Goal: Transaction & Acquisition: Purchase product/service

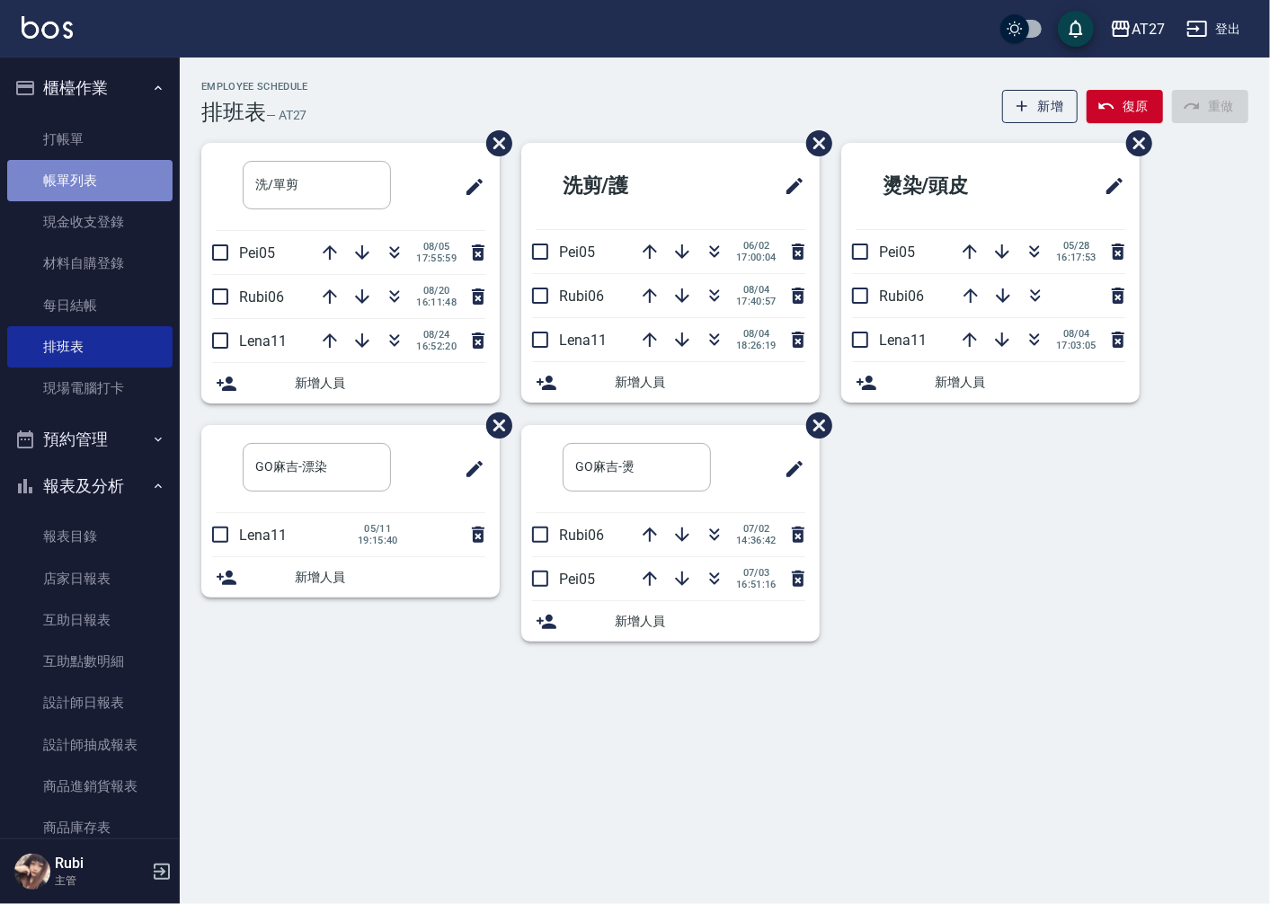
drag, startPoint x: 0, startPoint y: 0, endPoint x: 92, endPoint y: 182, distance: 204.2
click at [92, 182] on link "帳單列表" at bounding box center [89, 180] width 165 height 41
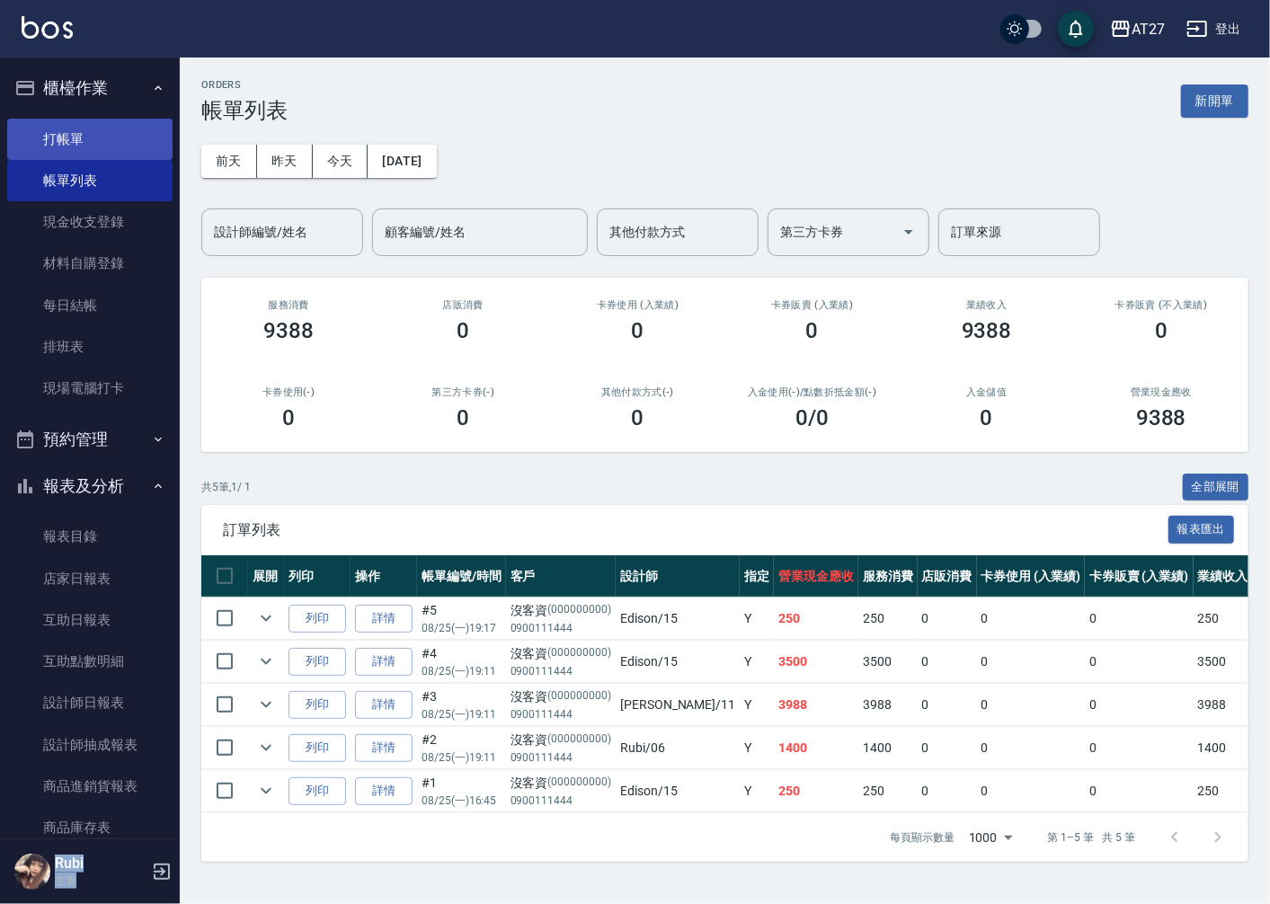
click at [111, 119] on link "打帳單" at bounding box center [89, 139] width 165 height 41
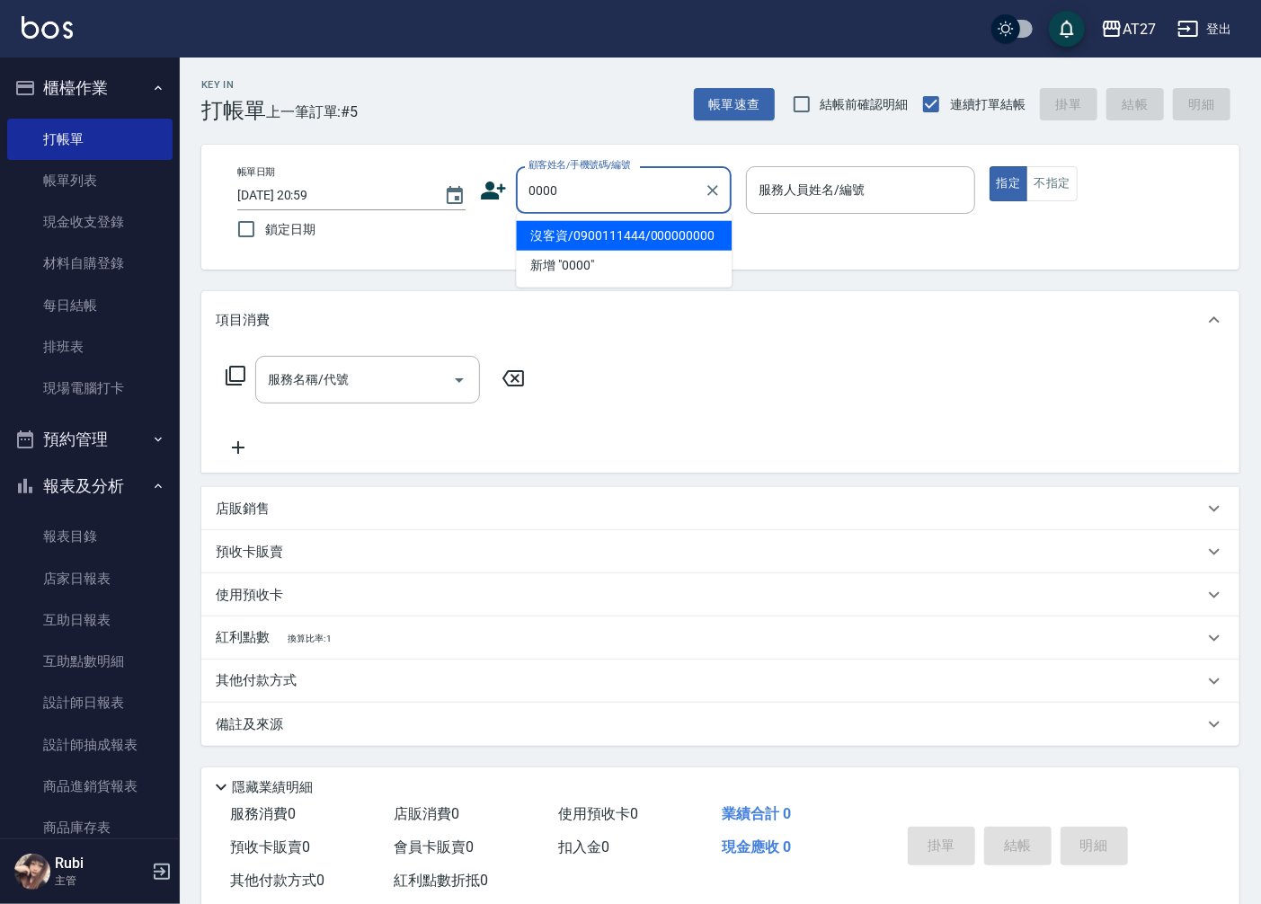
click at [641, 230] on li "沒客資/0900111444/000000000" at bounding box center [624, 236] width 216 height 30
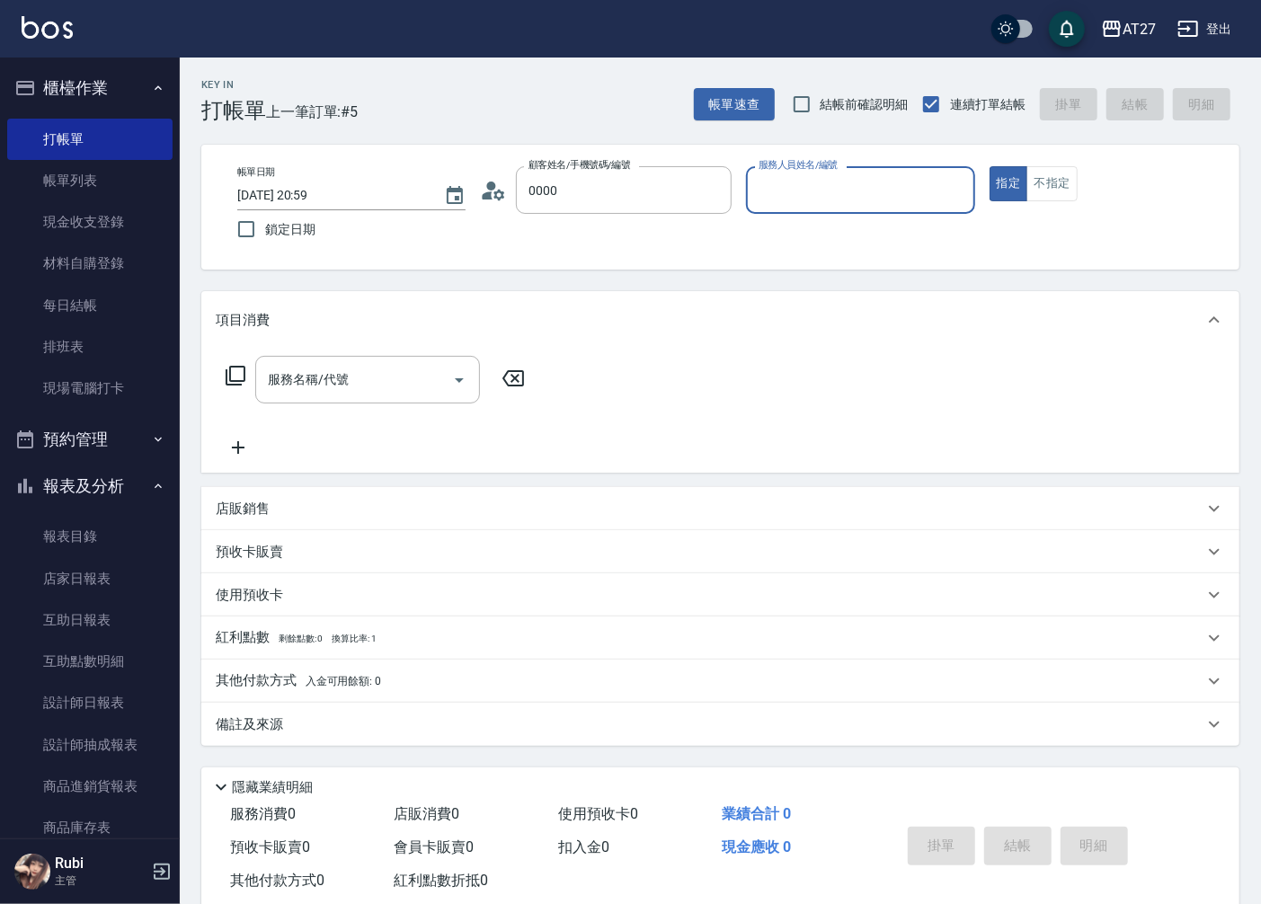
type input "沒客資/0900111444/000000000"
type input "Edison-15"
type button "true"
click at [373, 368] on input "服務名稱/代號" at bounding box center [354, 379] width 182 height 31
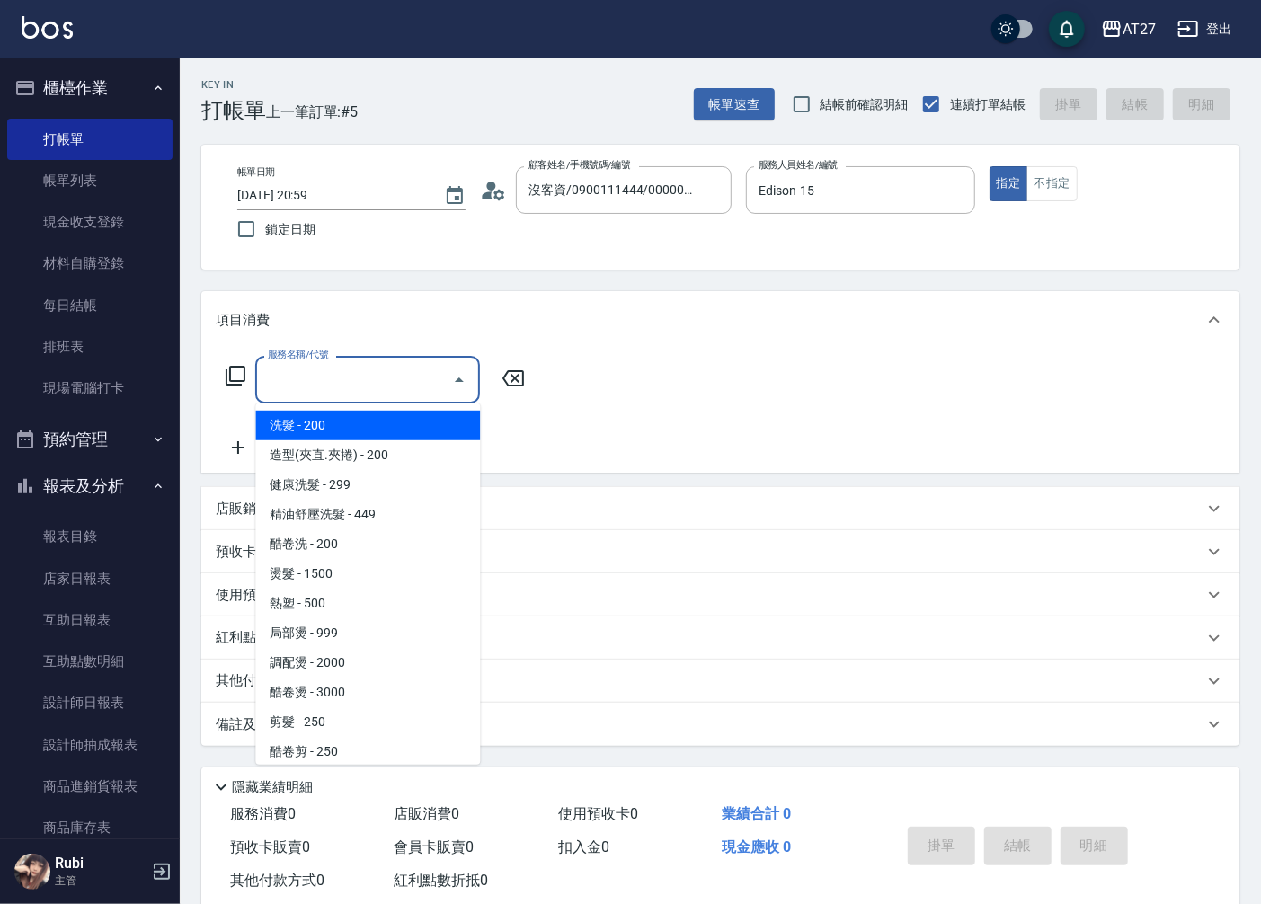
click at [234, 377] on icon at bounding box center [236, 376] width 22 height 22
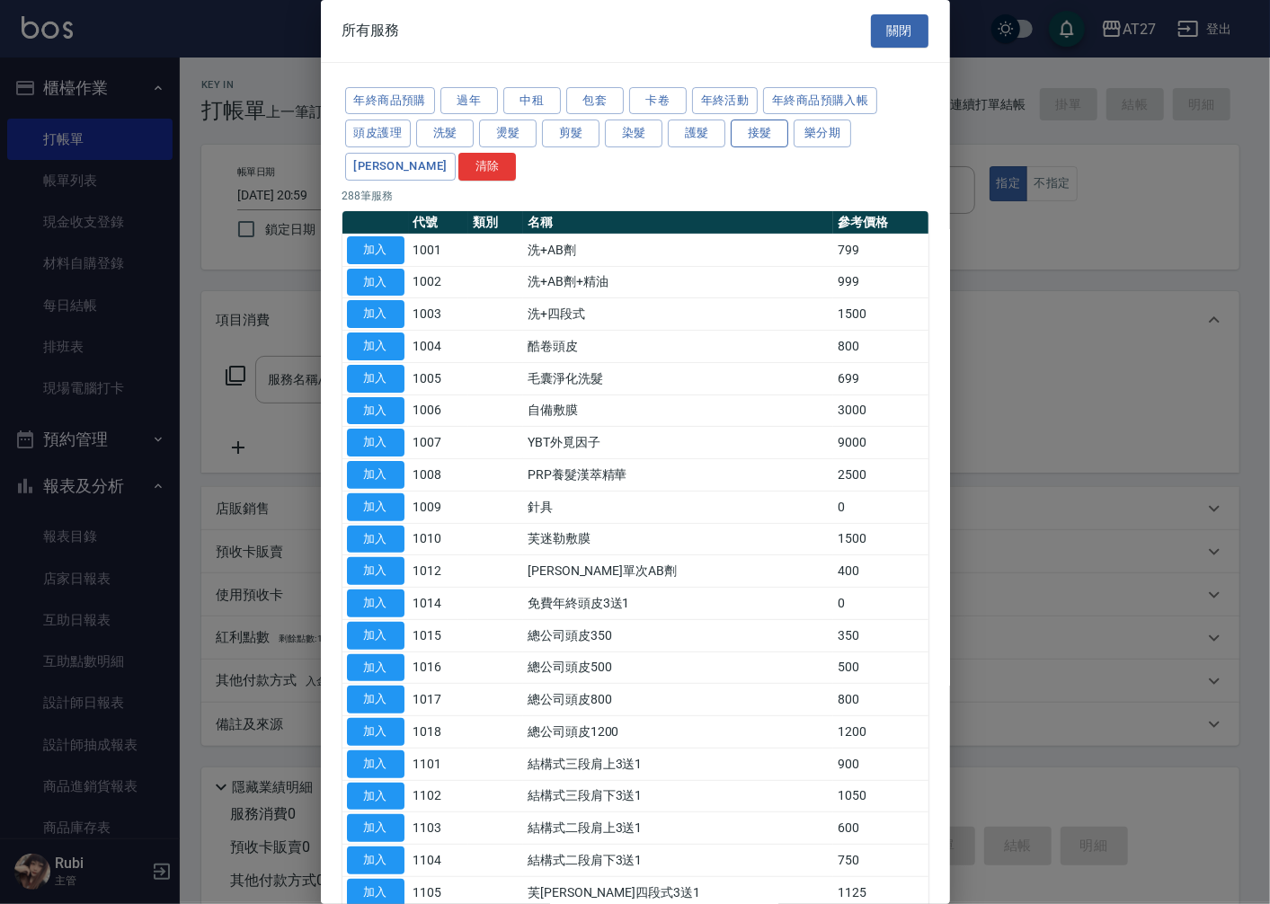
click at [756, 138] on button "接髮" at bounding box center [760, 134] width 58 height 28
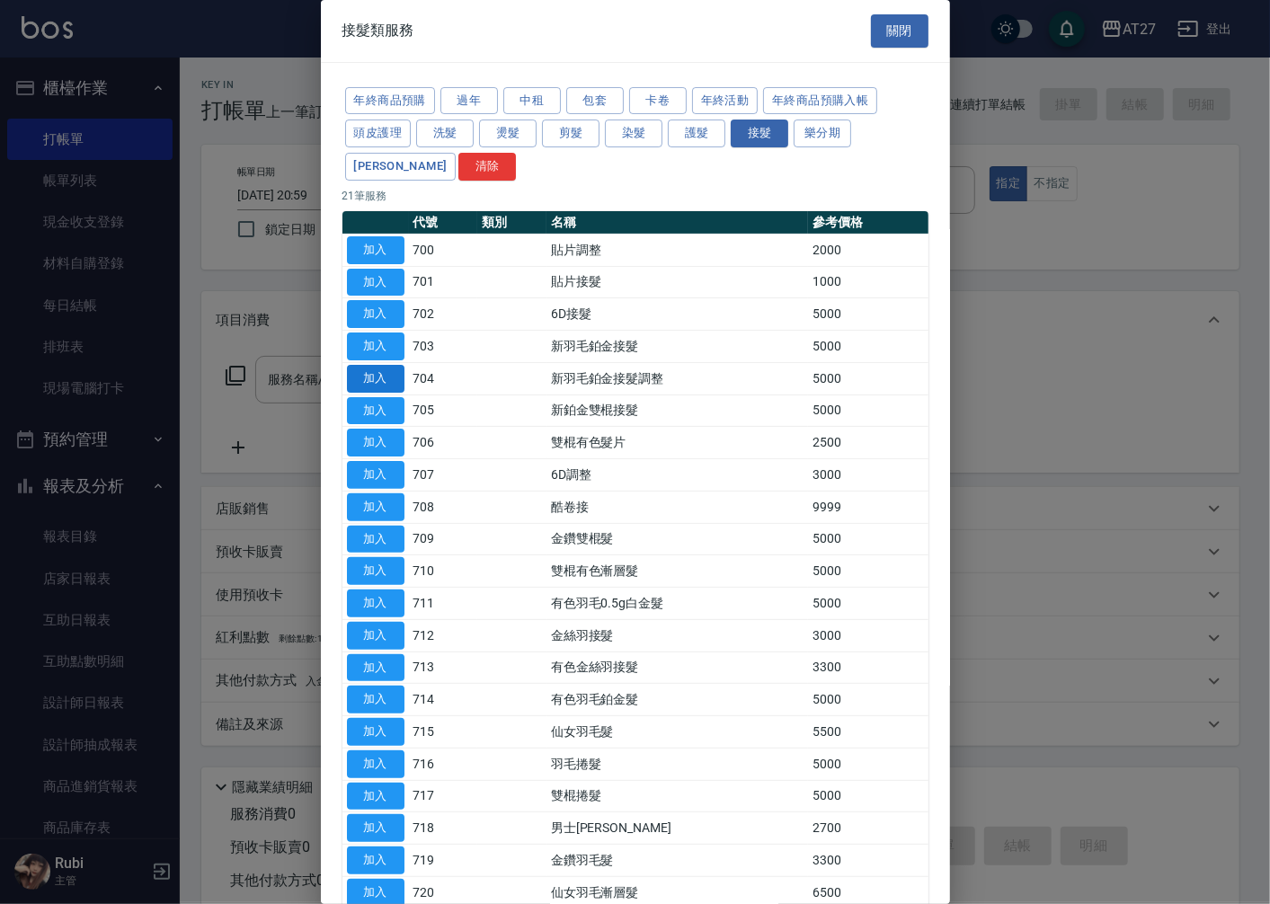
click at [371, 379] on button "加入" at bounding box center [376, 379] width 58 height 28
type input "新羽毛鉑金接髮調整(704)"
type input "500"
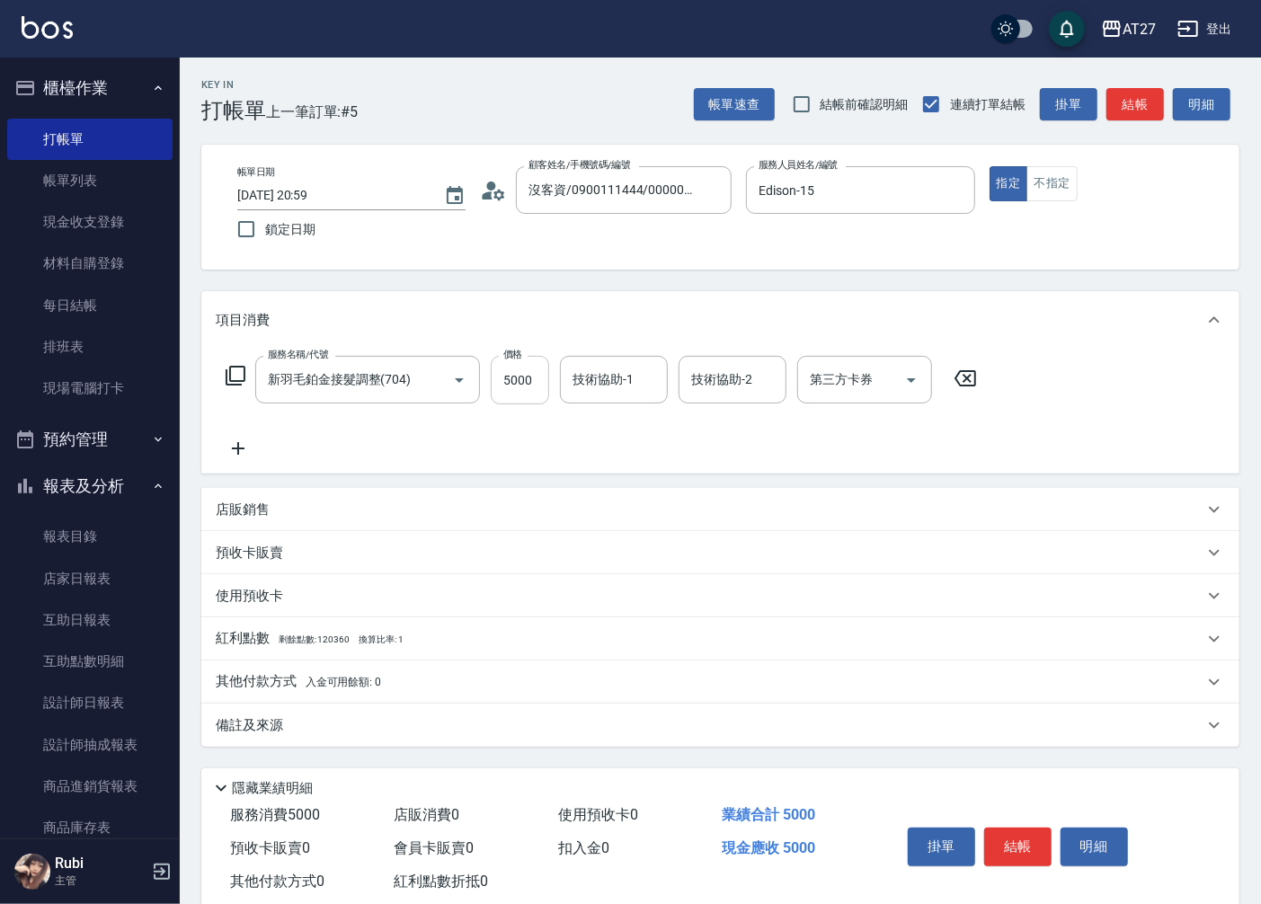
click at [498, 387] on input "5000" at bounding box center [520, 380] width 58 height 49
type input "8"
type input "0"
type input "80"
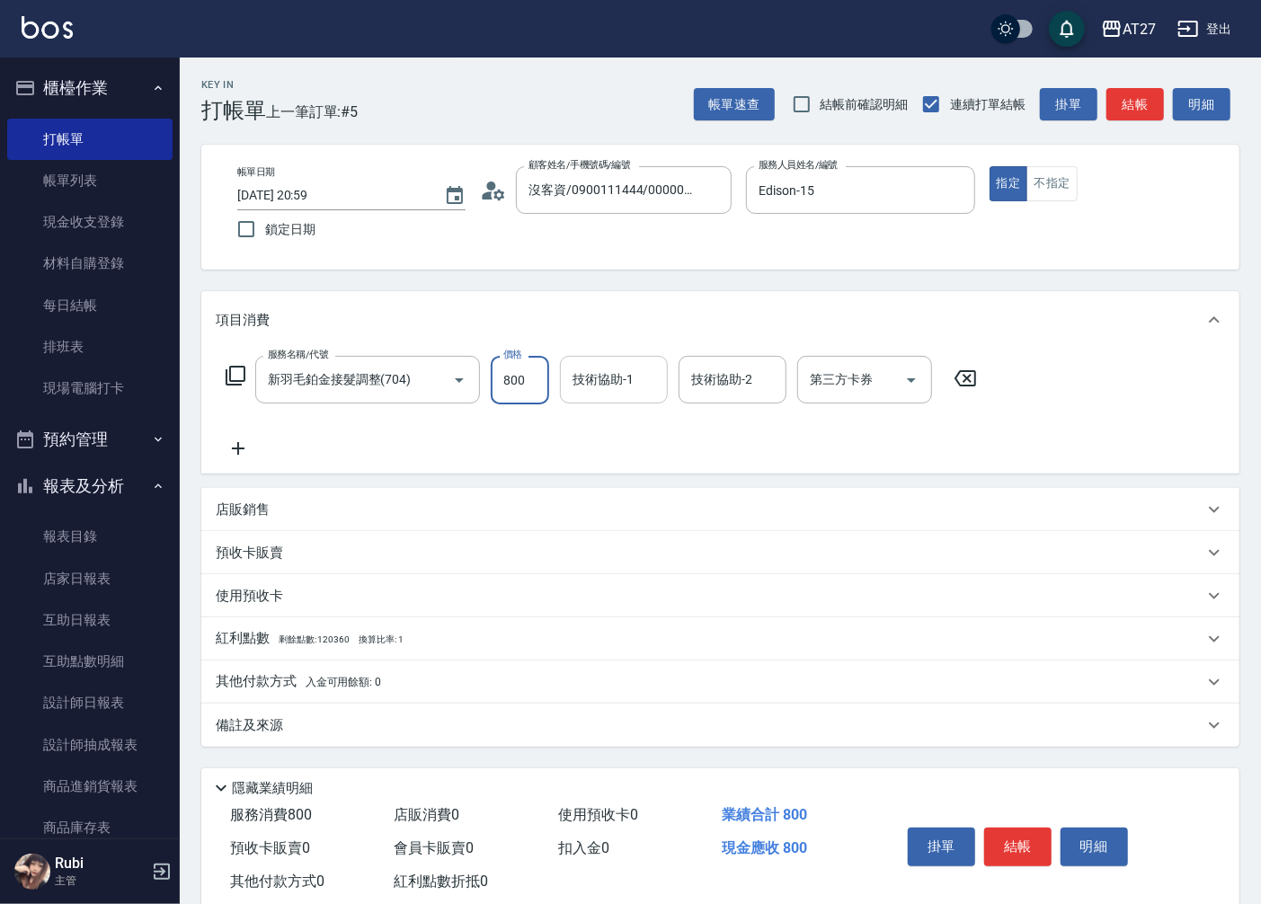
type input "8000"
type input "800"
type input "8000"
click at [571, 383] on input "技術協助-1" at bounding box center [614, 379] width 92 height 31
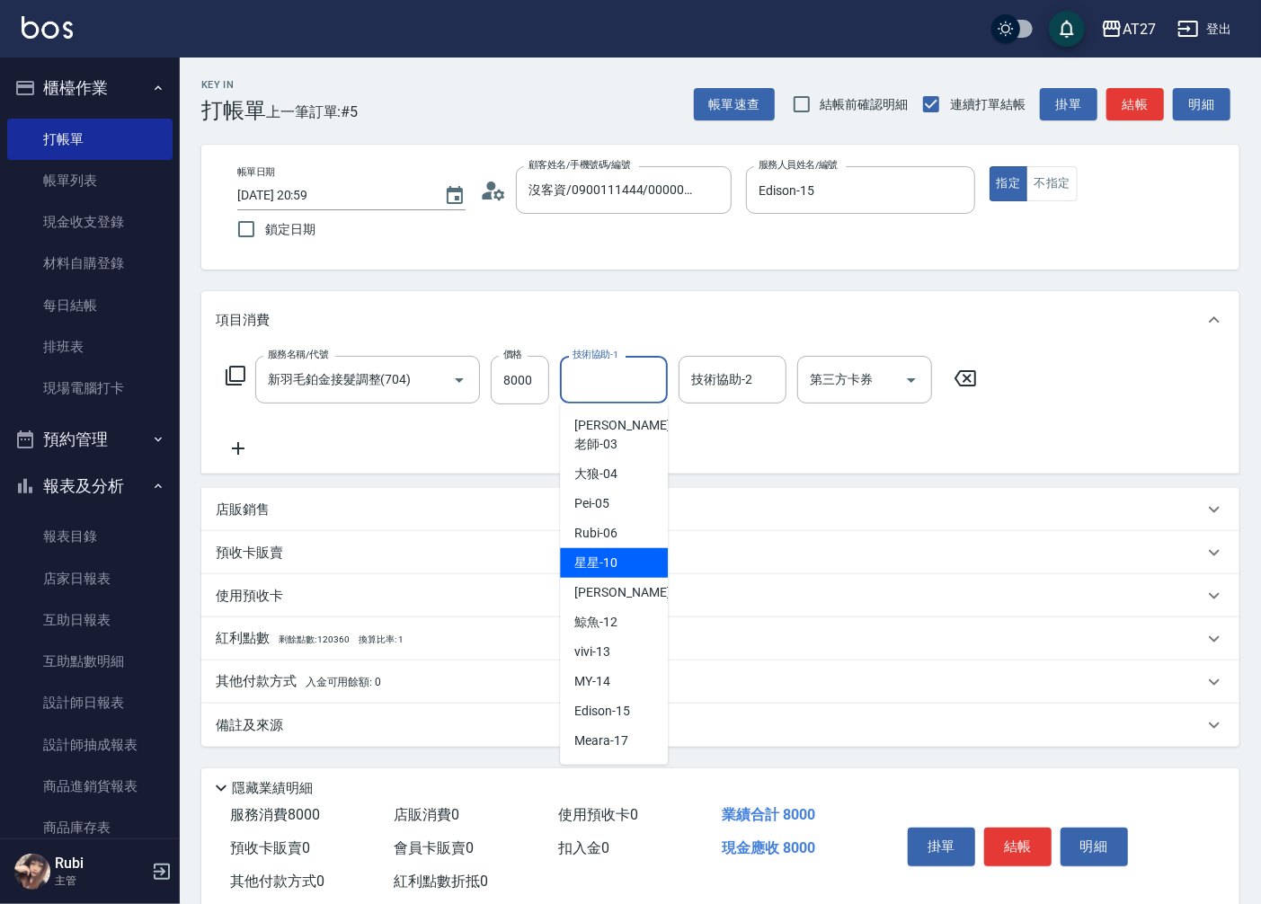
click at [627, 549] on div "星星 -10" at bounding box center [614, 563] width 108 height 30
type input "星星-10"
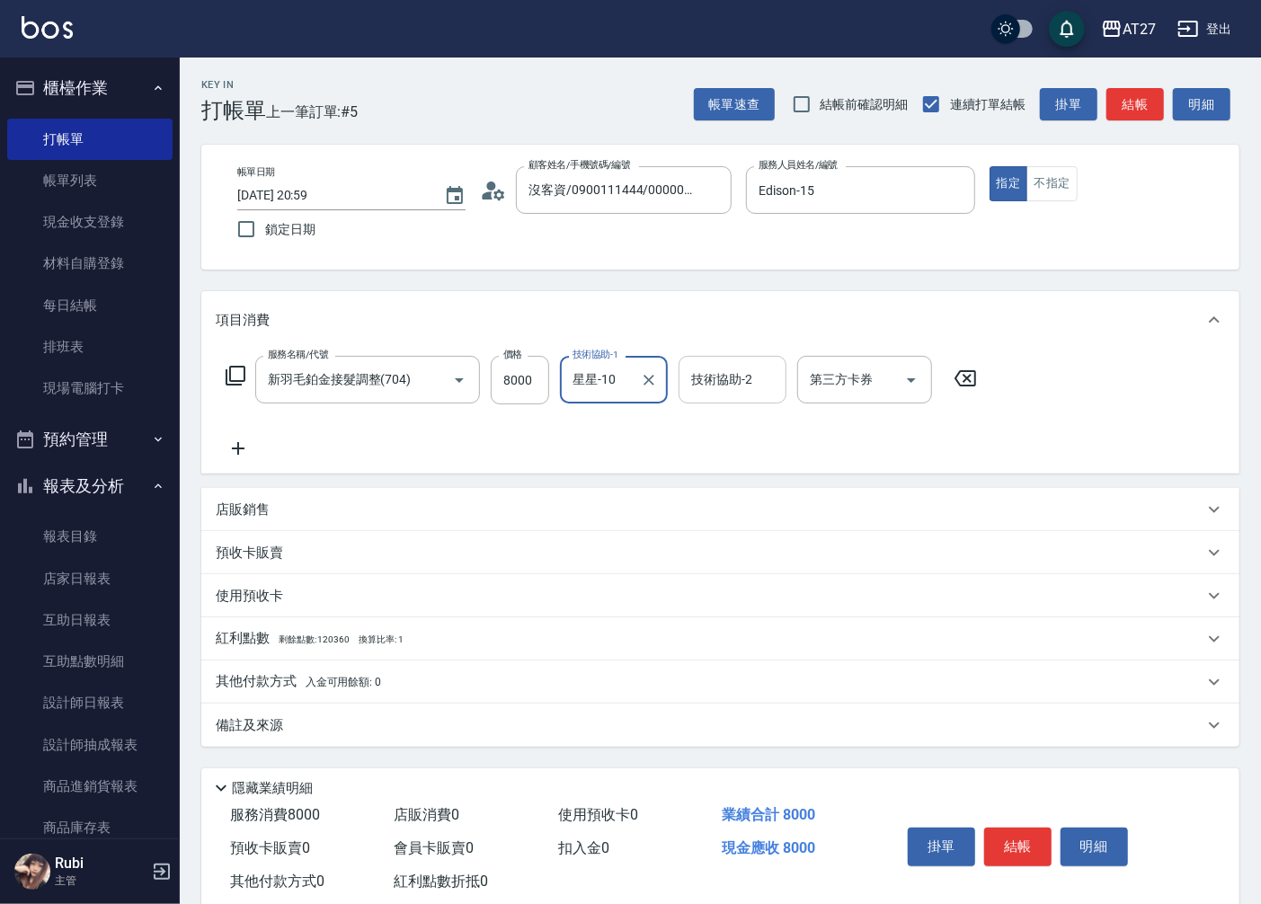
click at [738, 390] on input "技術協助-2" at bounding box center [733, 379] width 92 height 31
type input "星星-10"
click at [999, 847] on button "結帳" at bounding box center [1017, 847] width 67 height 38
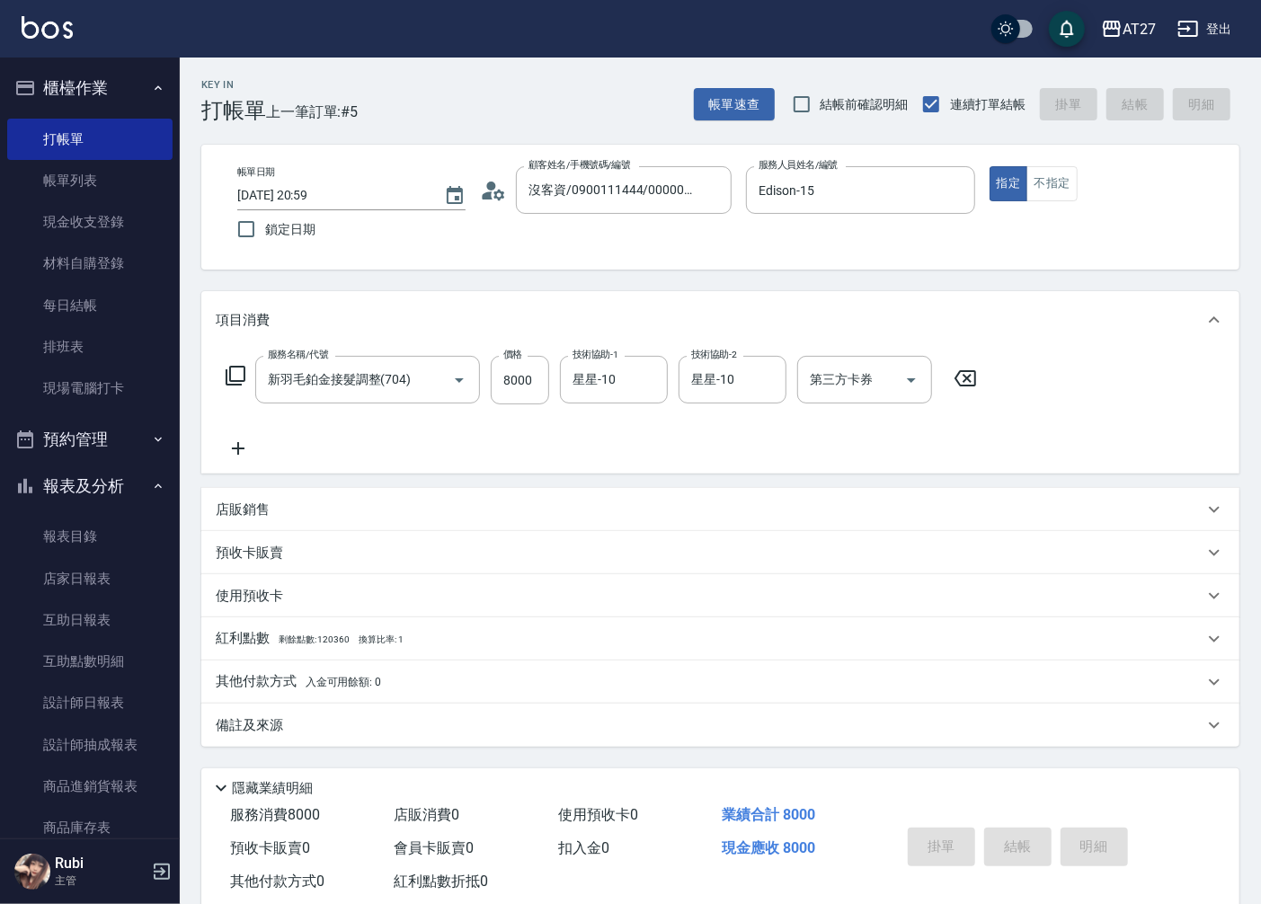
type input "0"
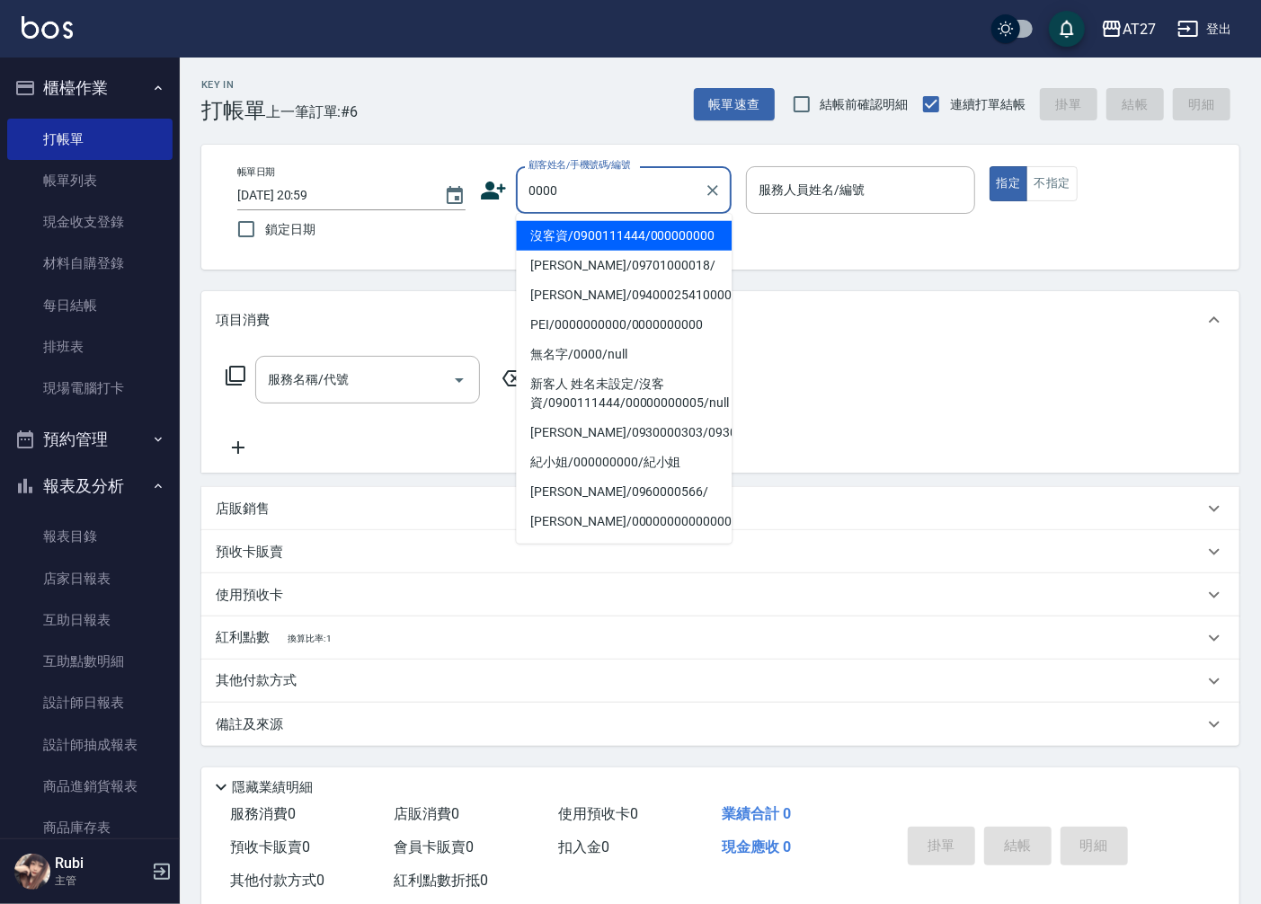
click at [590, 245] on li "沒客資/0900111444/000000000" at bounding box center [624, 236] width 216 height 30
type input "沒客資/0900111444/000000000"
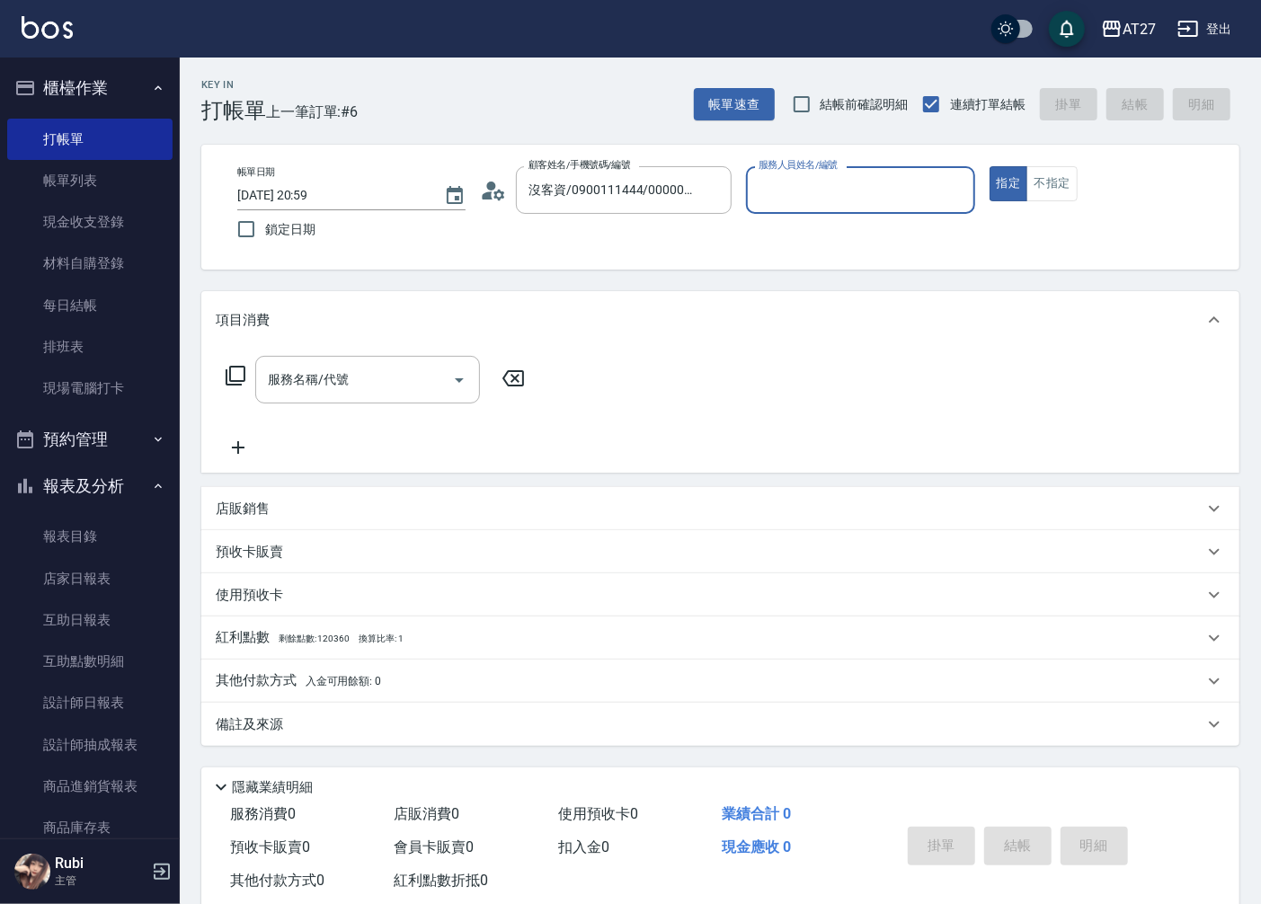
click at [843, 195] on input "服務人員姓名/編號" at bounding box center [860, 189] width 212 height 31
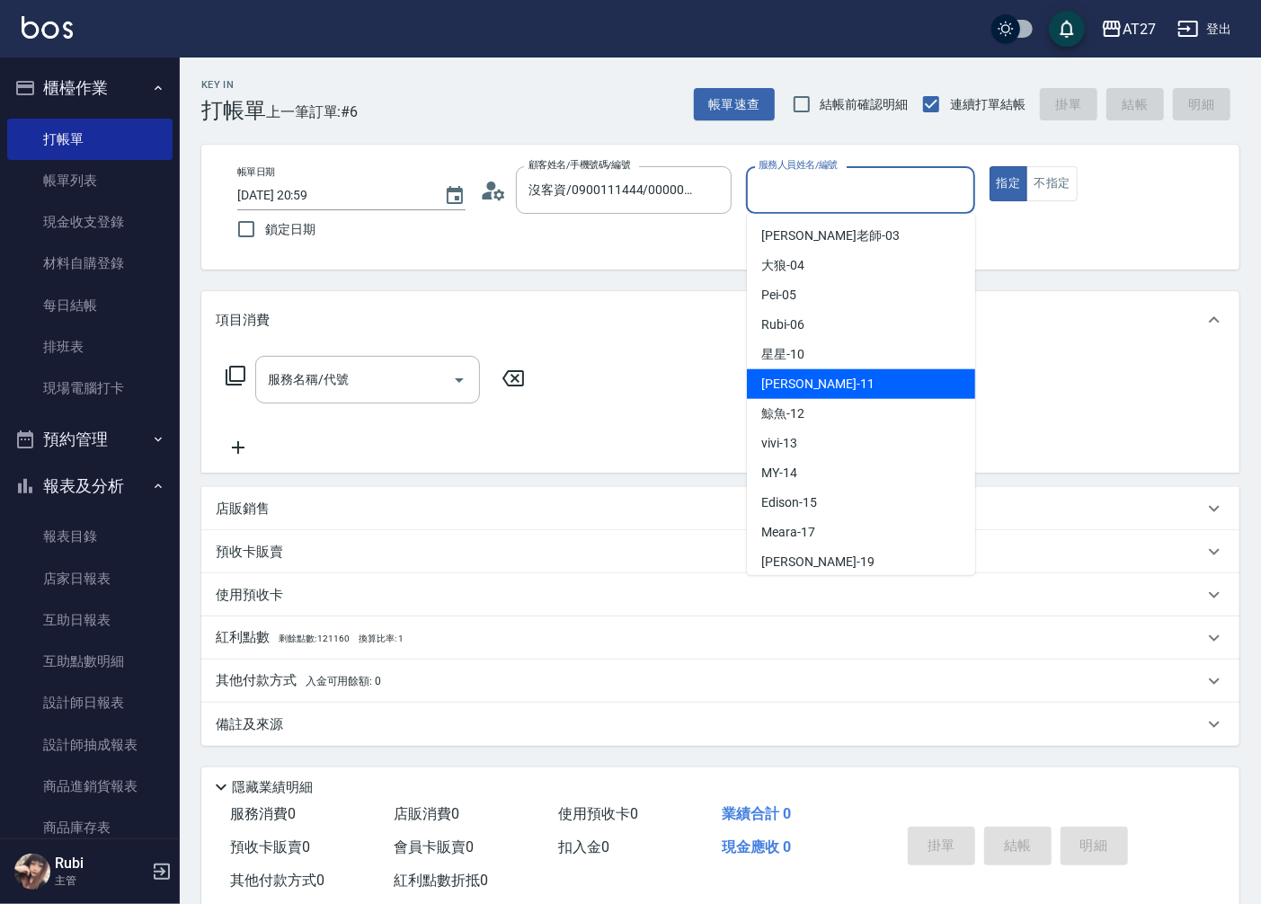
click at [859, 371] on div "[PERSON_NAME] -11" at bounding box center [861, 384] width 228 height 30
type input "Lena-11"
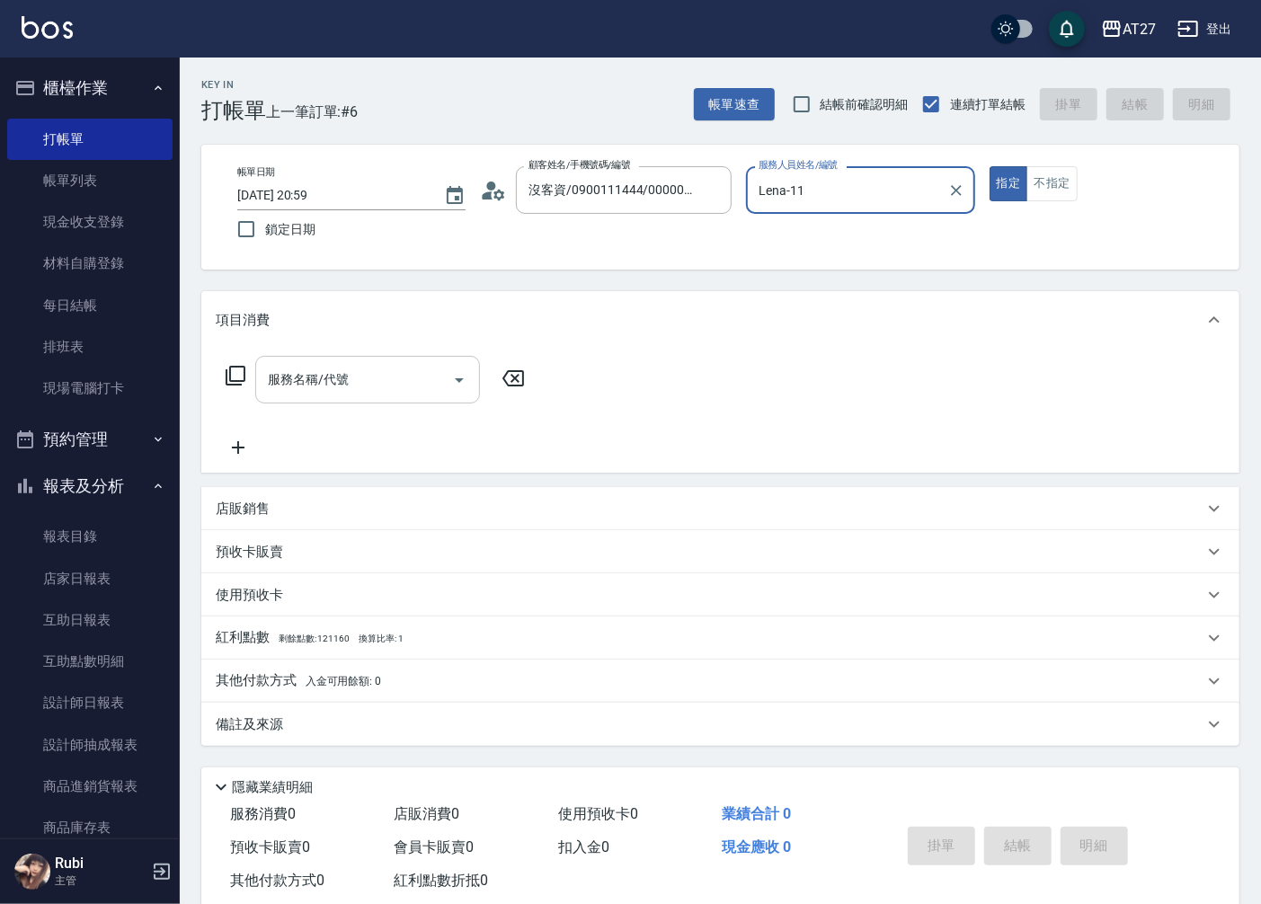
click at [419, 373] on input "服務名稱/代號" at bounding box center [354, 379] width 182 height 31
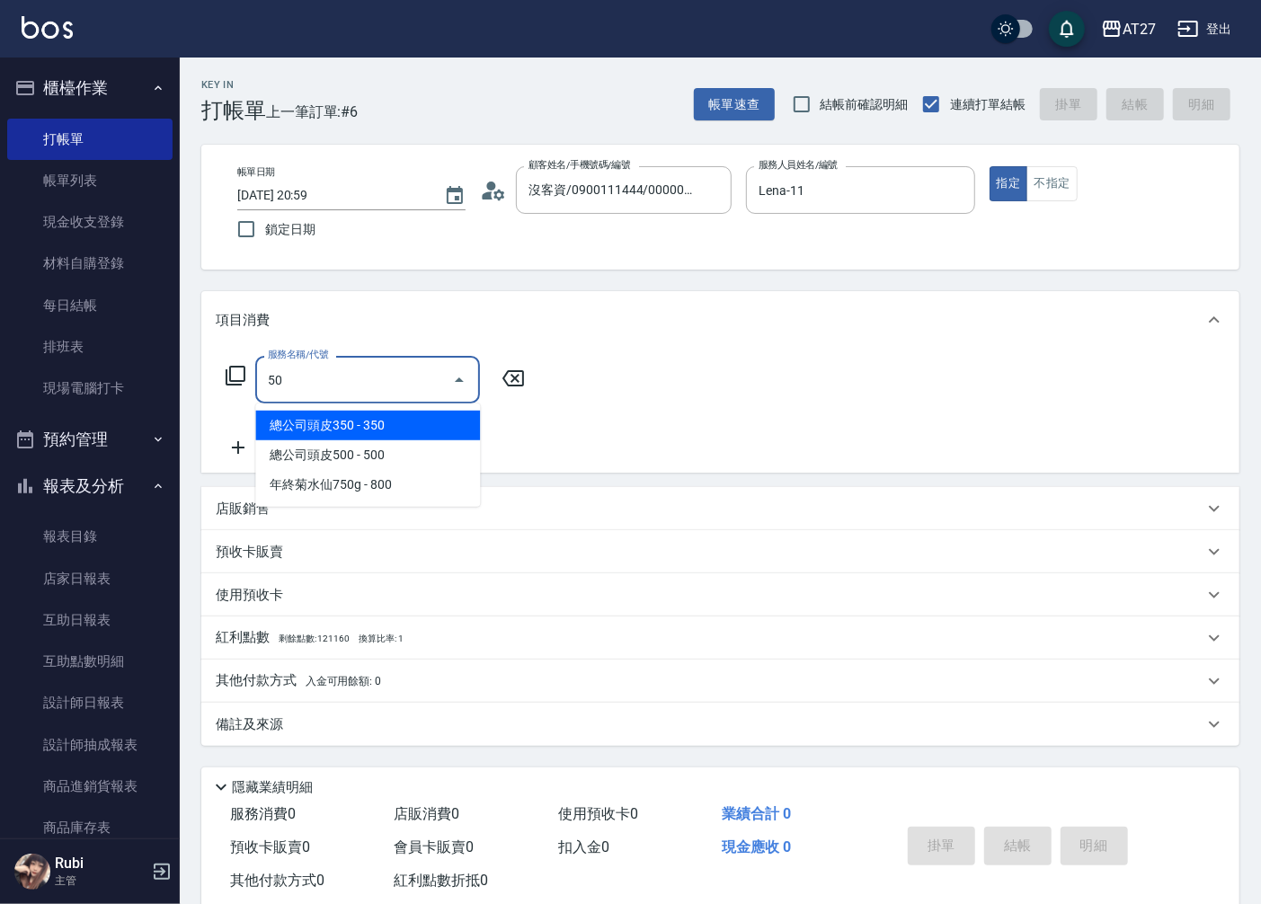
type input "501"
type input "100"
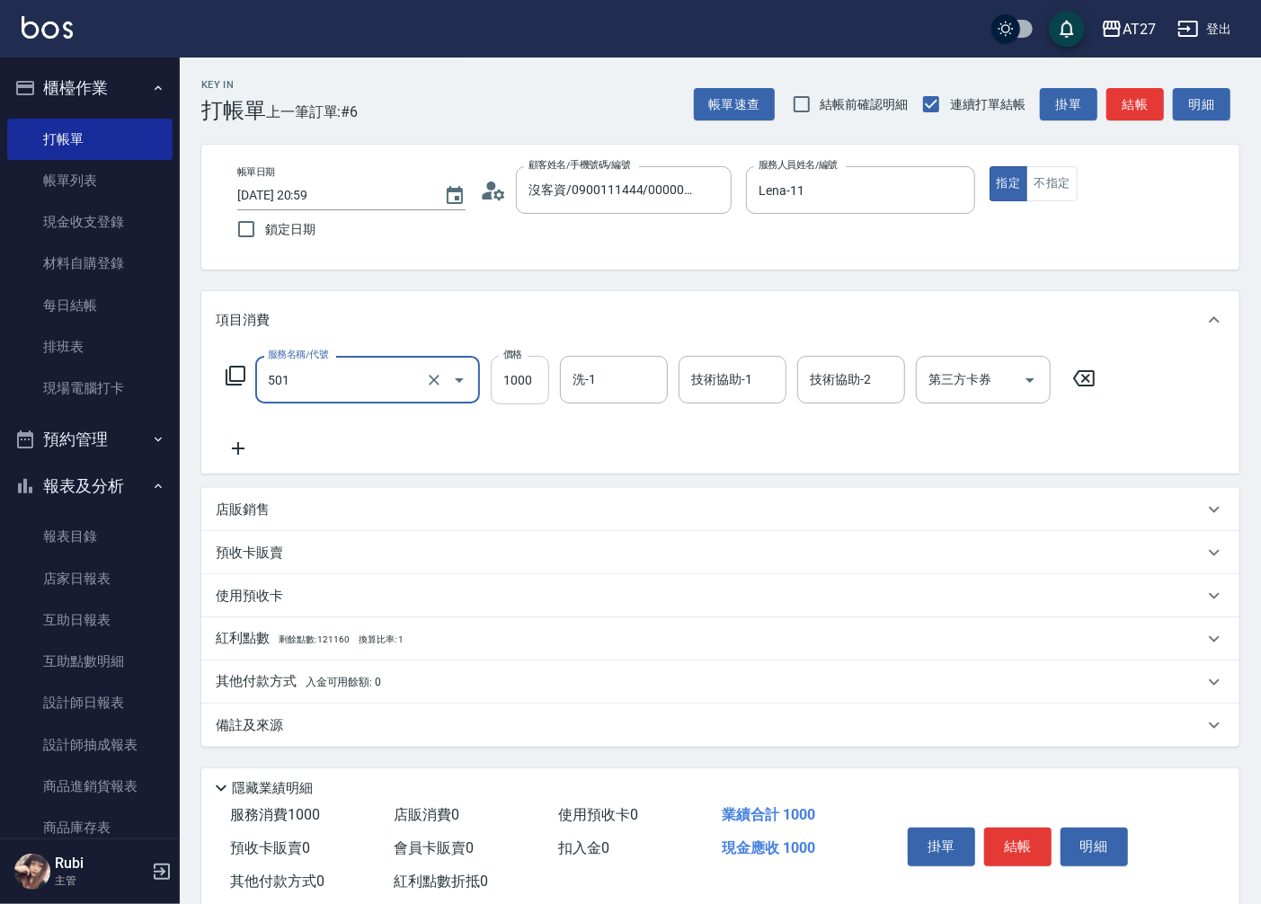
type input "染髮(501)"
click at [516, 392] on input "1000" at bounding box center [520, 380] width 58 height 49
type input "0"
type input "228"
type input "20"
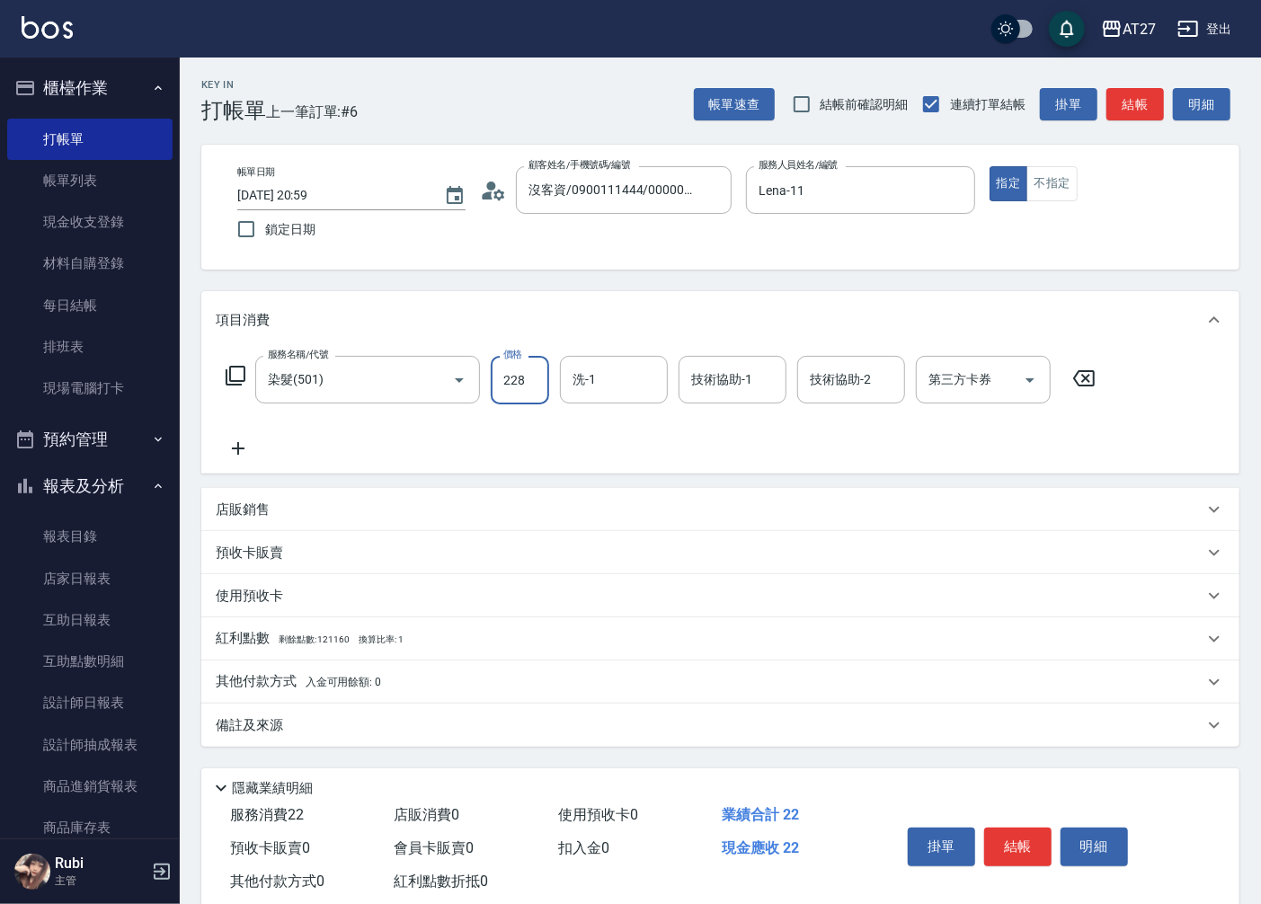
type input "2288"
type input "220"
type input "2288"
click at [1008, 841] on button "結帳" at bounding box center [1017, 847] width 67 height 38
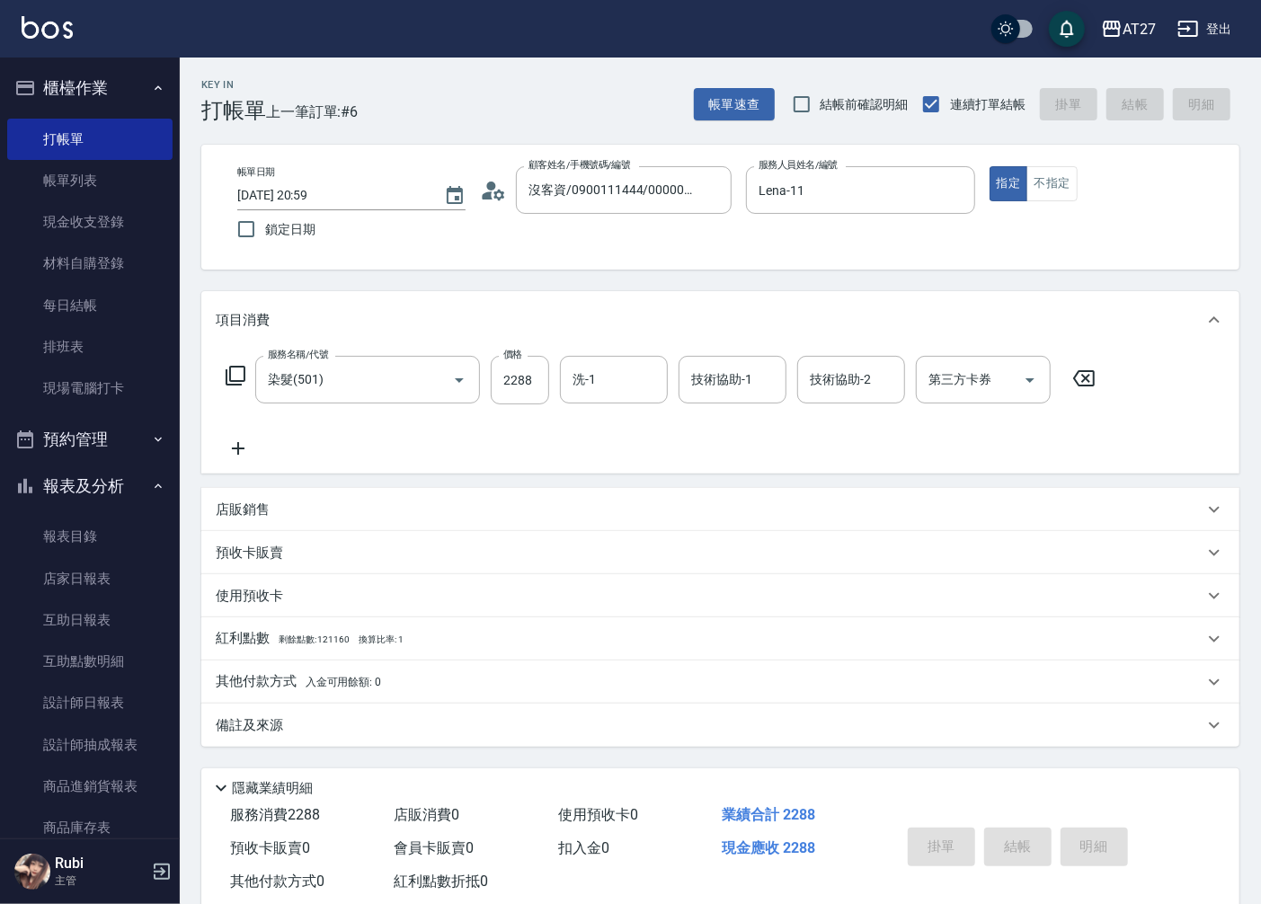
type input "0"
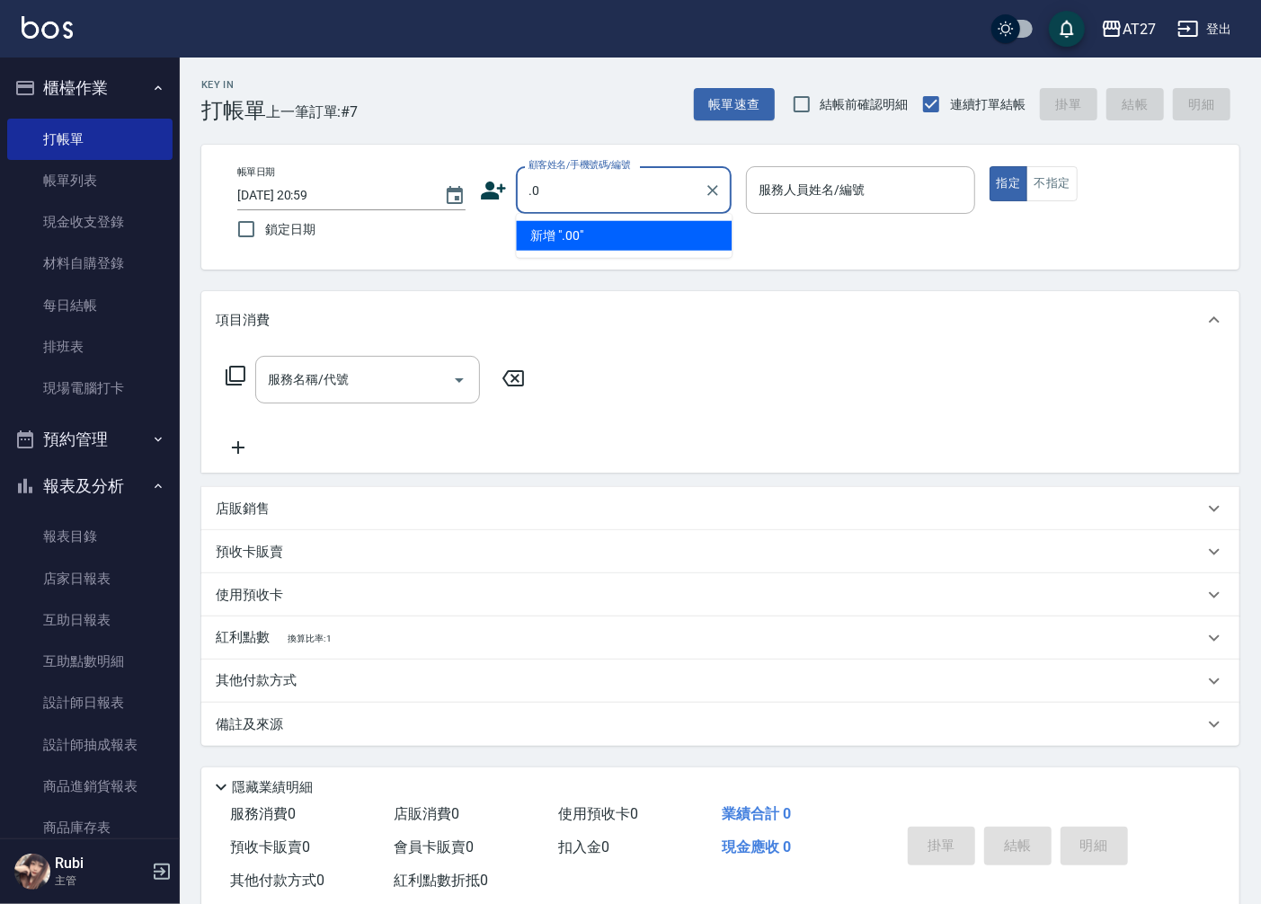
type input "."
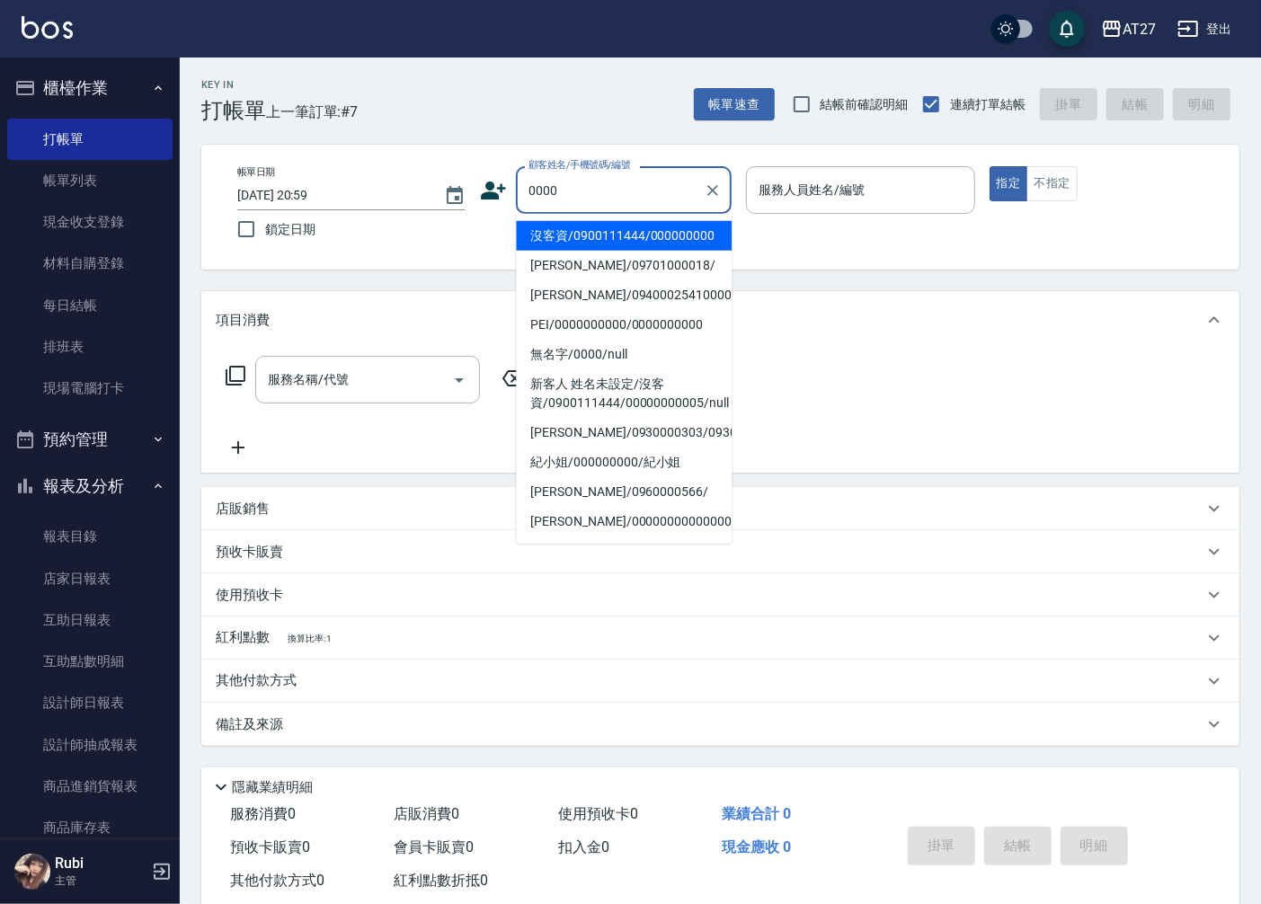
type input "沒客資/0900111444/000000000"
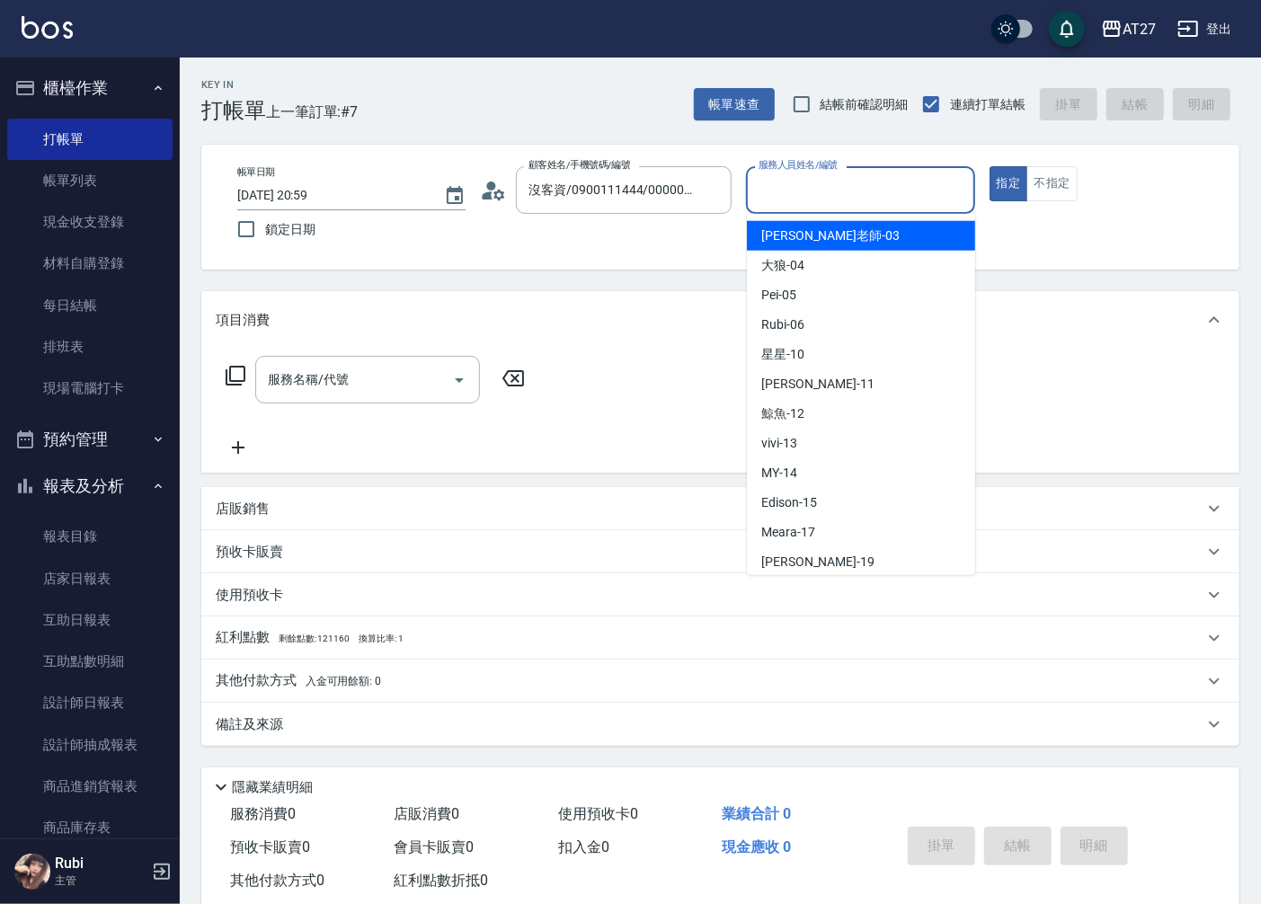
click at [831, 201] on input "服務人員姓名/編號" at bounding box center [860, 189] width 212 height 31
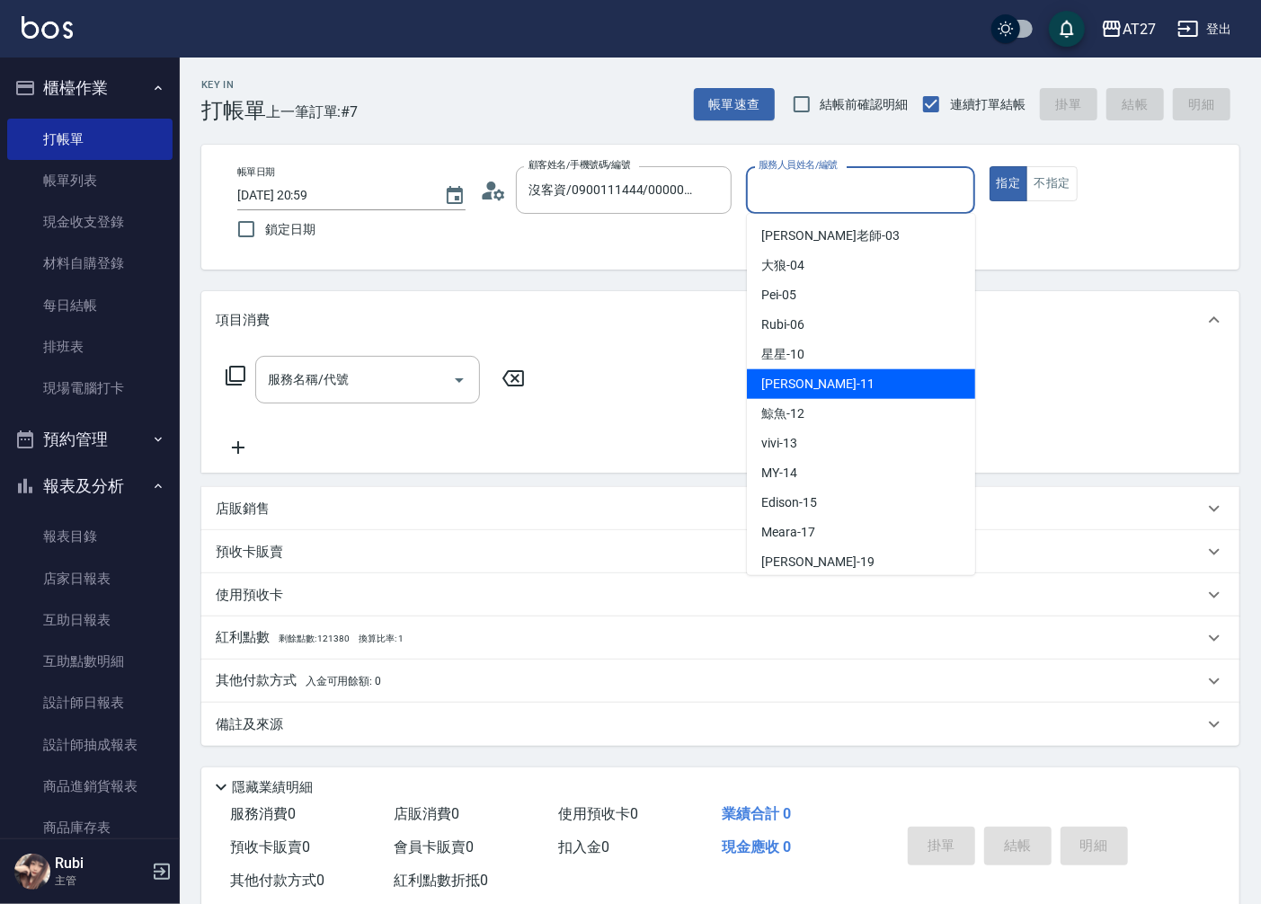
click at [811, 379] on div "[PERSON_NAME] -11" at bounding box center [861, 384] width 228 height 30
type input "Lena-11"
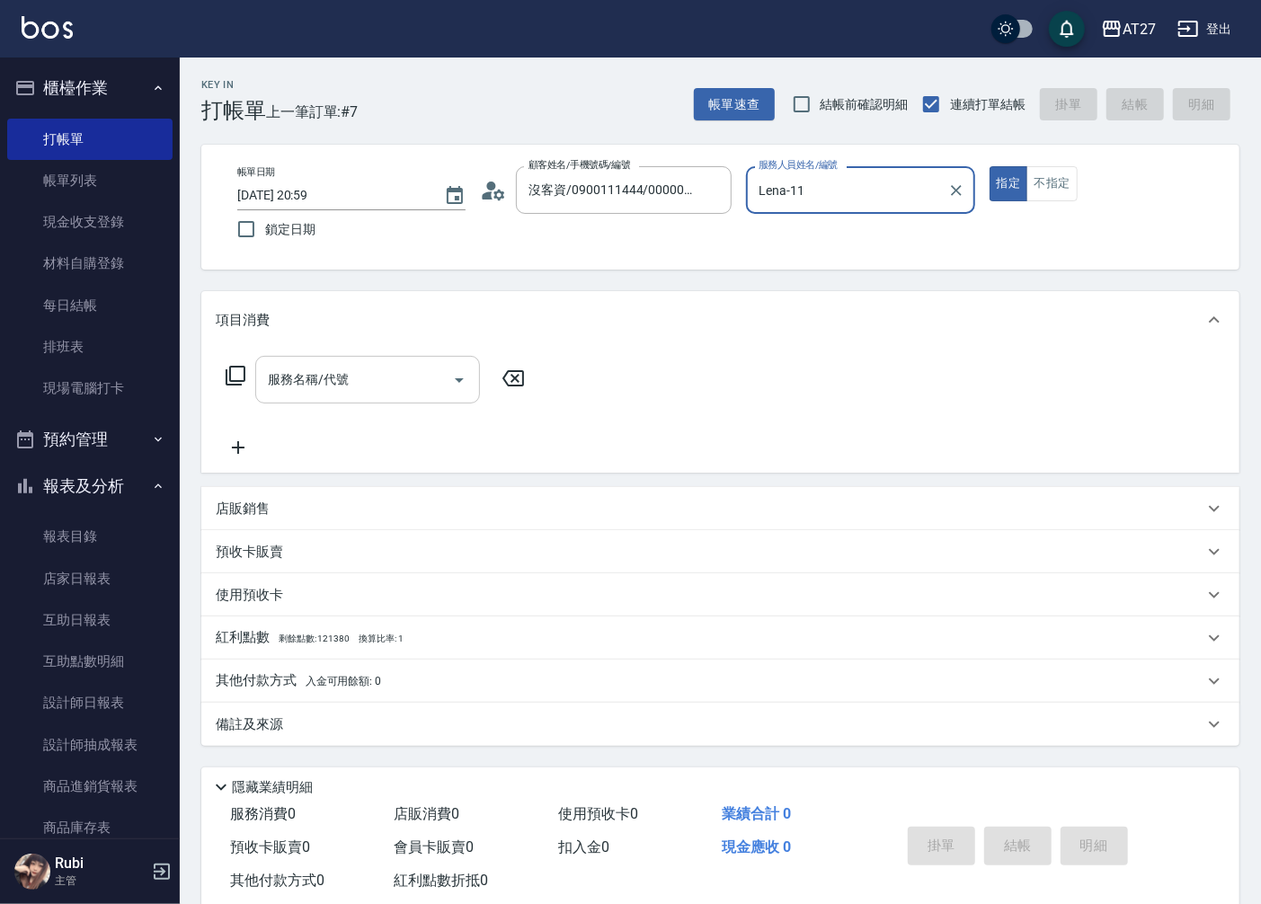
click at [386, 379] on input "服務名稱/代號" at bounding box center [354, 379] width 182 height 31
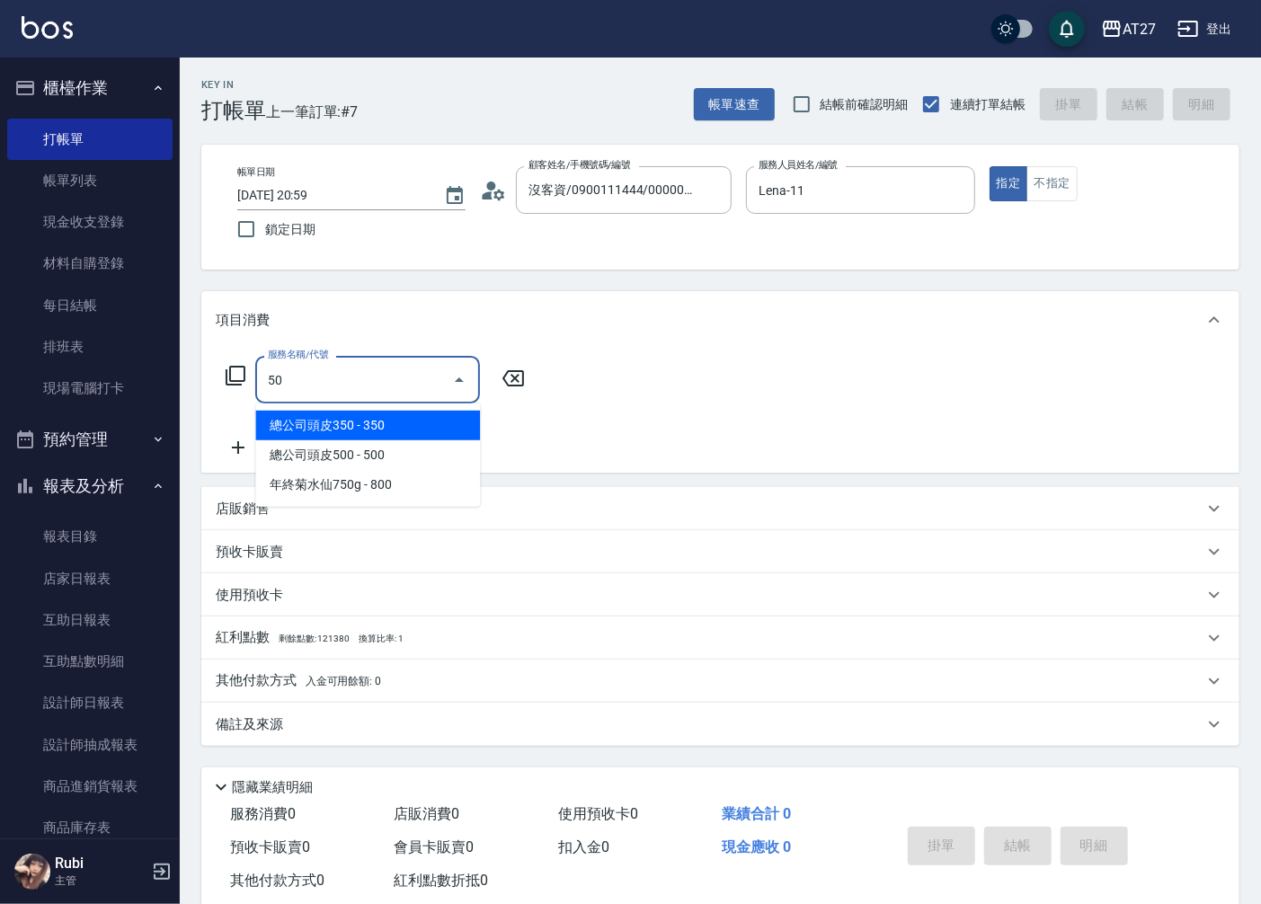
type input "501"
type input "100"
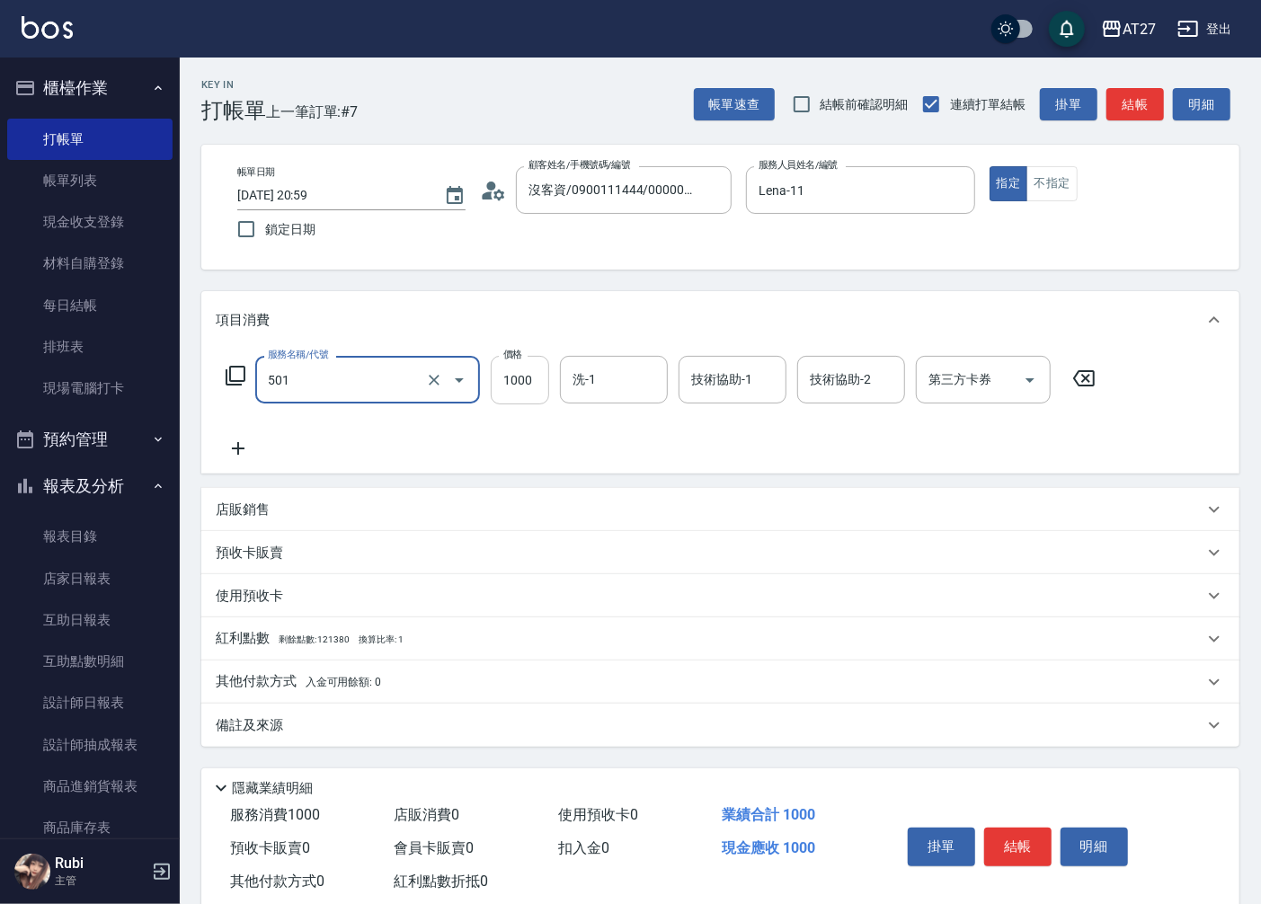
type input "染髮(501)"
click at [531, 369] on input "1000" at bounding box center [520, 380] width 58 height 49
type input "2"
type input "0"
type input "228"
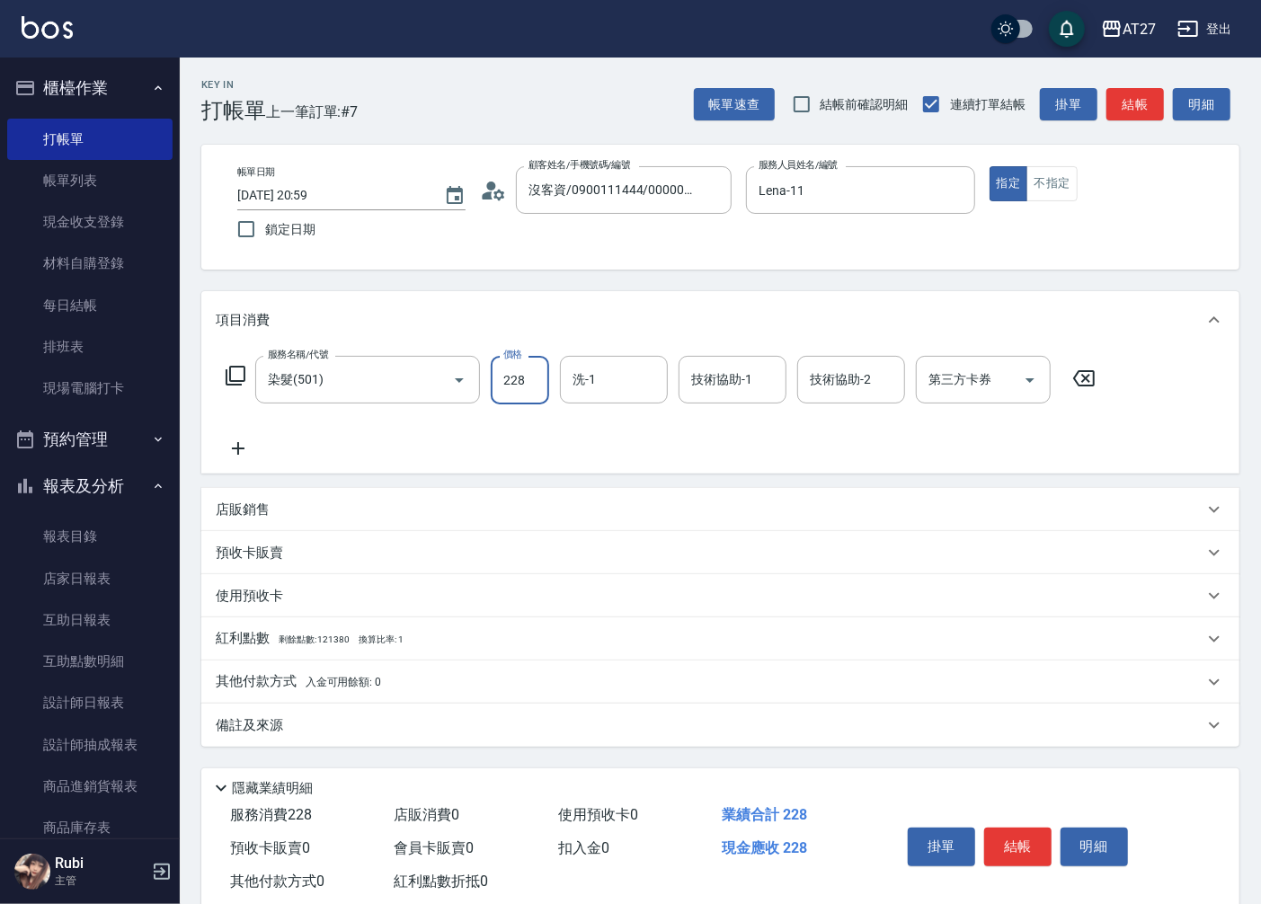
type input "220"
type input "2288"
click at [1025, 847] on button "結帳" at bounding box center [1017, 847] width 67 height 38
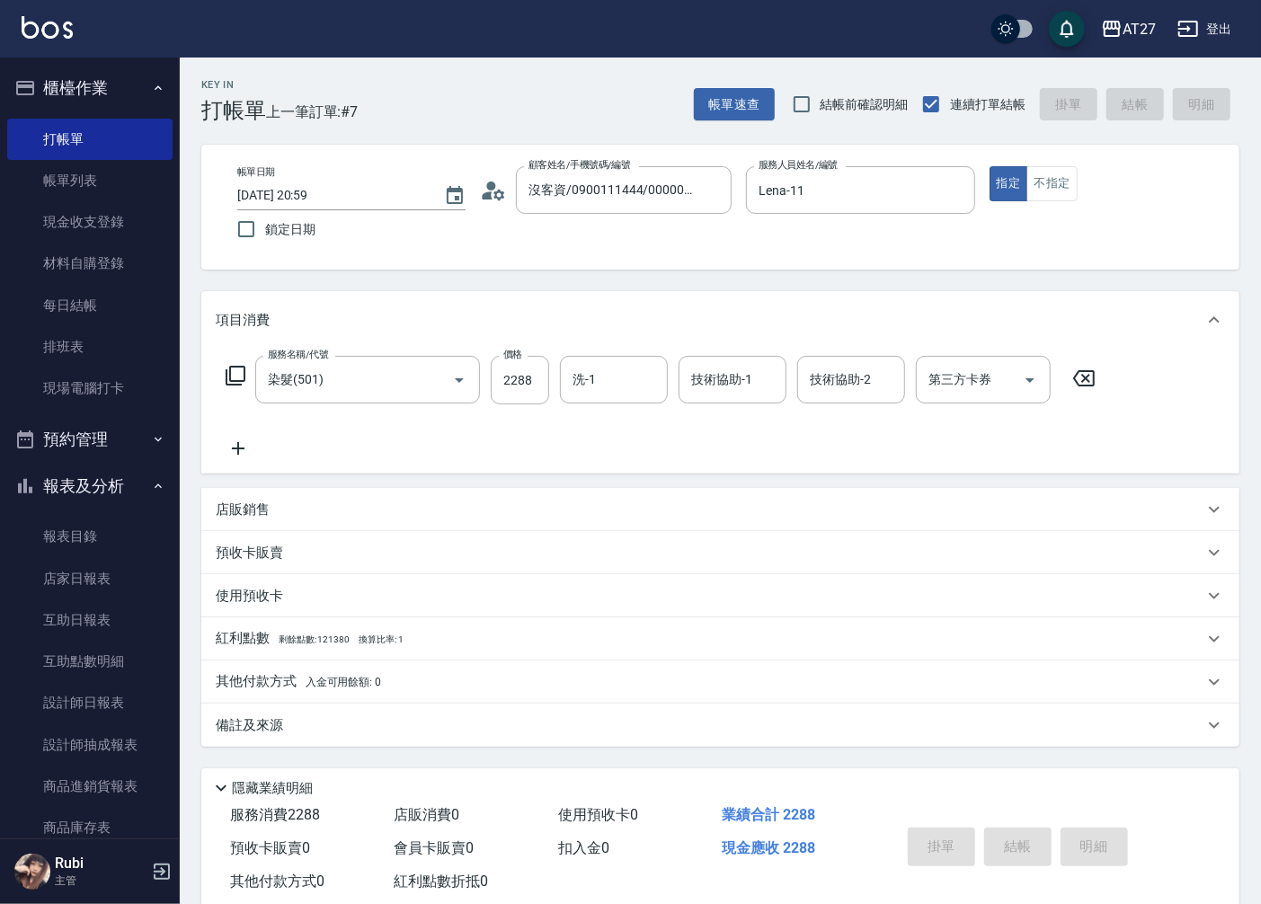
type input "[DATE] 21:00"
type input "0"
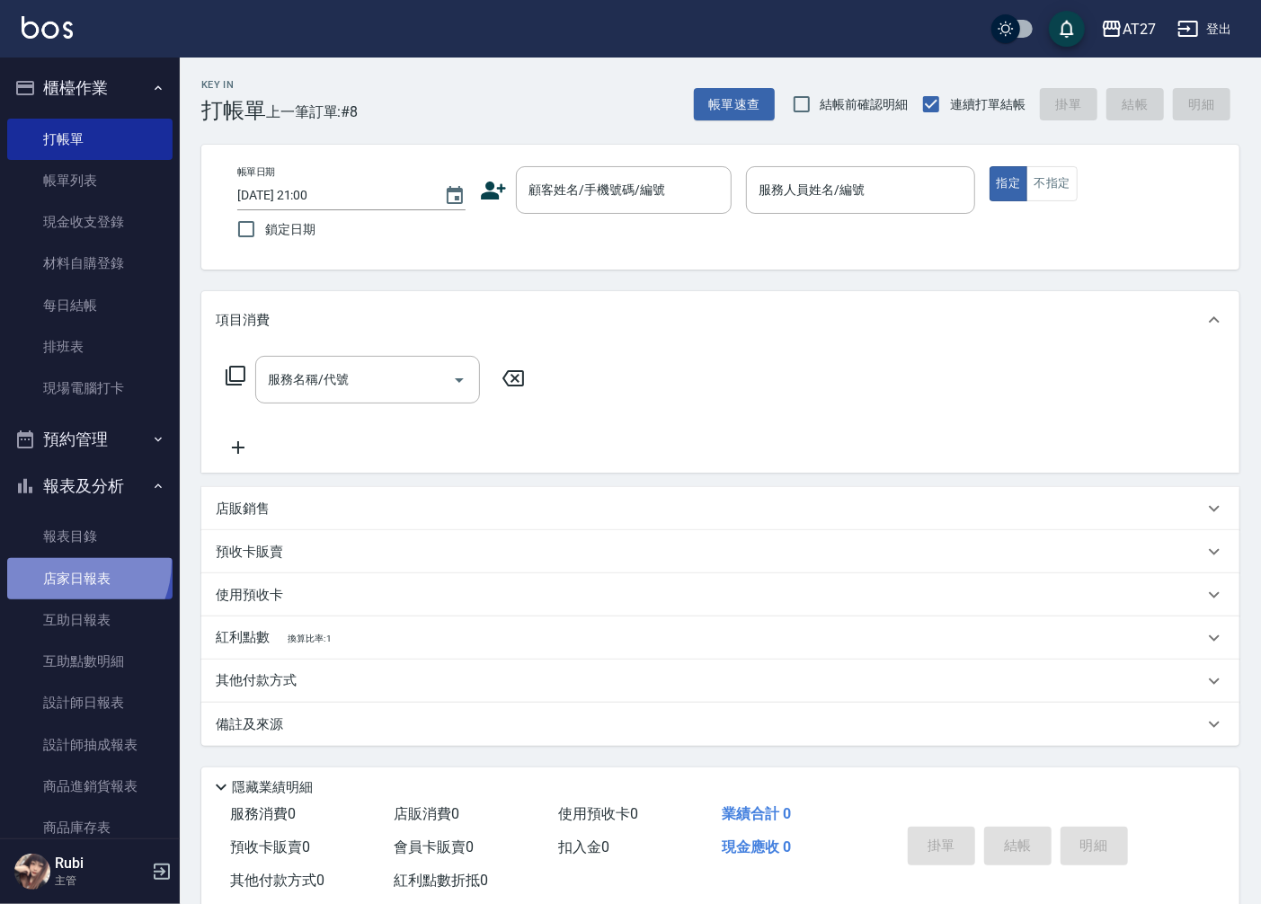
click at [65, 562] on link "店家日報表" at bounding box center [89, 578] width 165 height 41
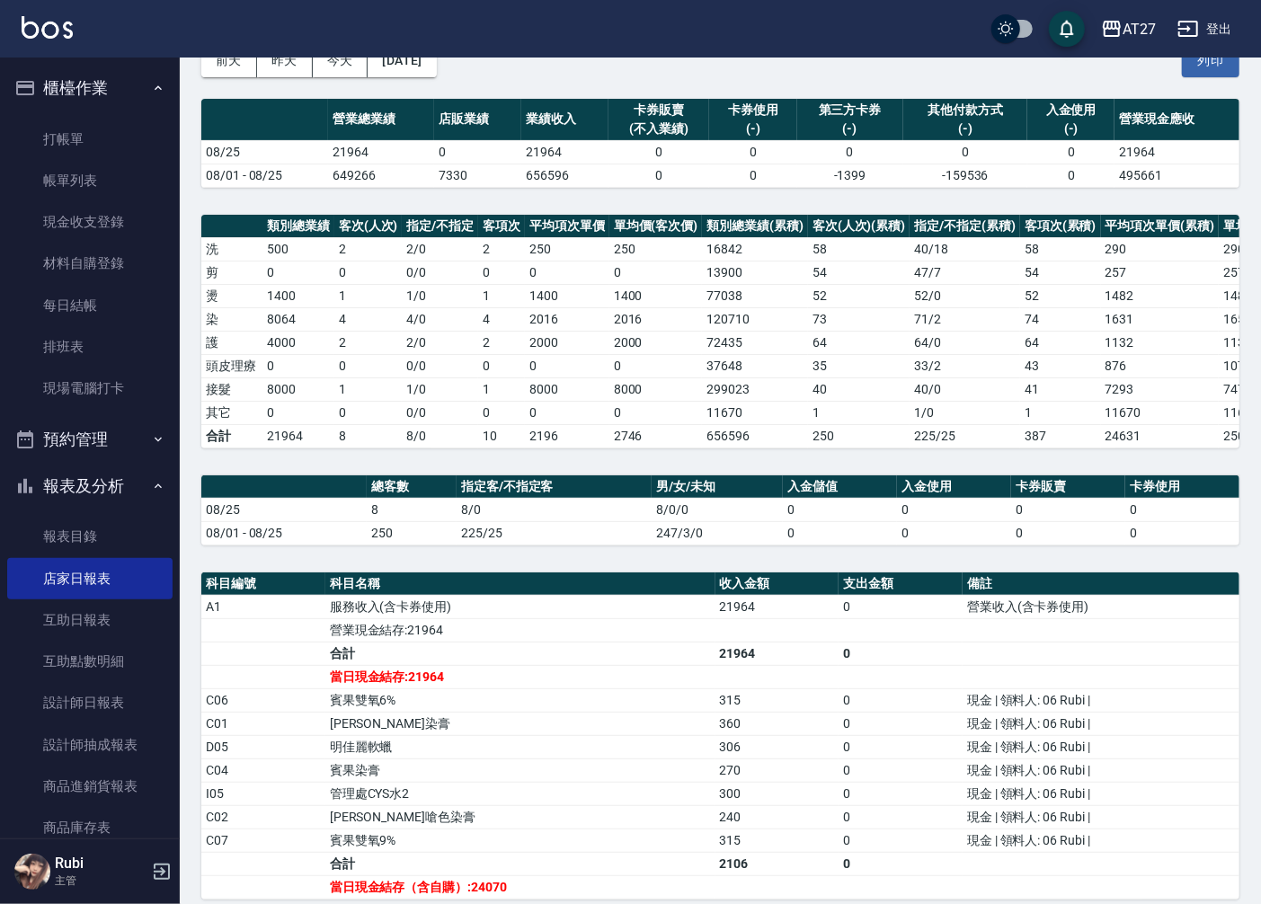
scroll to position [299, 0]
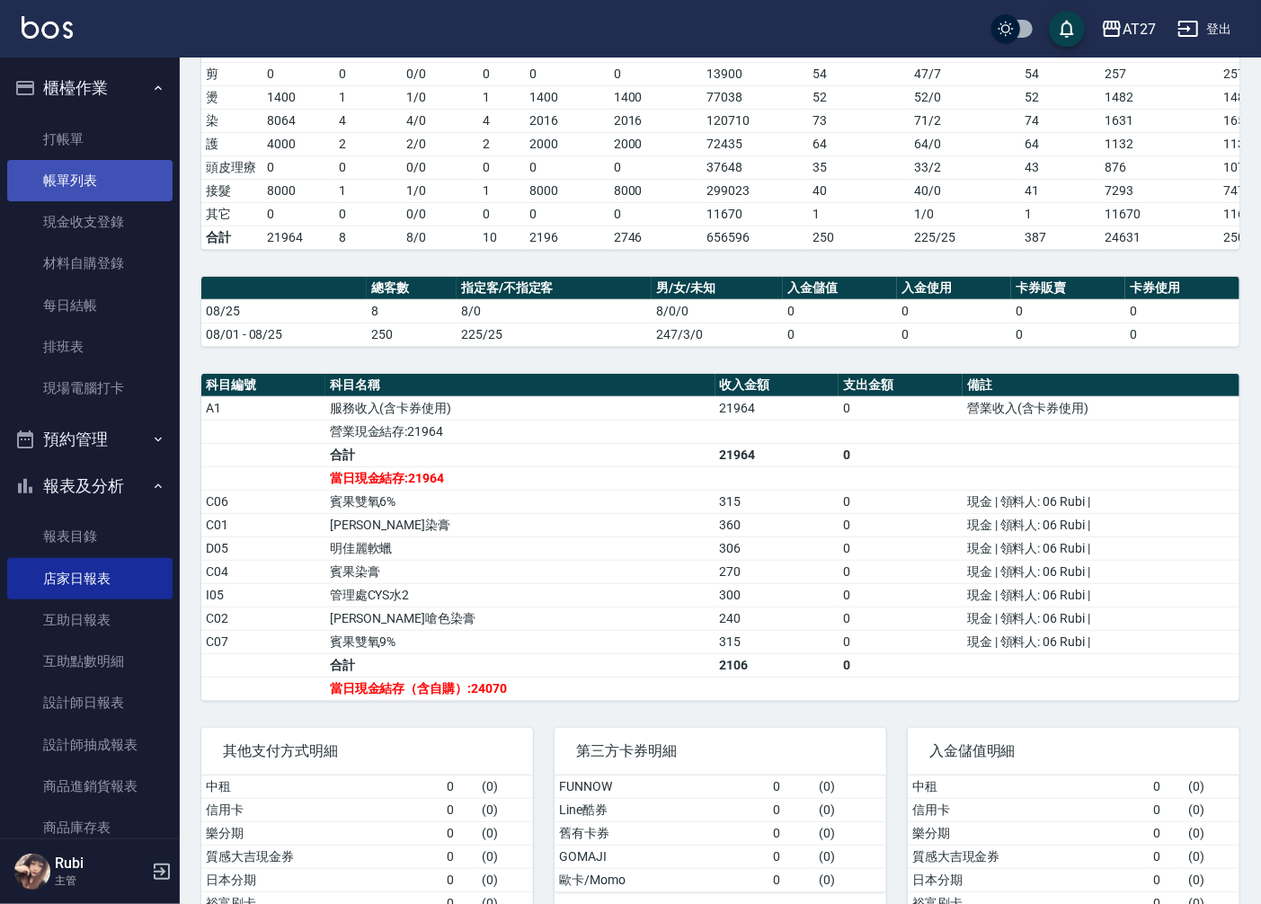
click at [78, 177] on link "帳單列表" at bounding box center [89, 180] width 165 height 41
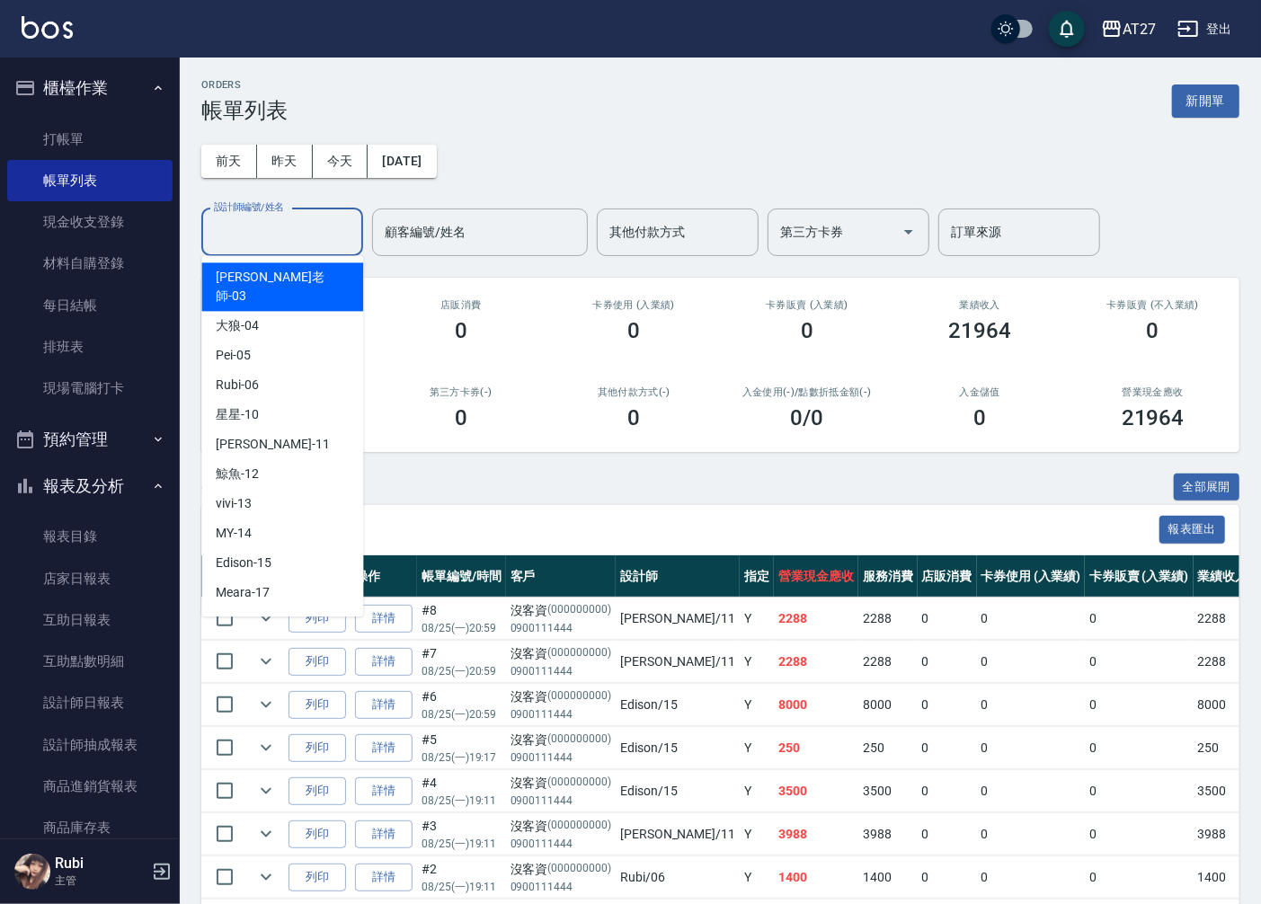
click at [320, 234] on input "設計師編號/姓名" at bounding box center [282, 232] width 146 height 31
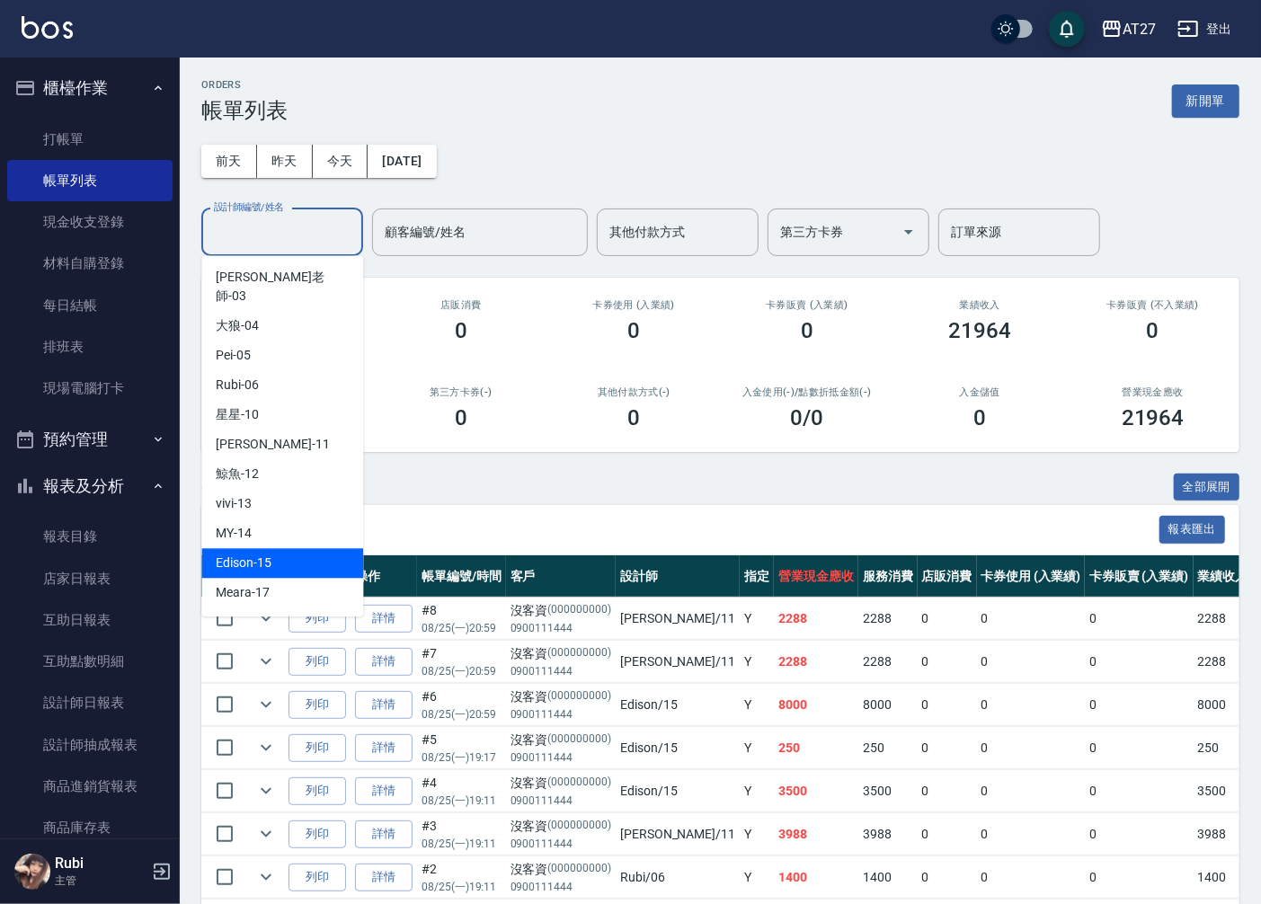
click at [280, 548] on div "Edison -15" at bounding box center [282, 563] width 162 height 30
type input "Edison-15"
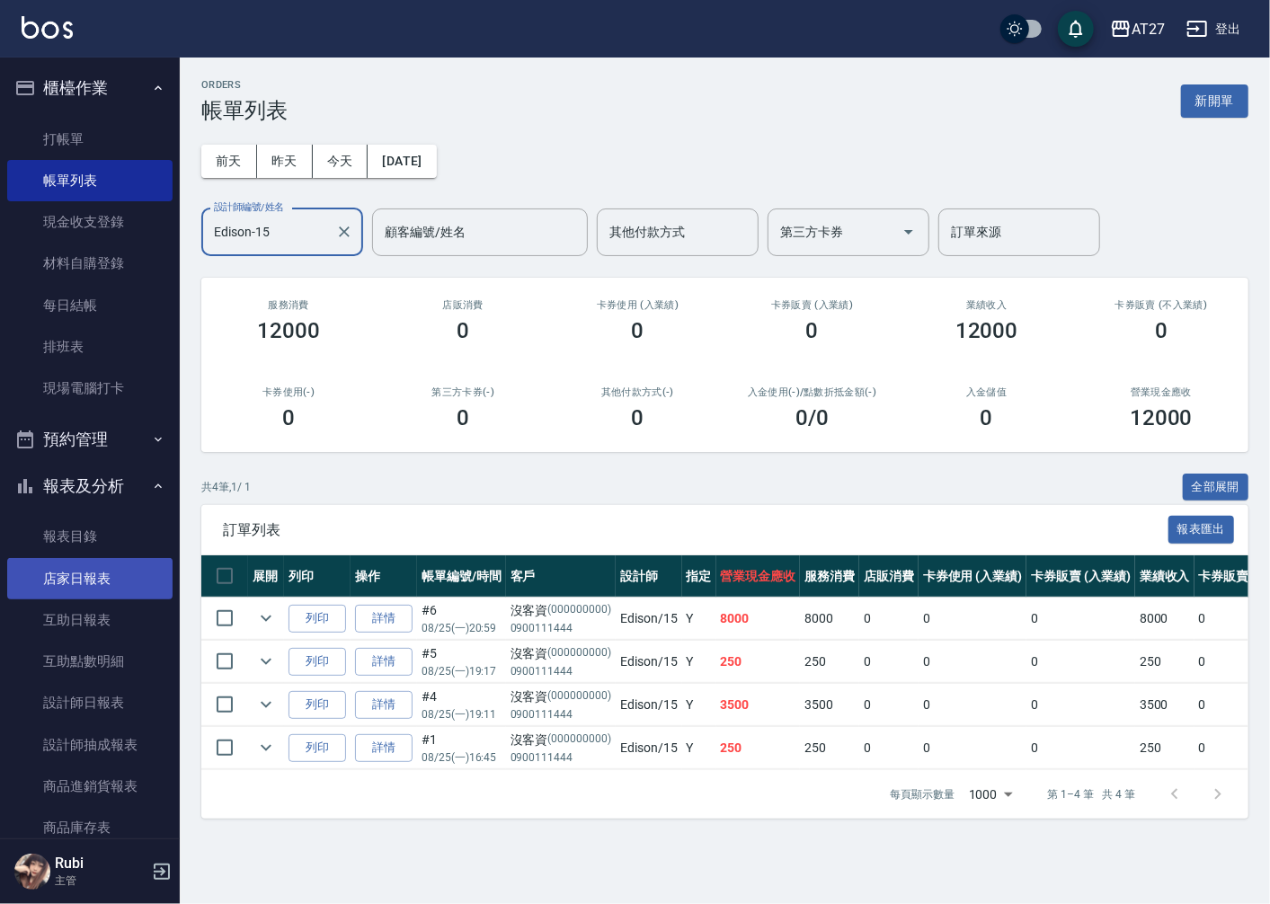
click at [123, 589] on link "店家日報表" at bounding box center [89, 578] width 165 height 41
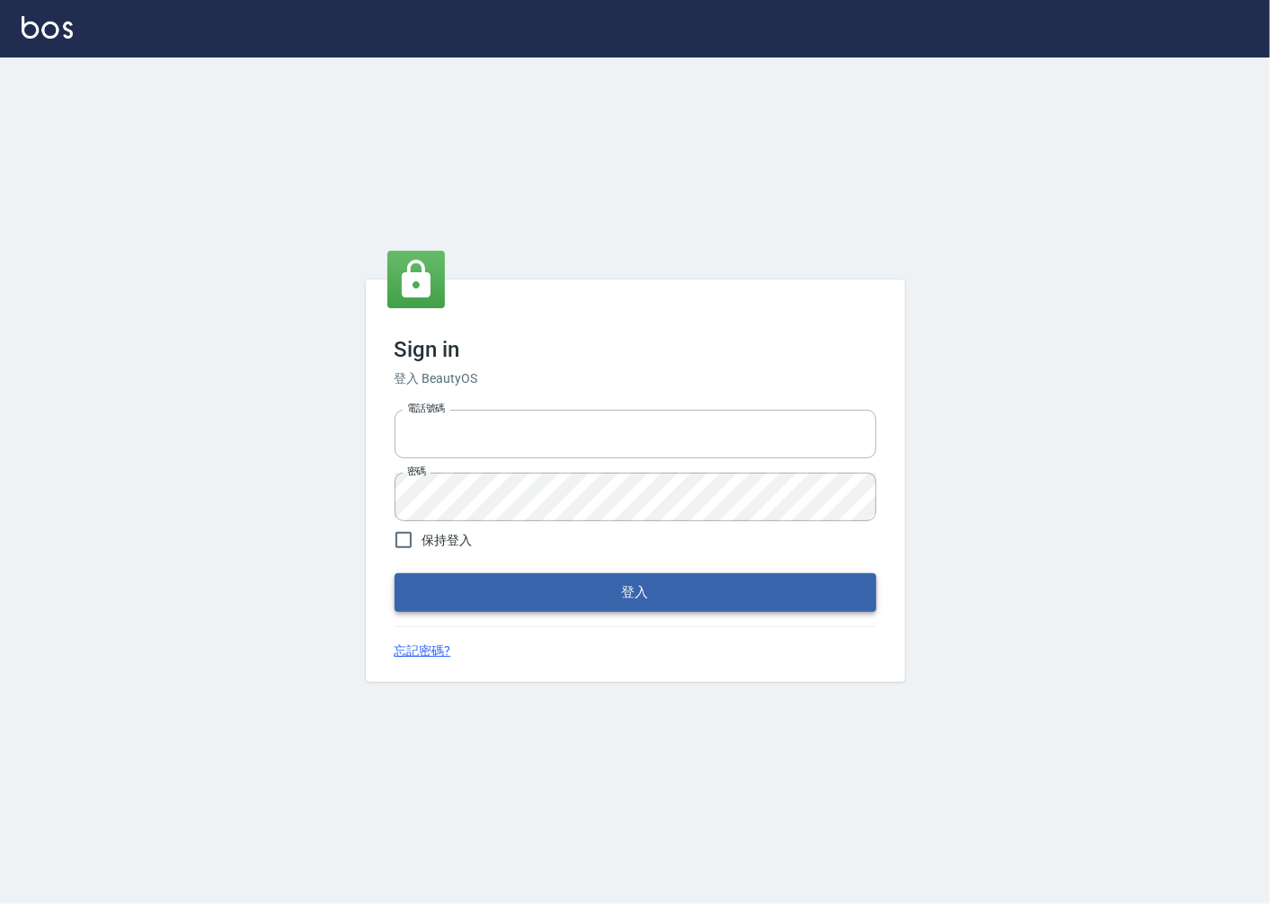
type input "0918920985"
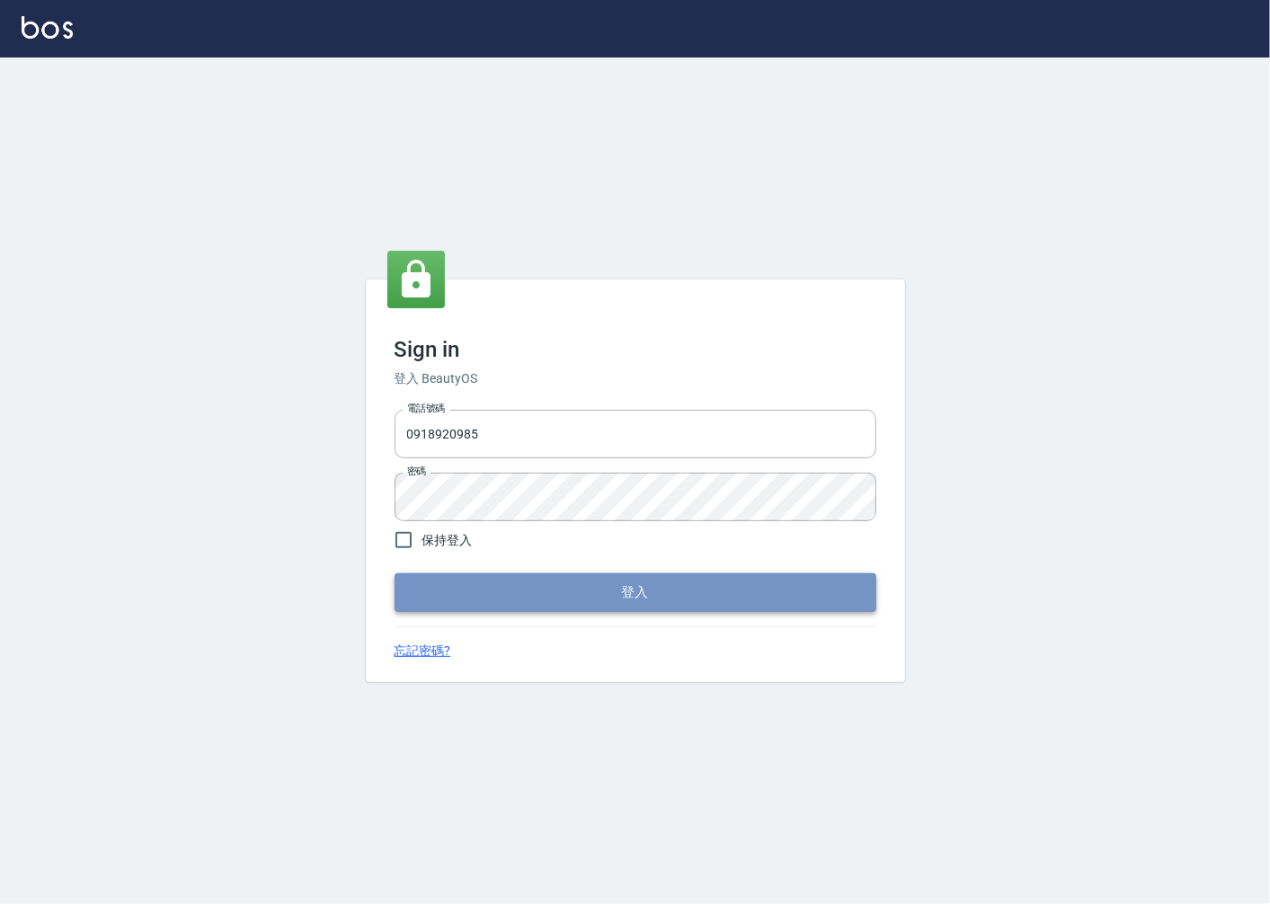
click at [470, 590] on button "登入" at bounding box center [636, 592] width 482 height 38
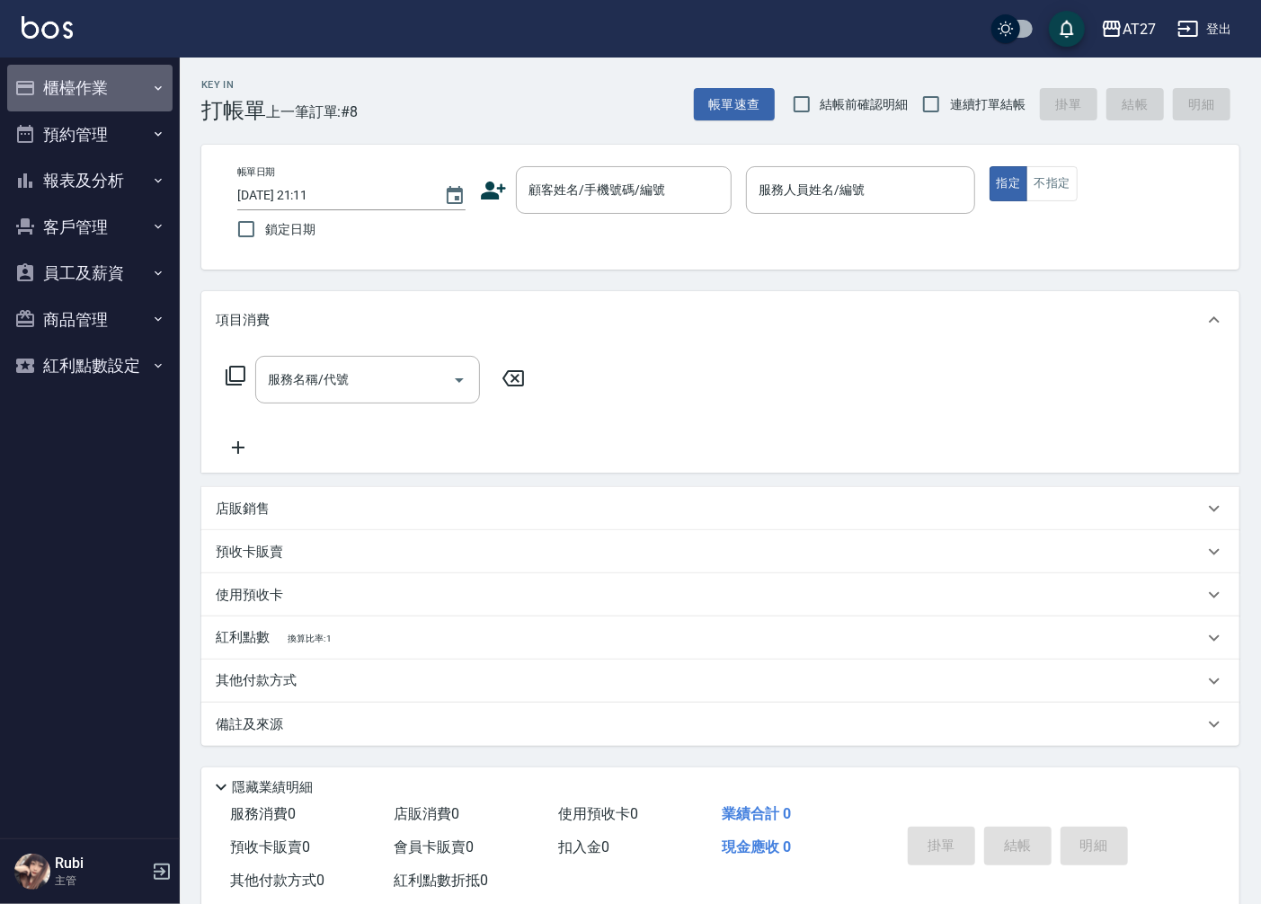
click at [67, 93] on button "櫃檯作業" at bounding box center [89, 88] width 165 height 47
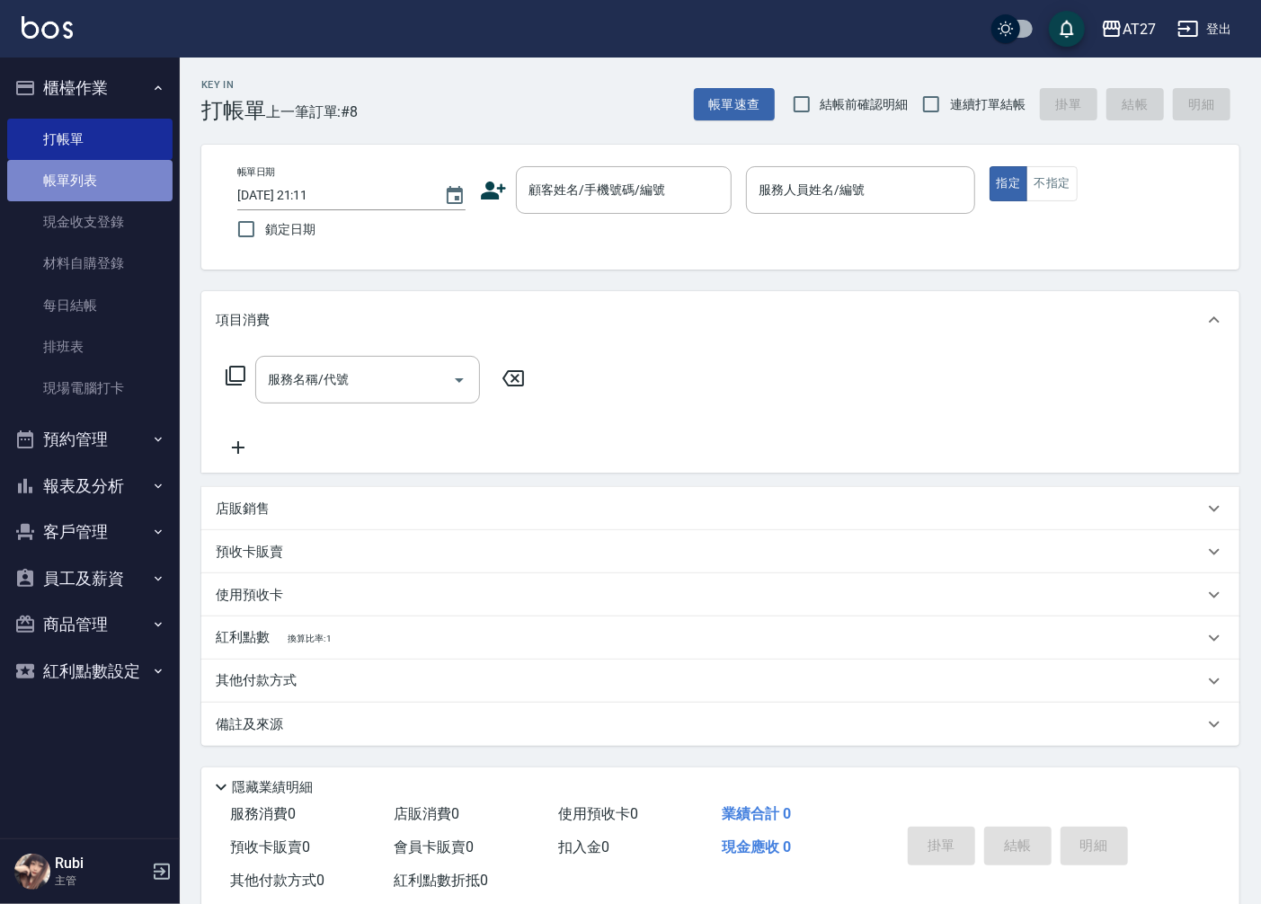
click at [99, 164] on link "帳單列表" at bounding box center [89, 180] width 165 height 41
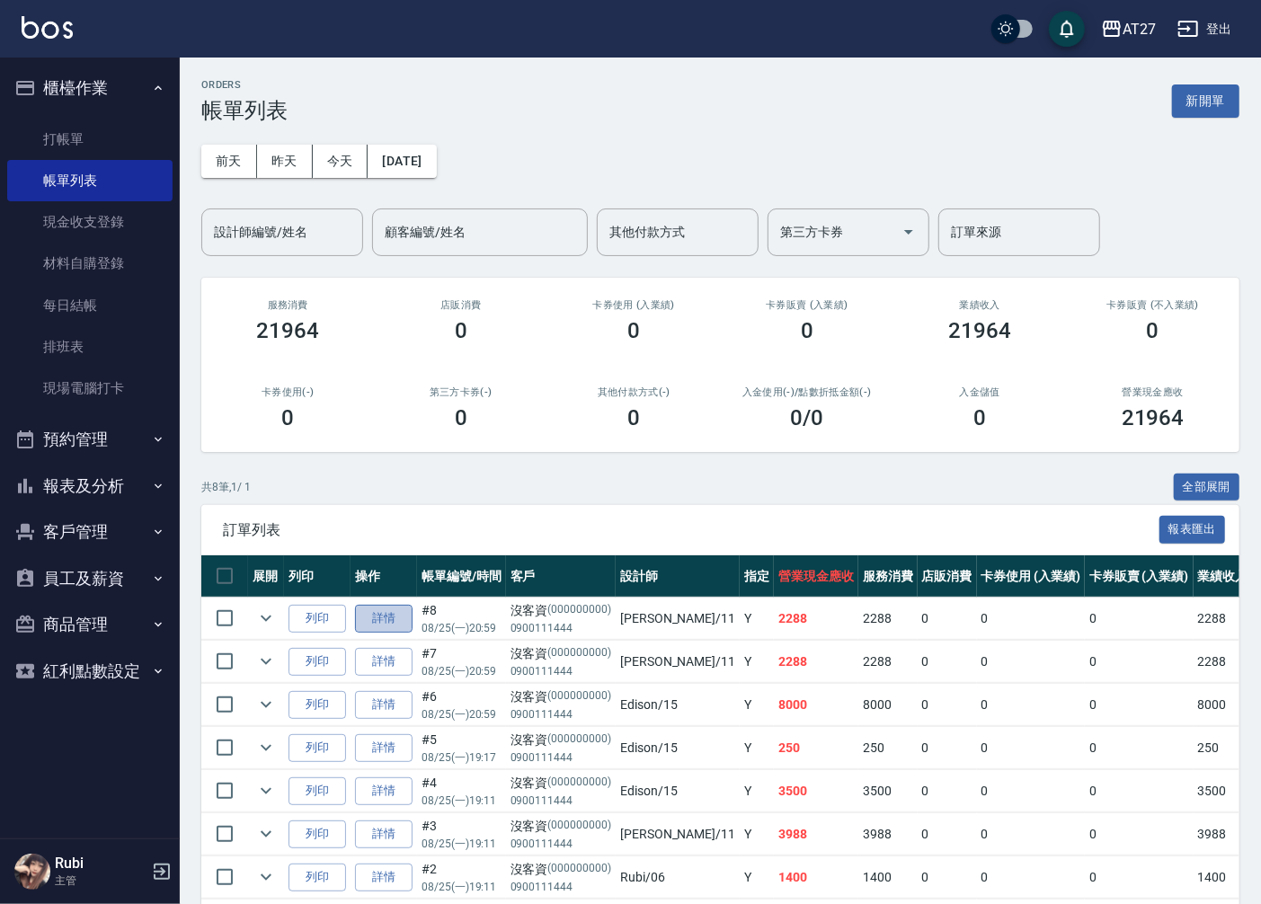
click at [376, 626] on link "詳情" at bounding box center [384, 619] width 58 height 28
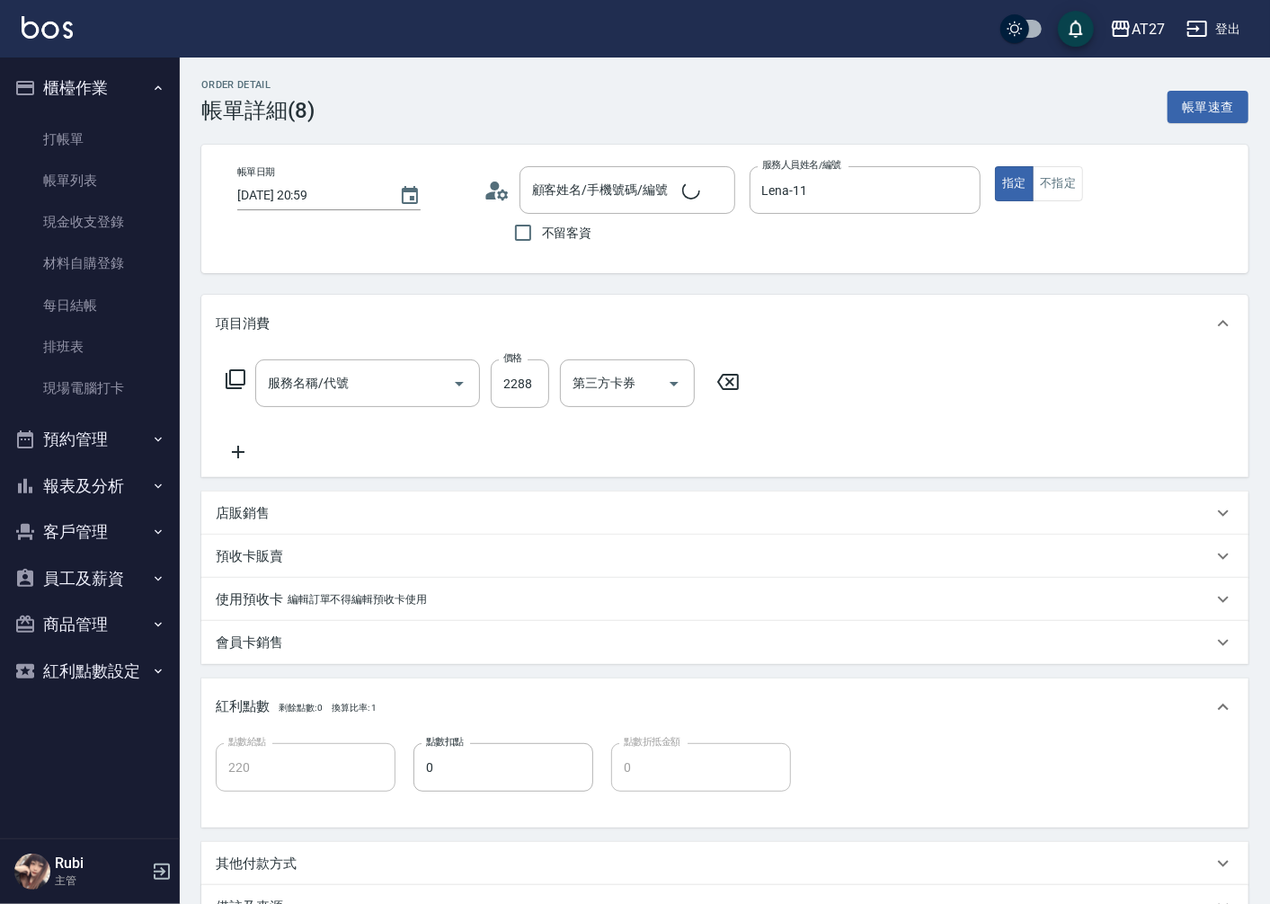
type input "[DATE] 20:59"
type input "Lena-11"
type input "220"
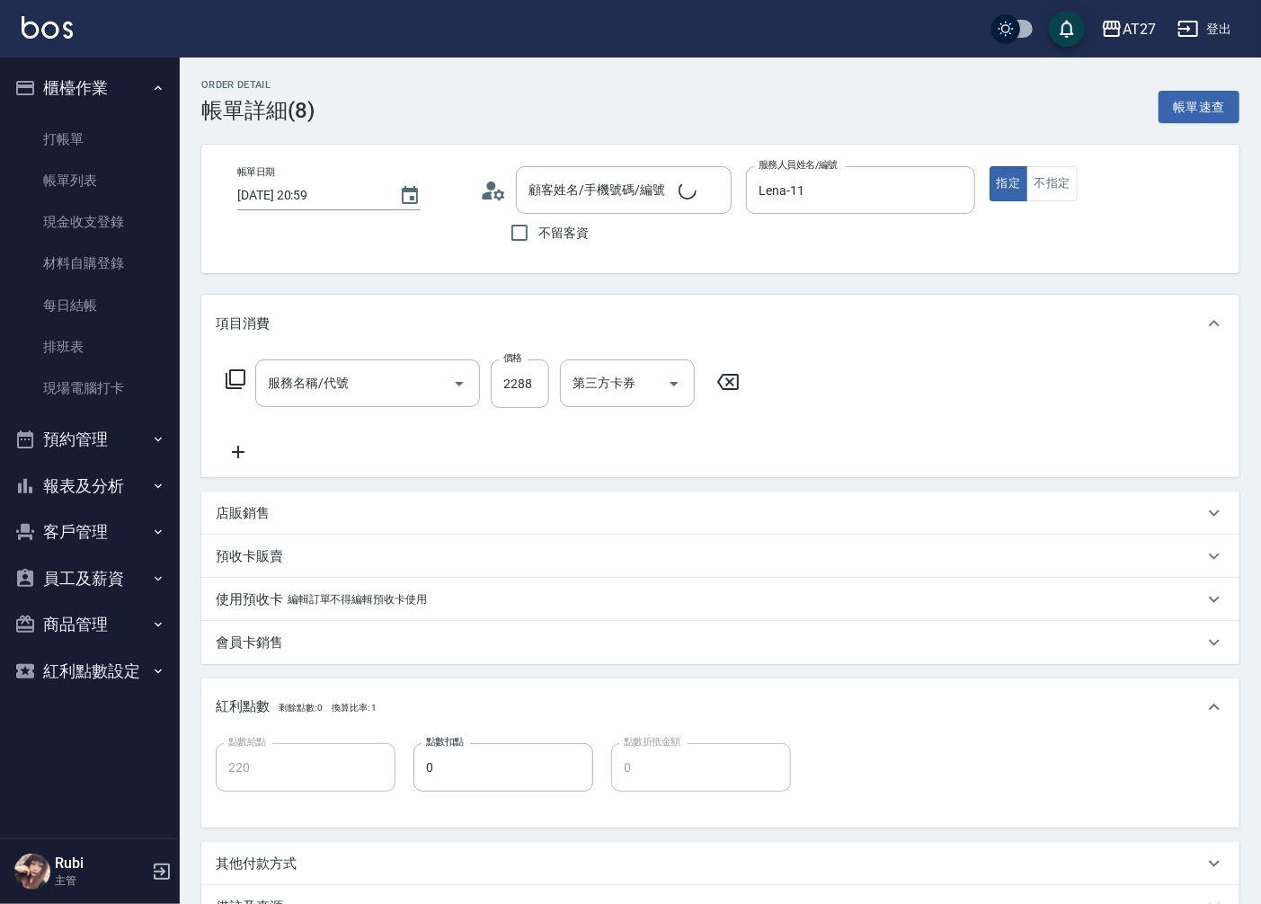
type input "沒客資/0900111444/000000000"
type input "染髮(501)"
click at [519, 386] on input "2288" at bounding box center [520, 383] width 58 height 49
type input "2"
type input "0"
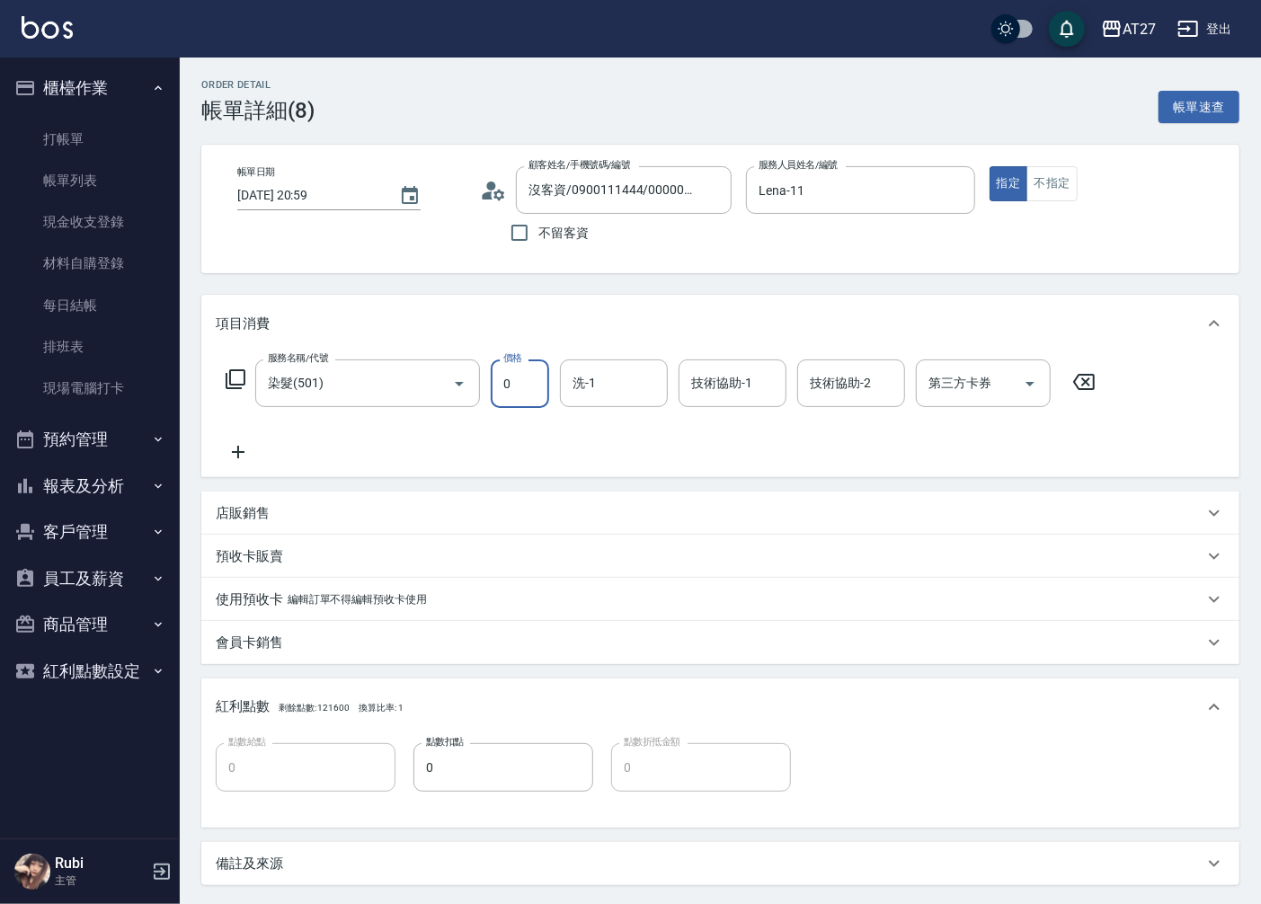
type input "11"
type input "10"
type input "1188"
type input "10"
type input "118"
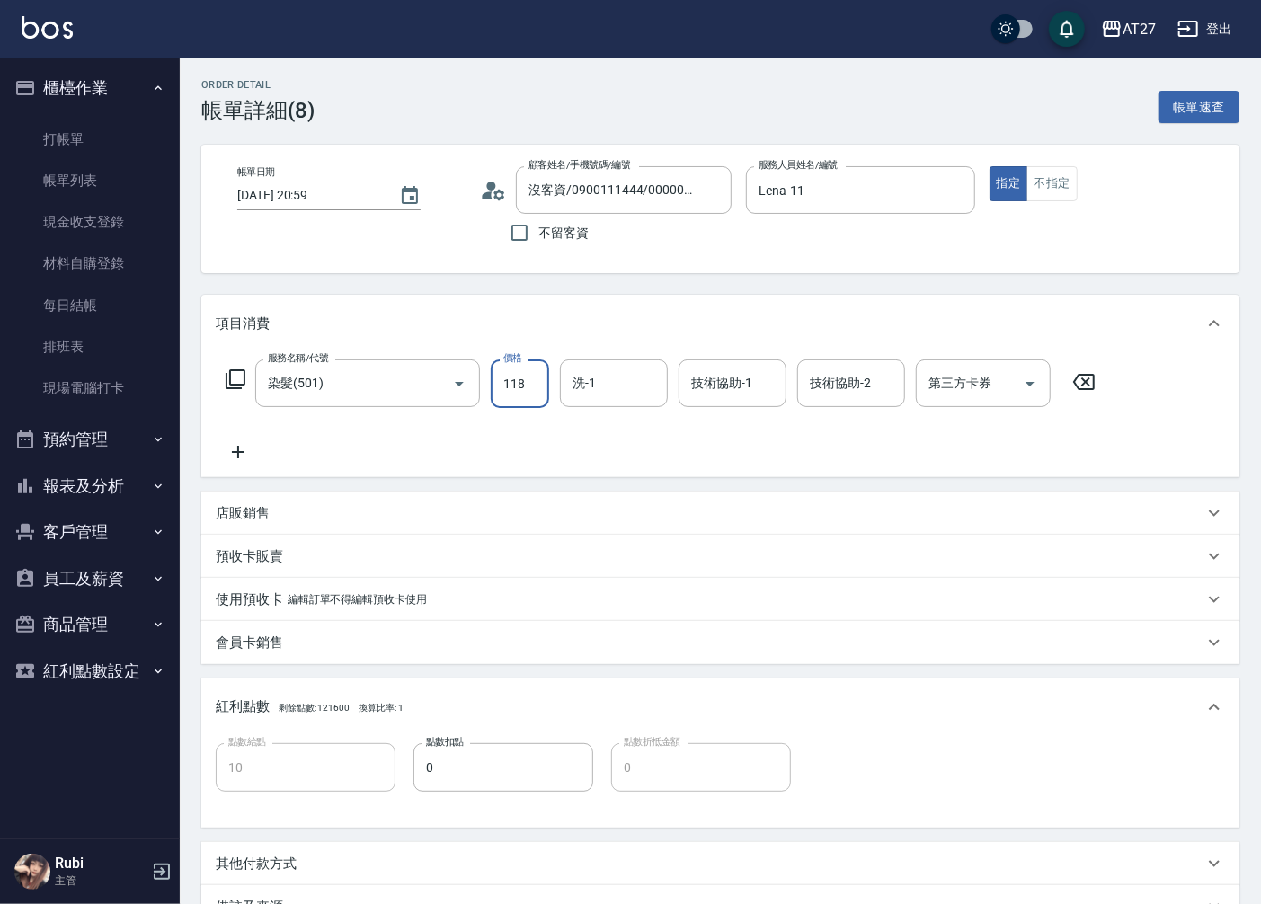
type input "0"
type input "18"
type input "10"
type input "188"
type input "180"
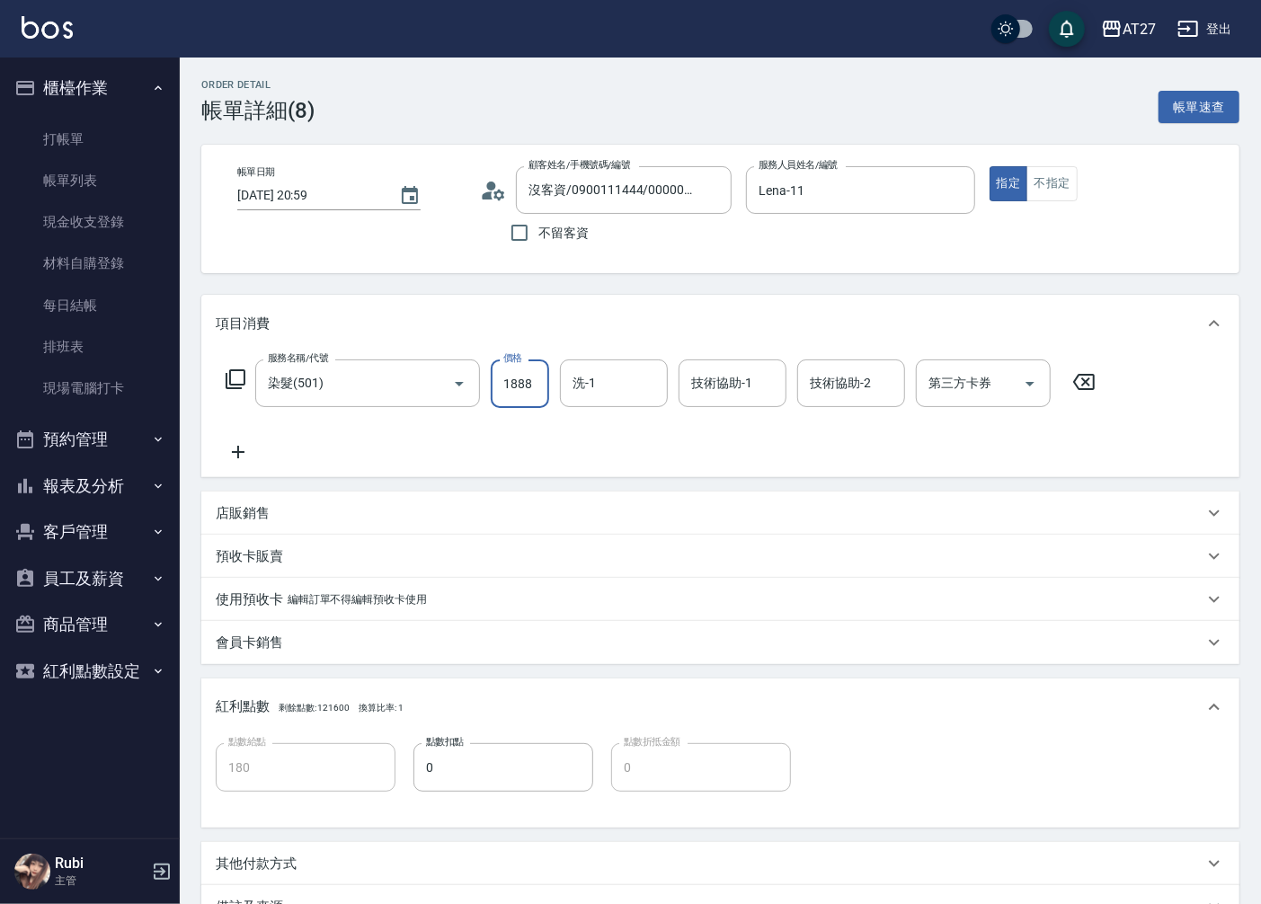
type input "1888"
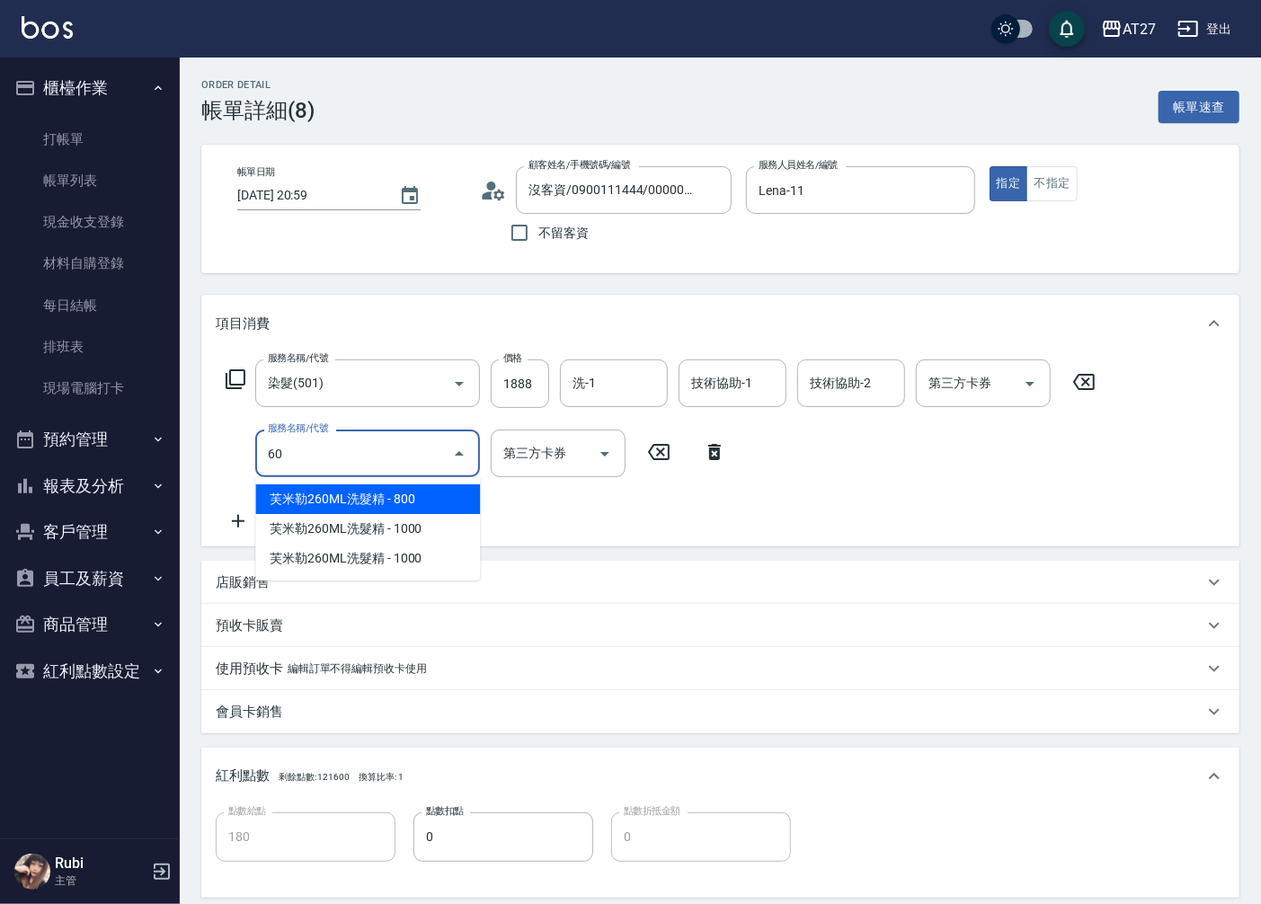
type input "608"
type input "260"
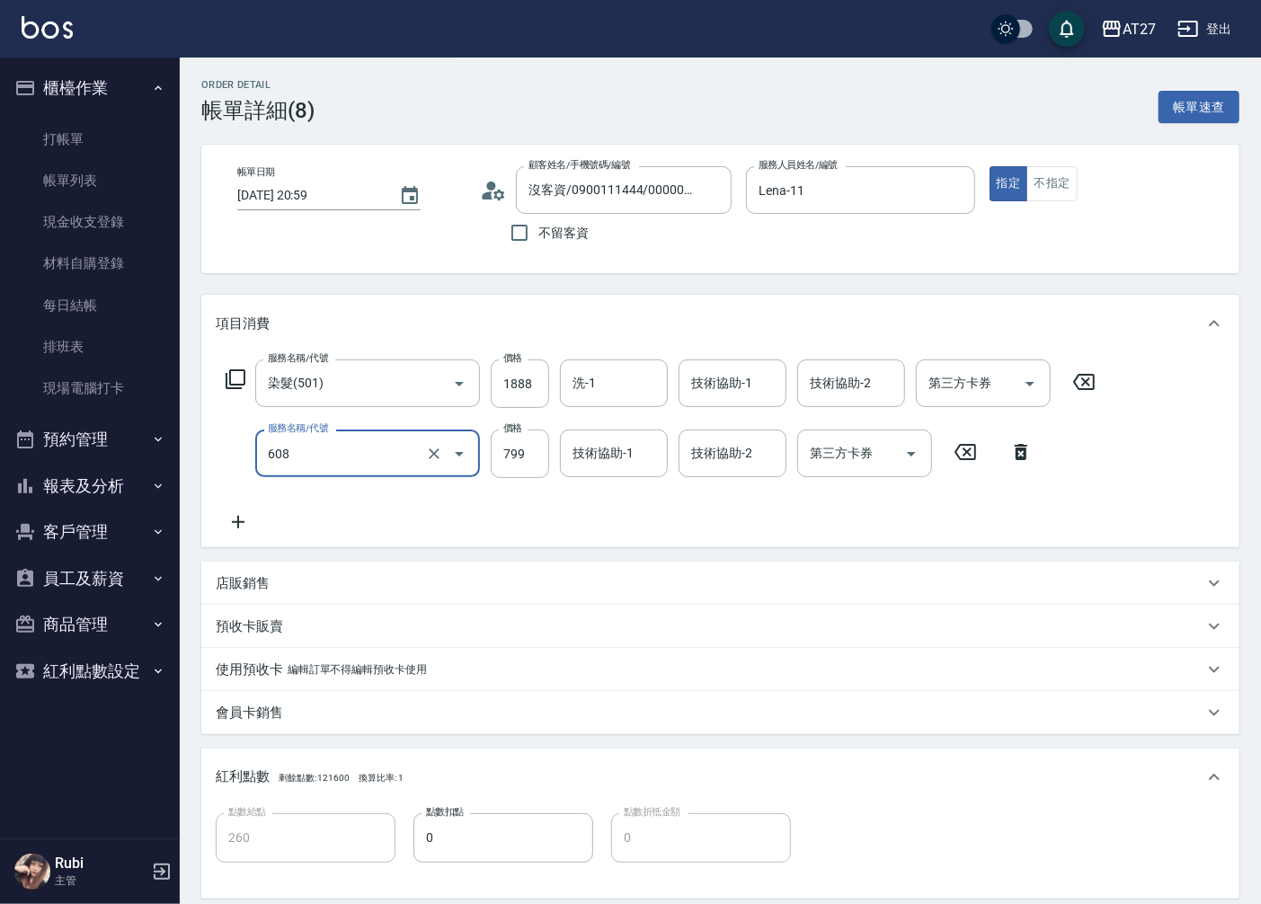
type input "自購二段(608)"
type input "180"
type input "10"
type input "190"
type input "100"
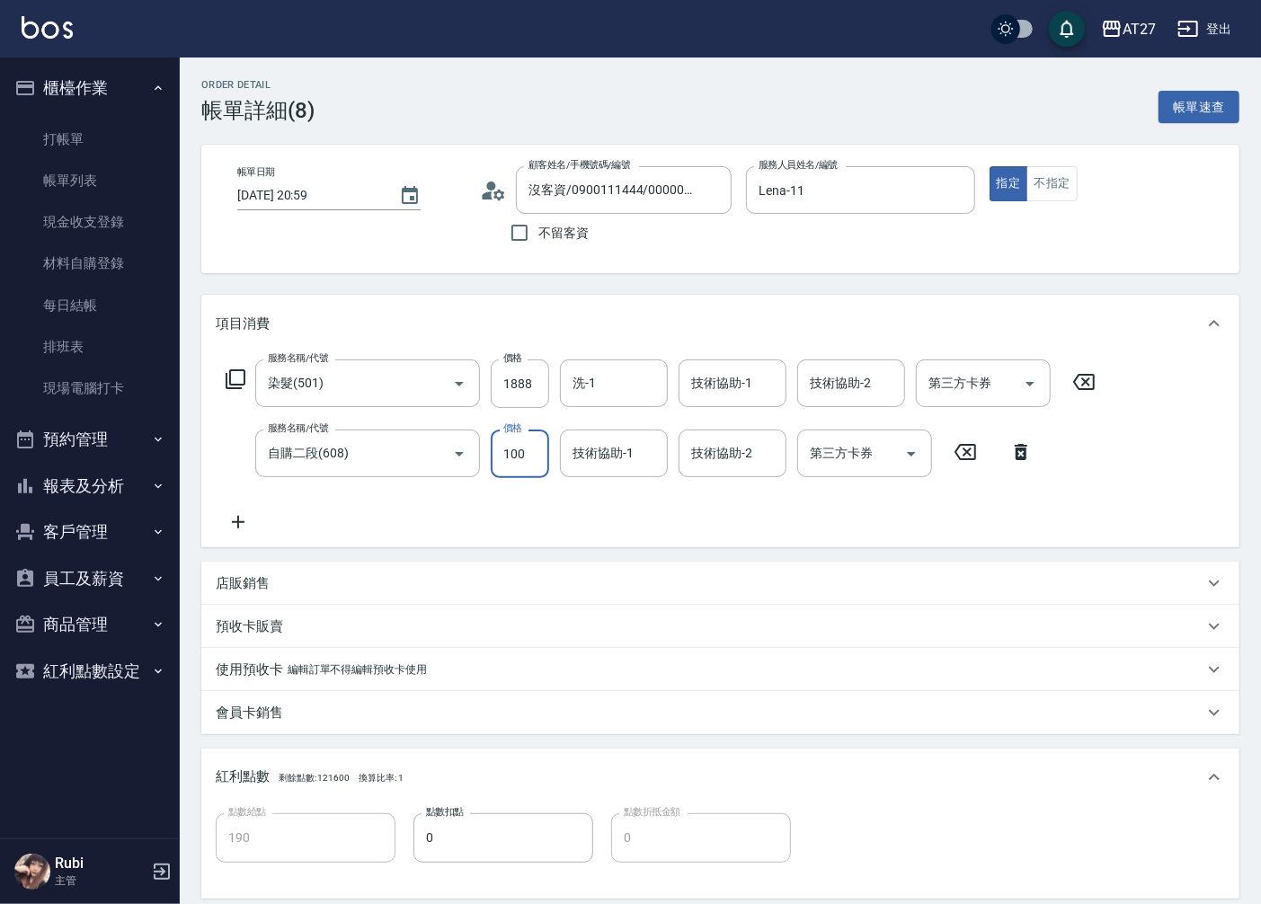
type input "280"
type input "1000"
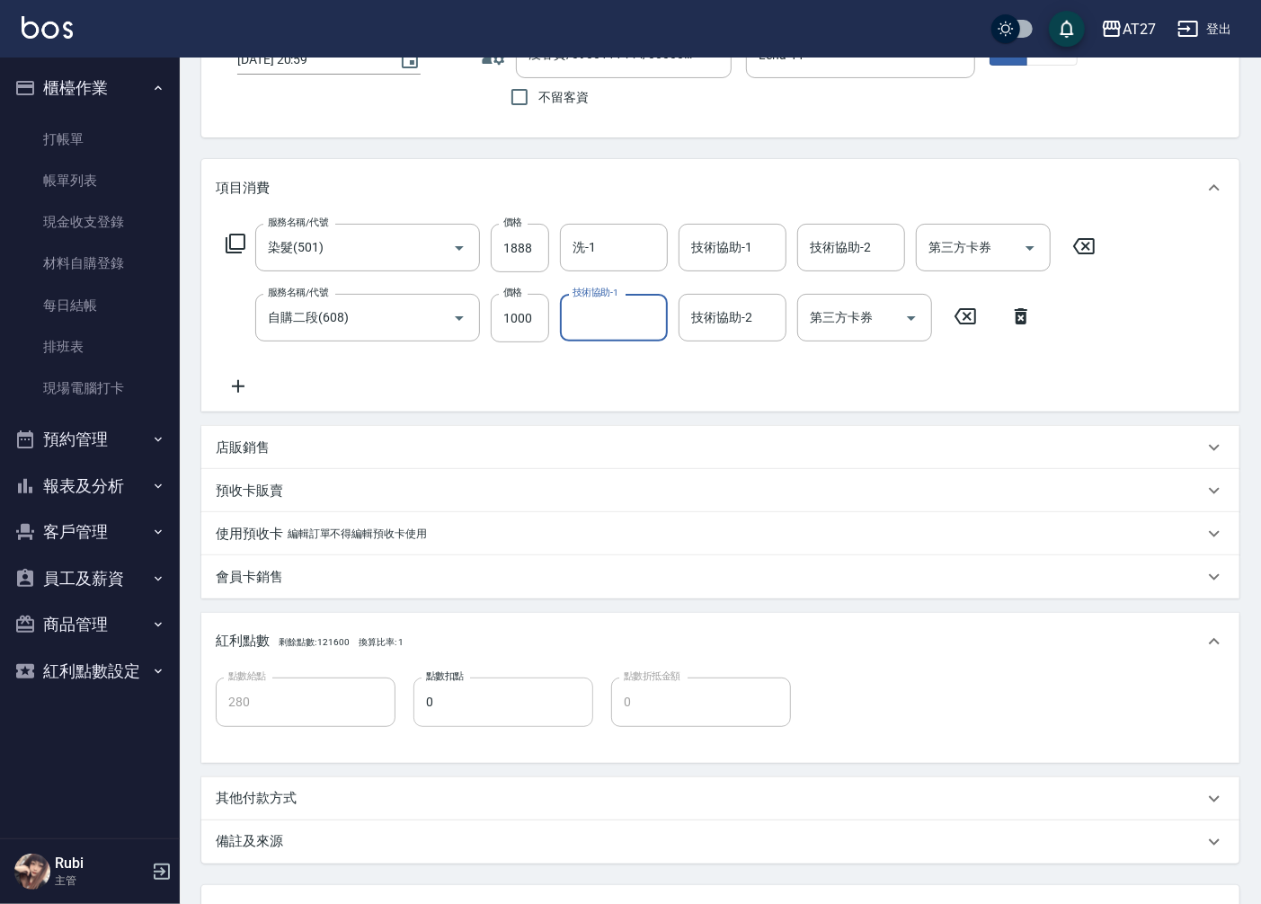
scroll to position [286, 0]
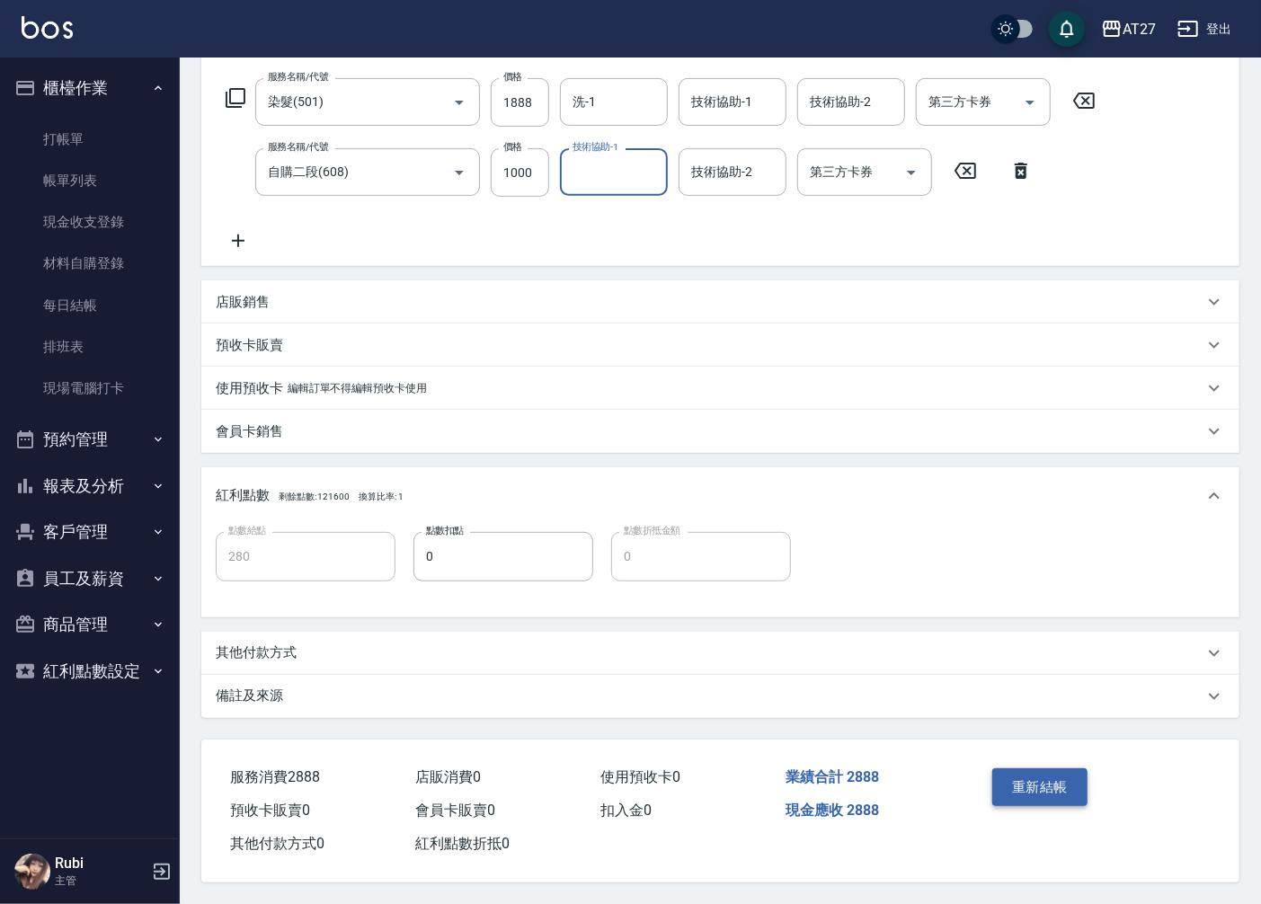
click at [1056, 774] on button "重新結帳" at bounding box center [1039, 787] width 95 height 38
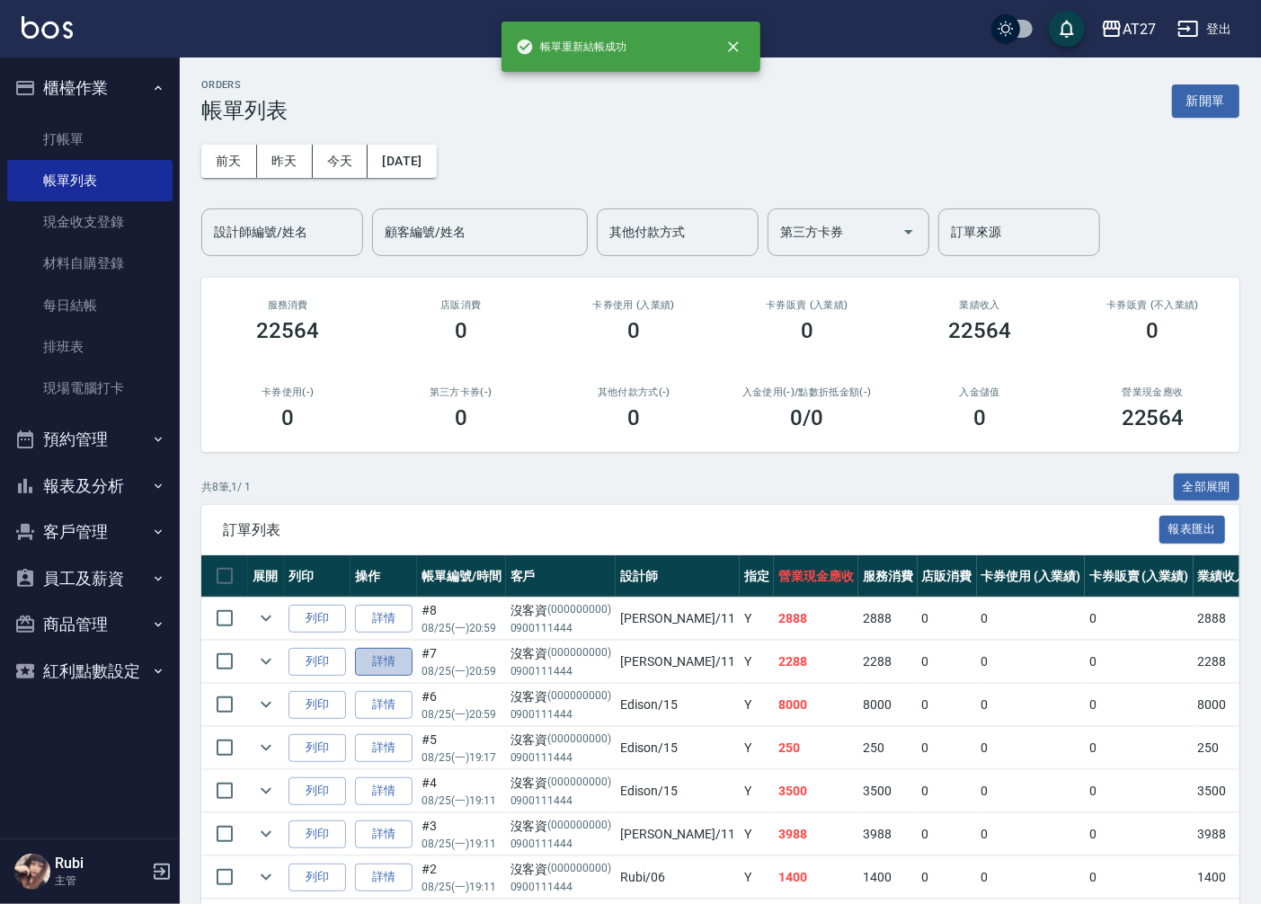
click at [388, 670] on link "詳情" at bounding box center [384, 662] width 58 height 28
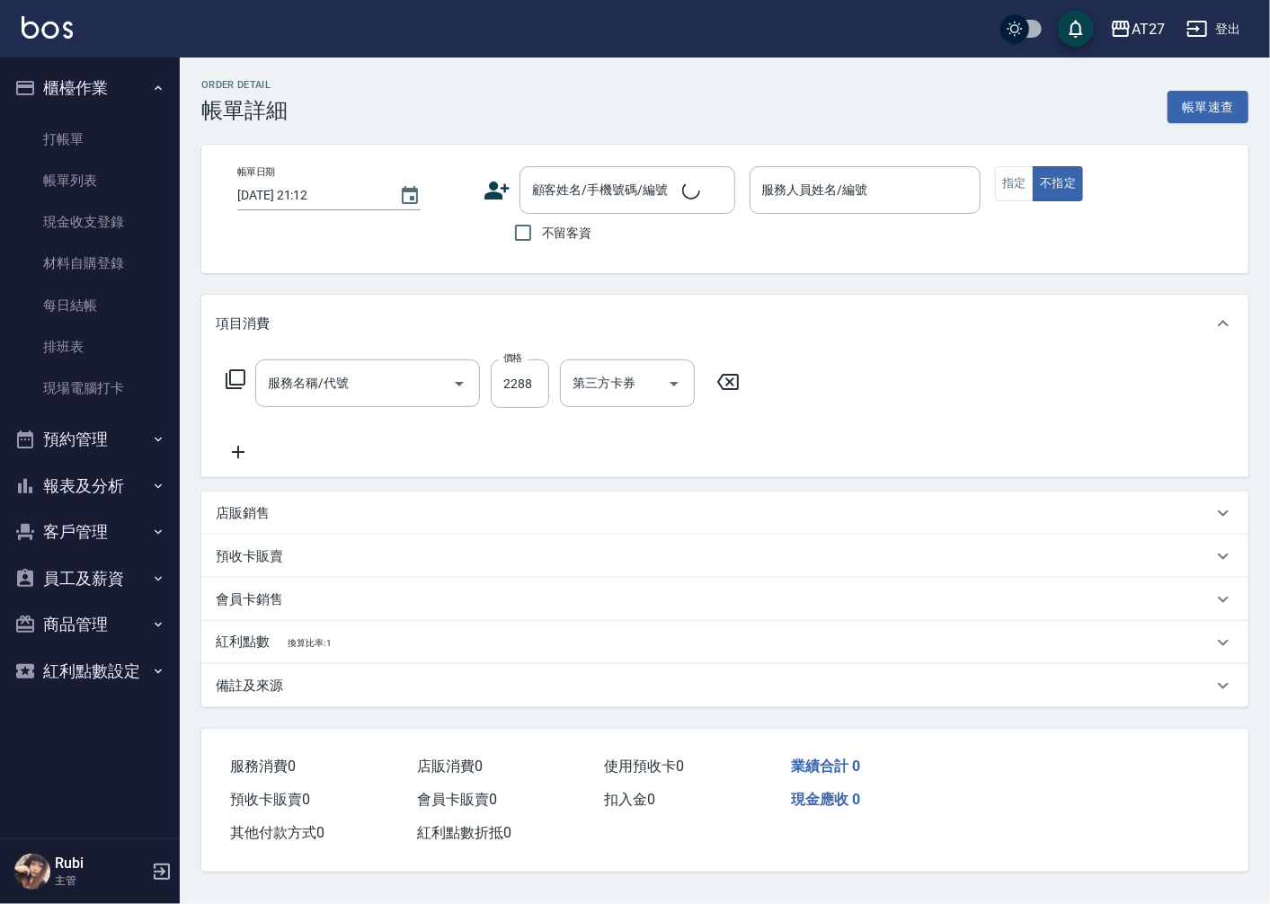
type input "染髮(501)"
type input "[DATE] 20:59"
type input "Lena-11"
type input "220"
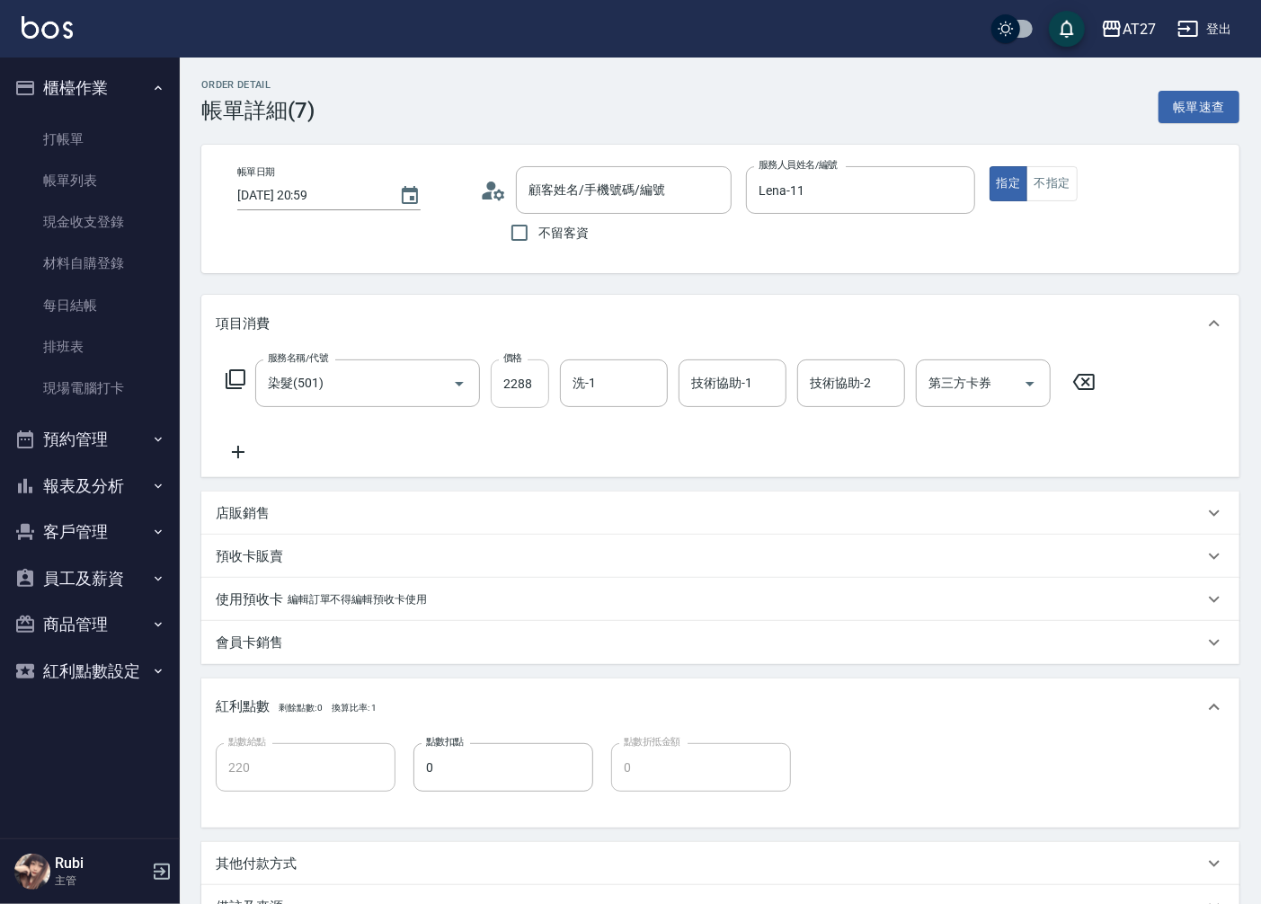
type input "沒客資/0900111444/000000000"
click at [523, 387] on input "2288" at bounding box center [520, 383] width 58 height 49
type input "0"
type input "18"
type input "10"
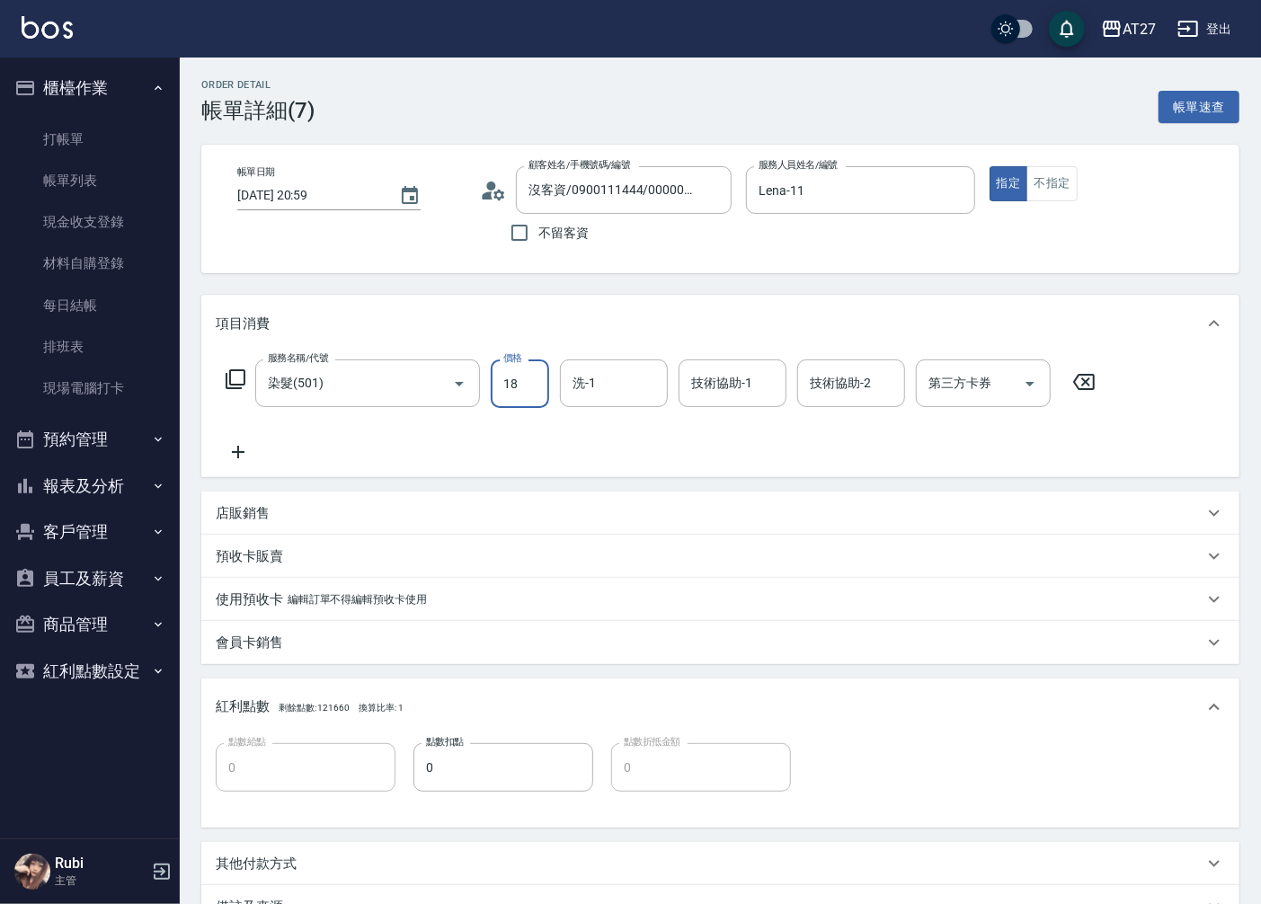
type input "188"
type input "180"
type input "1888"
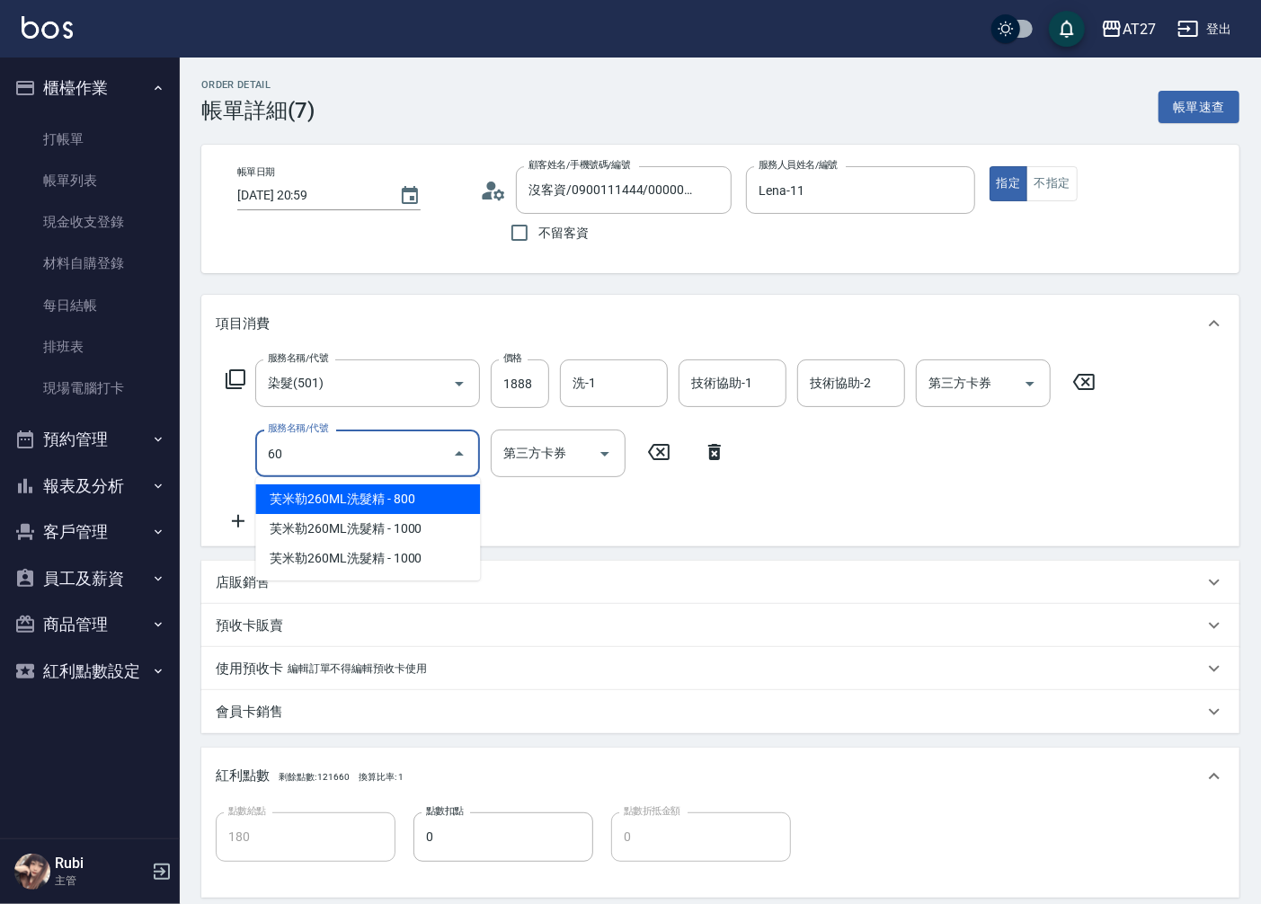
type input "6"
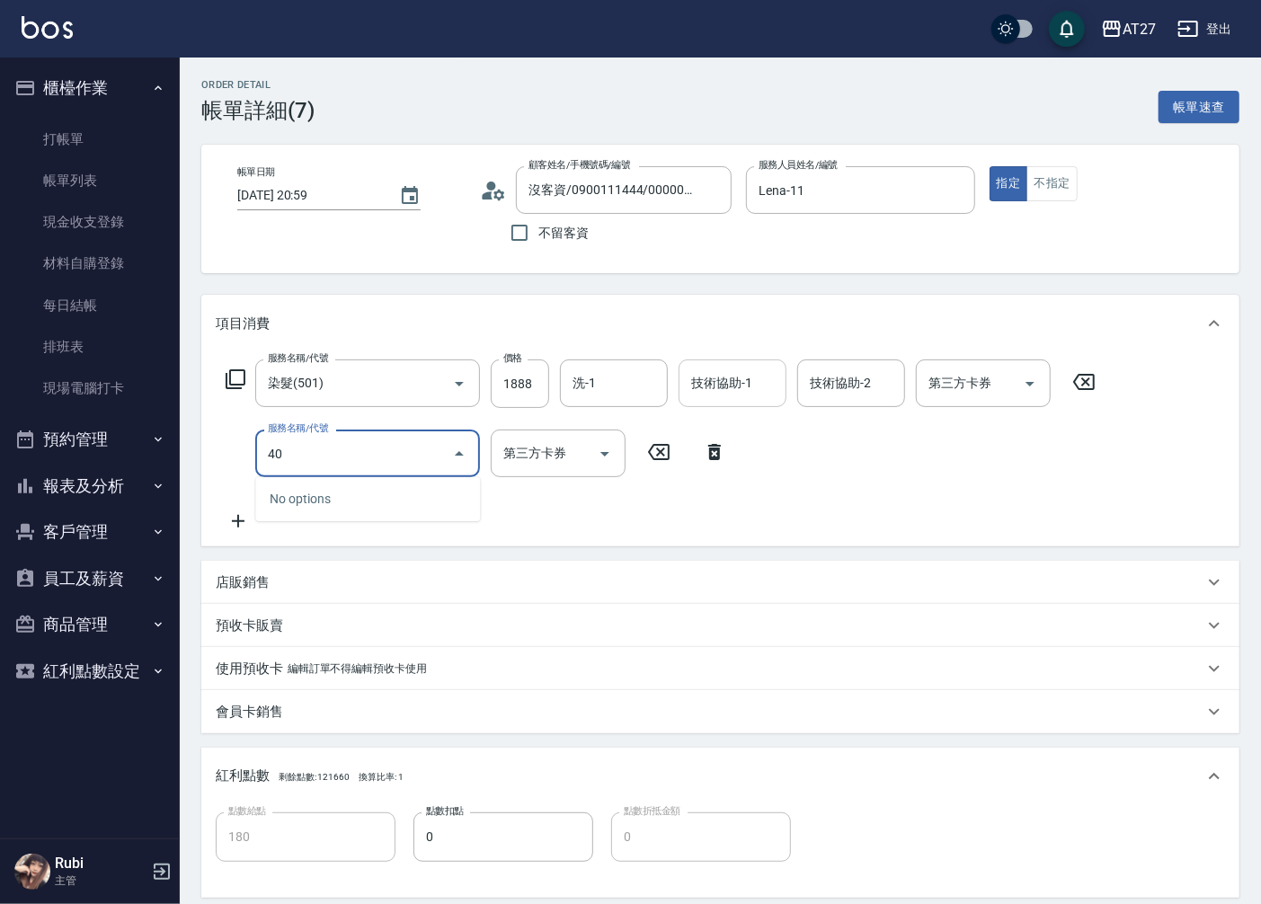
type input "401"
type input "210"
type input "剪髮(401)"
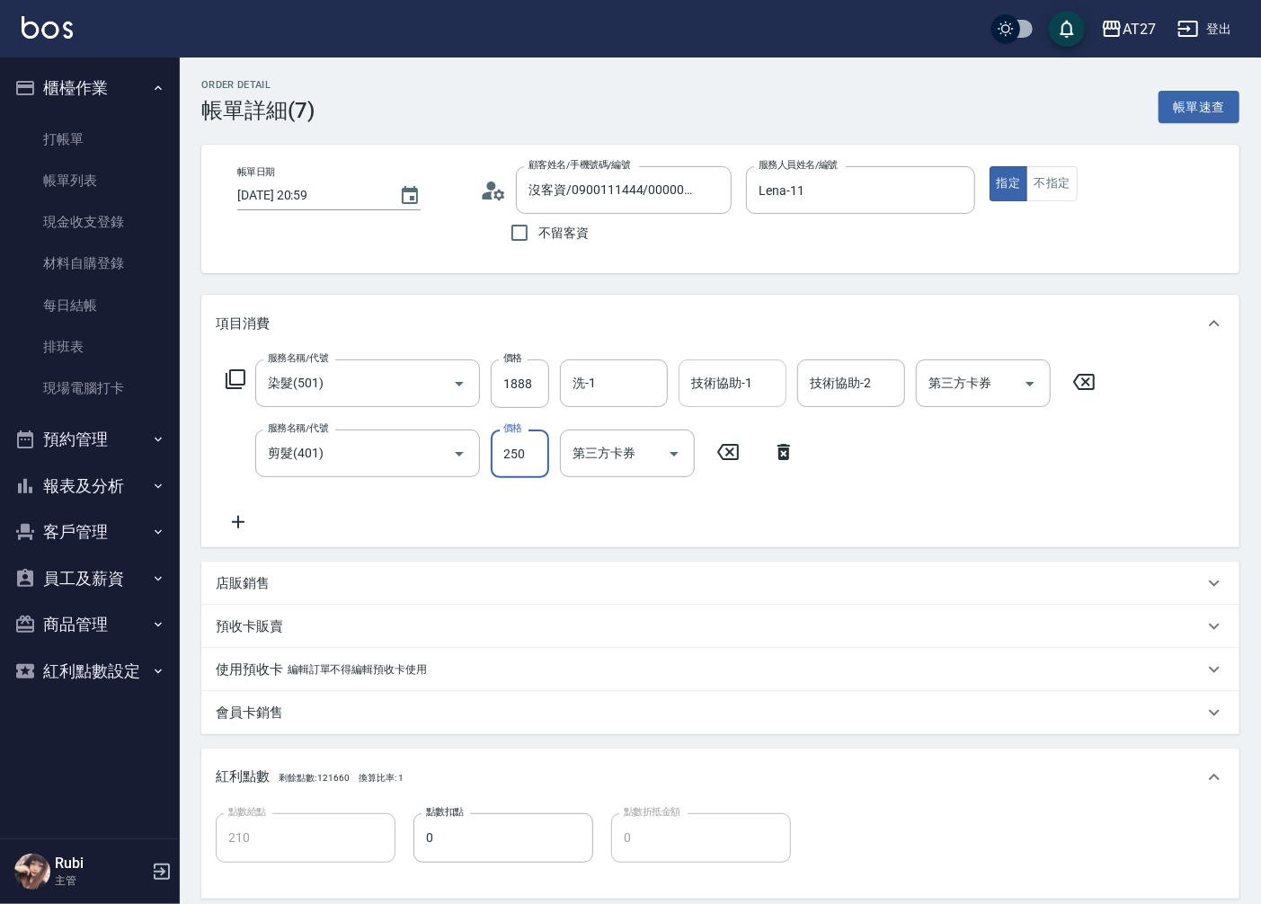
type input "4"
type input "180"
type input "40"
type input "220"
type input "400"
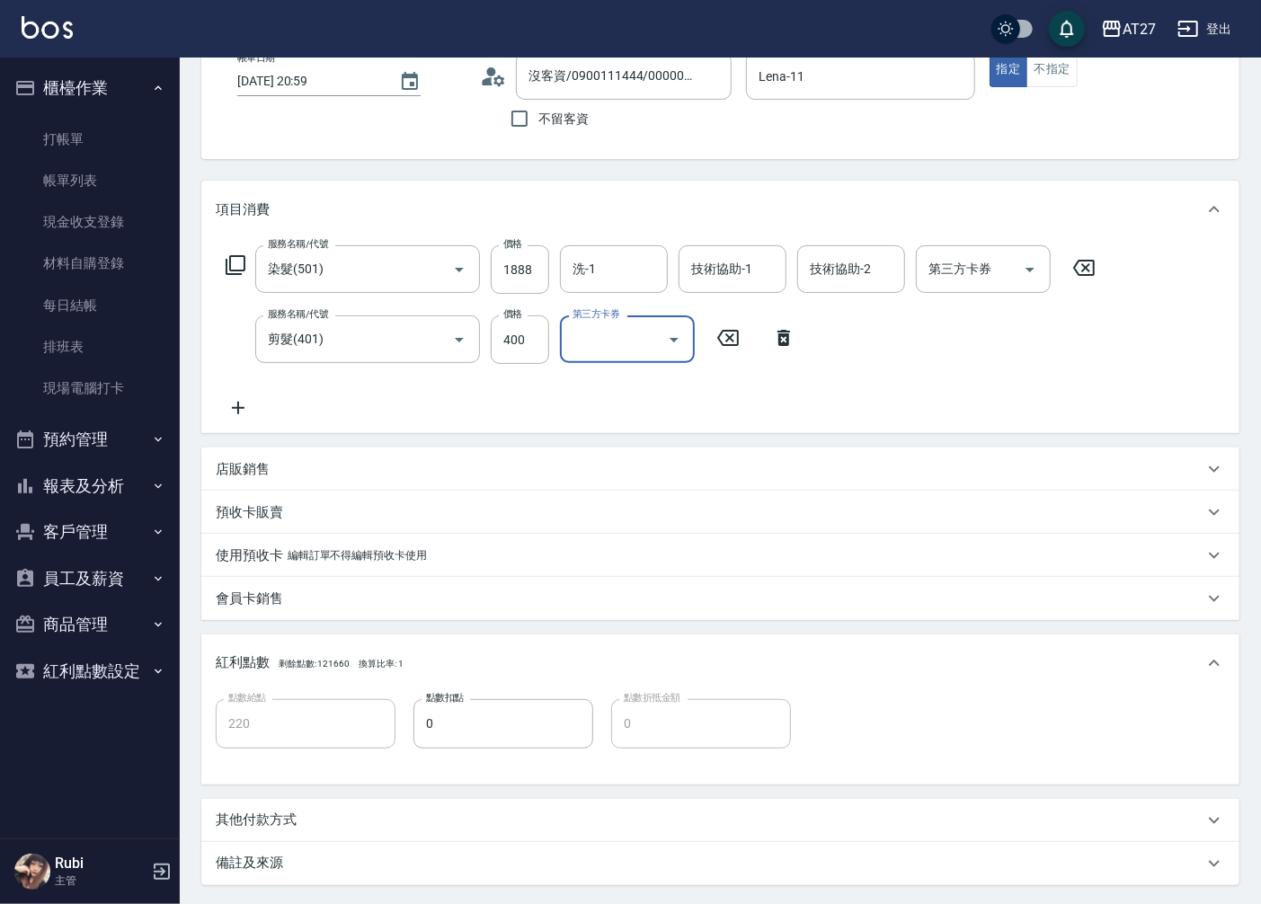
scroll to position [286, 0]
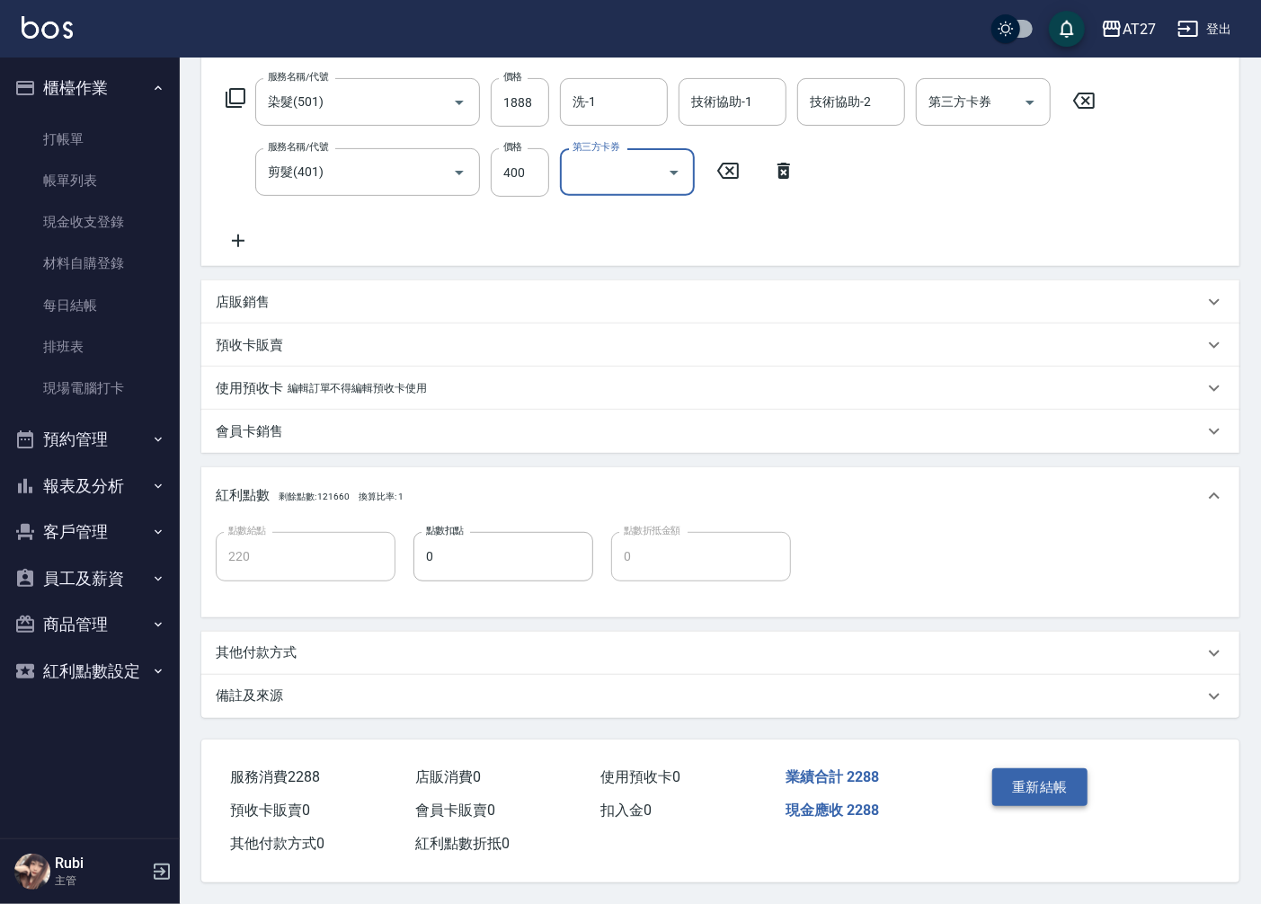
click at [1064, 792] on button "重新結帳" at bounding box center [1039, 787] width 95 height 38
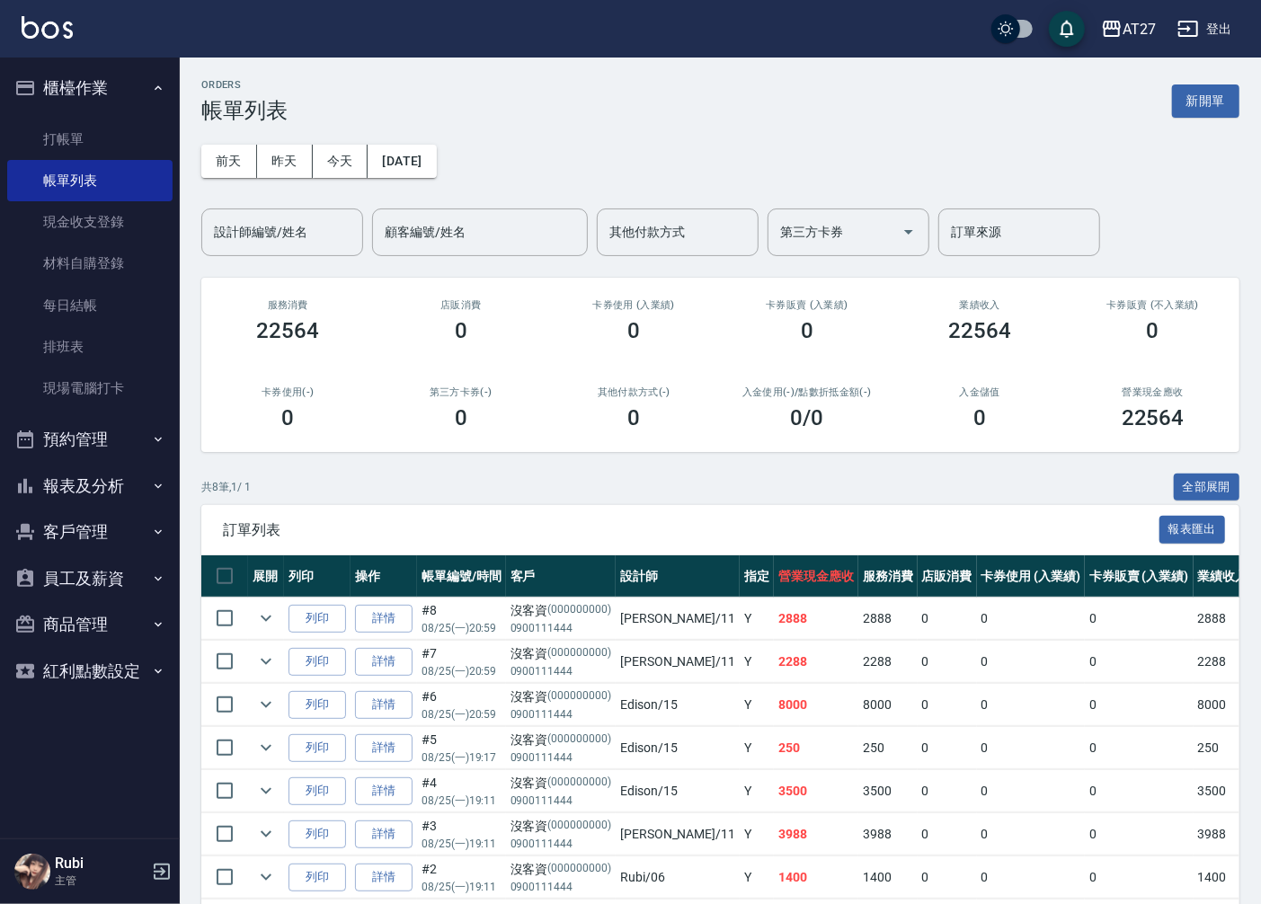
click at [123, 590] on button "員工及薪資" at bounding box center [89, 578] width 165 height 47
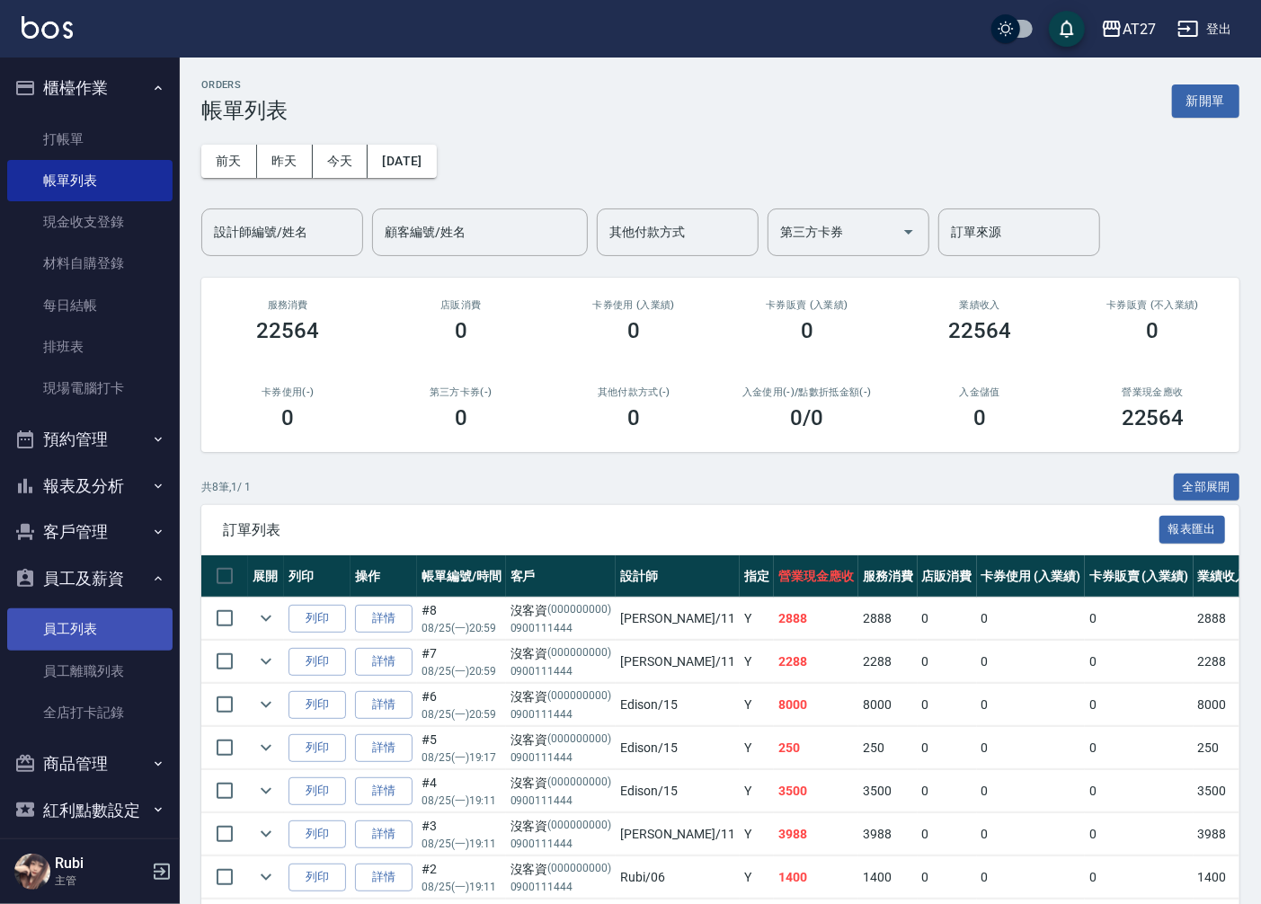
click at [130, 632] on link "員工列表" at bounding box center [89, 628] width 165 height 41
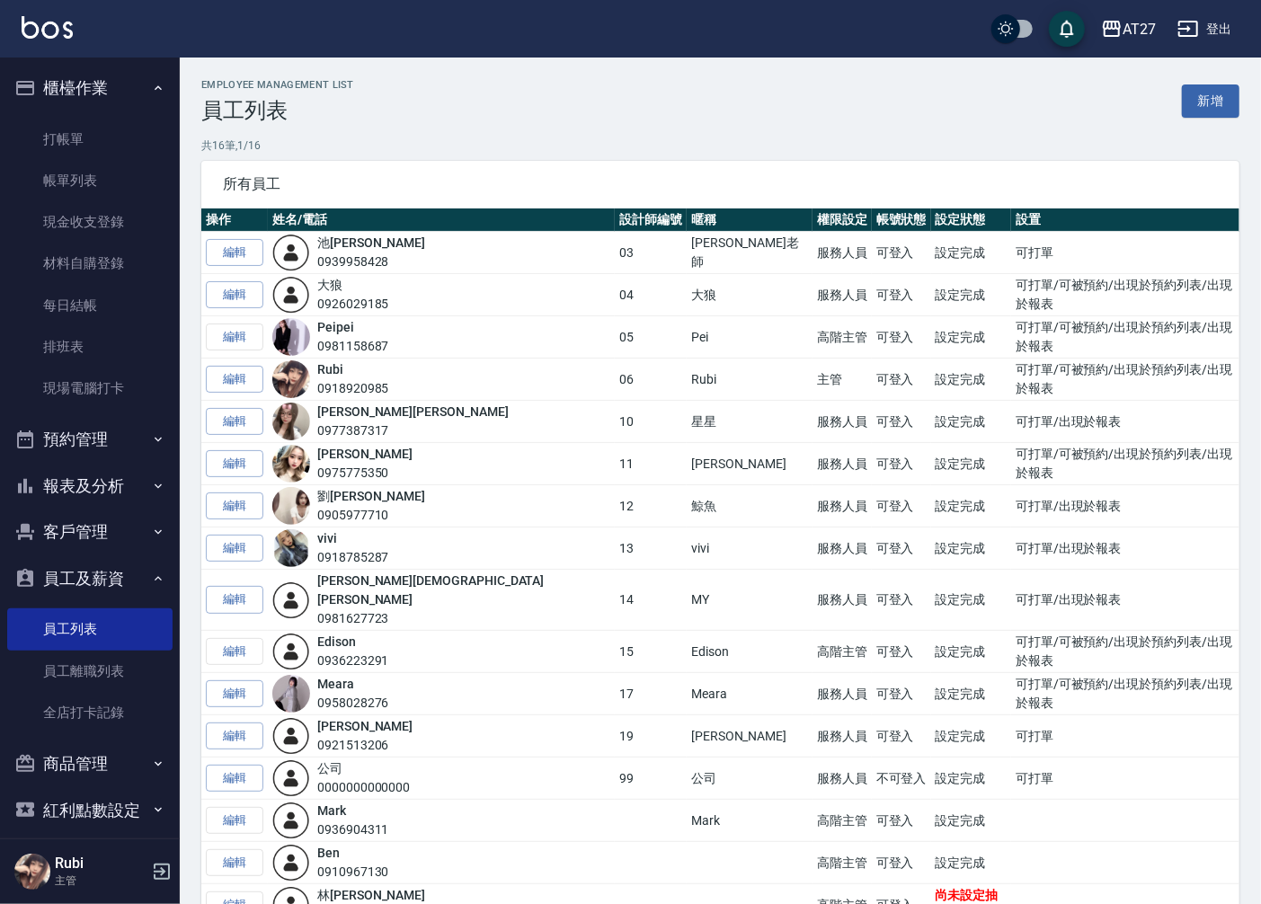
click at [103, 746] on button "商品管理" at bounding box center [89, 764] width 165 height 47
click at [132, 578] on button "員工及薪資" at bounding box center [89, 578] width 165 height 47
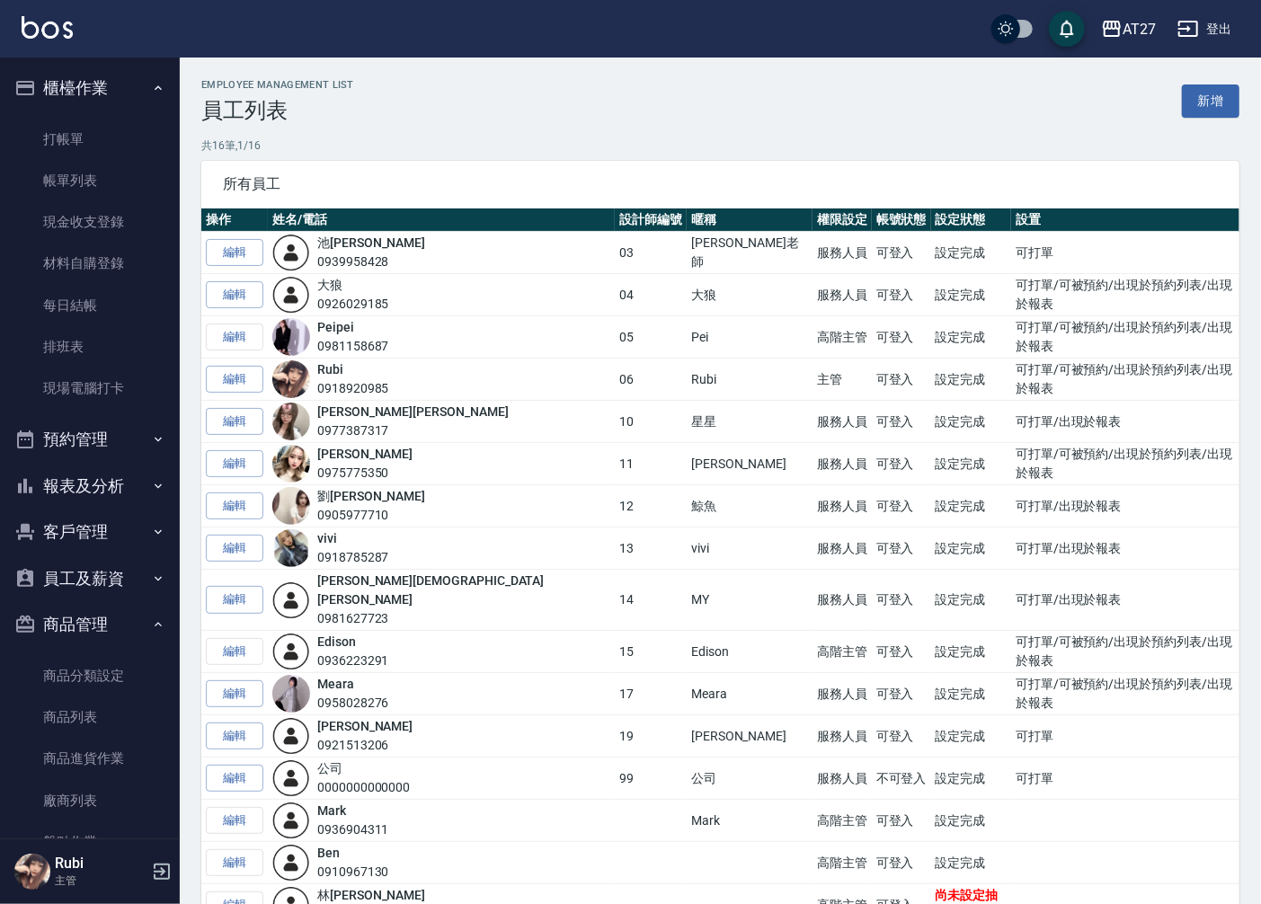
click at [136, 440] on button "預約管理" at bounding box center [89, 439] width 165 height 47
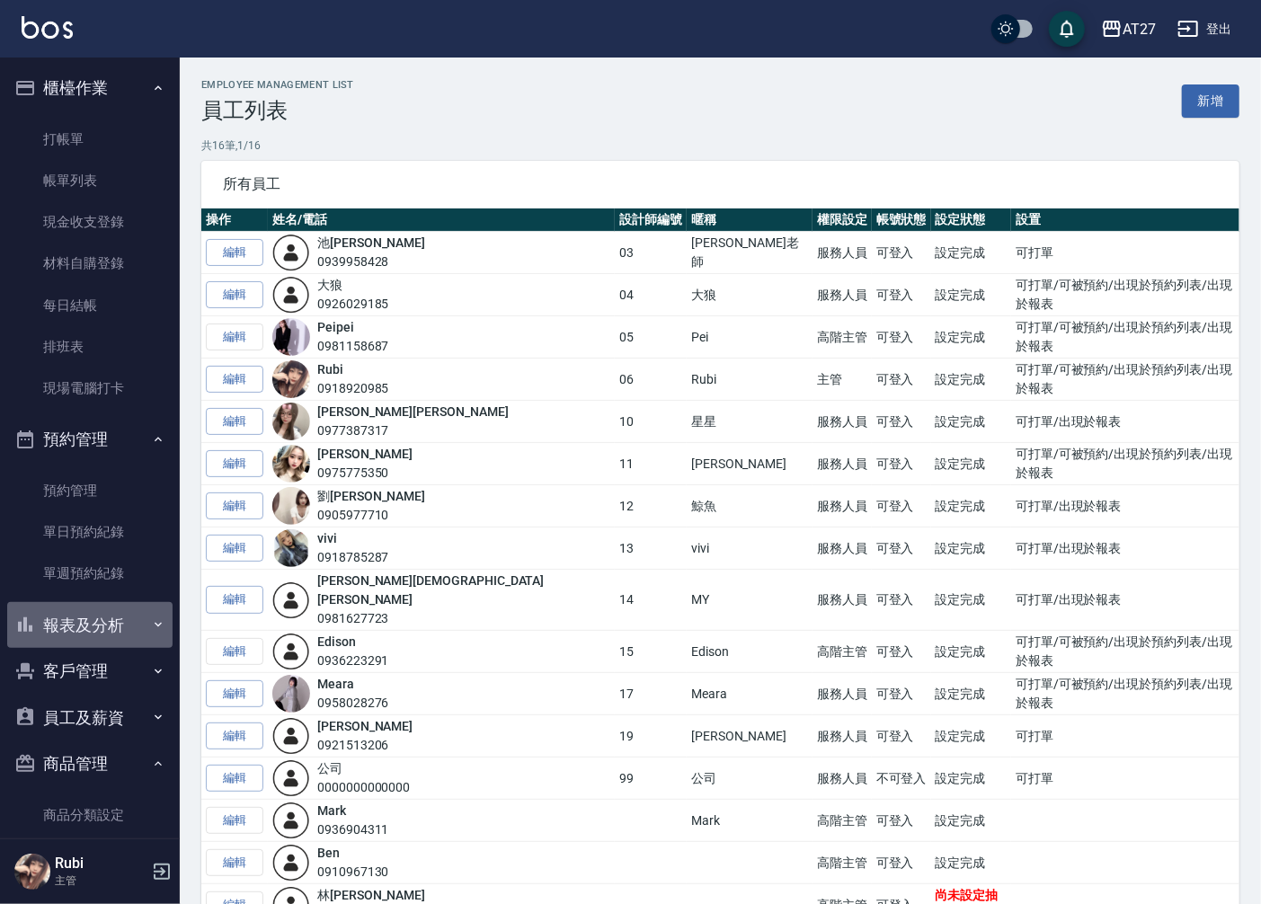
click at [93, 611] on button "報表及分析" at bounding box center [89, 625] width 165 height 47
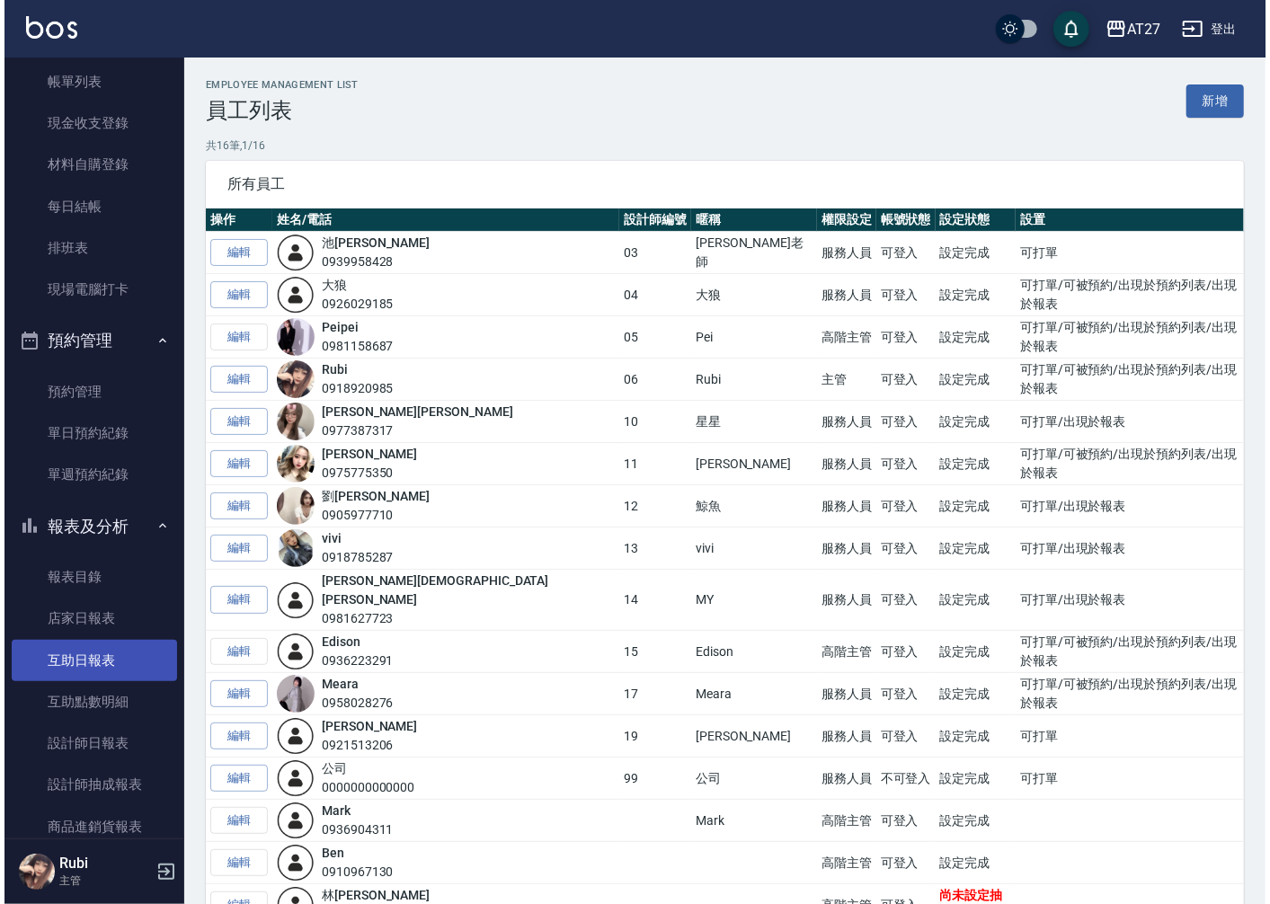
scroll to position [100, 0]
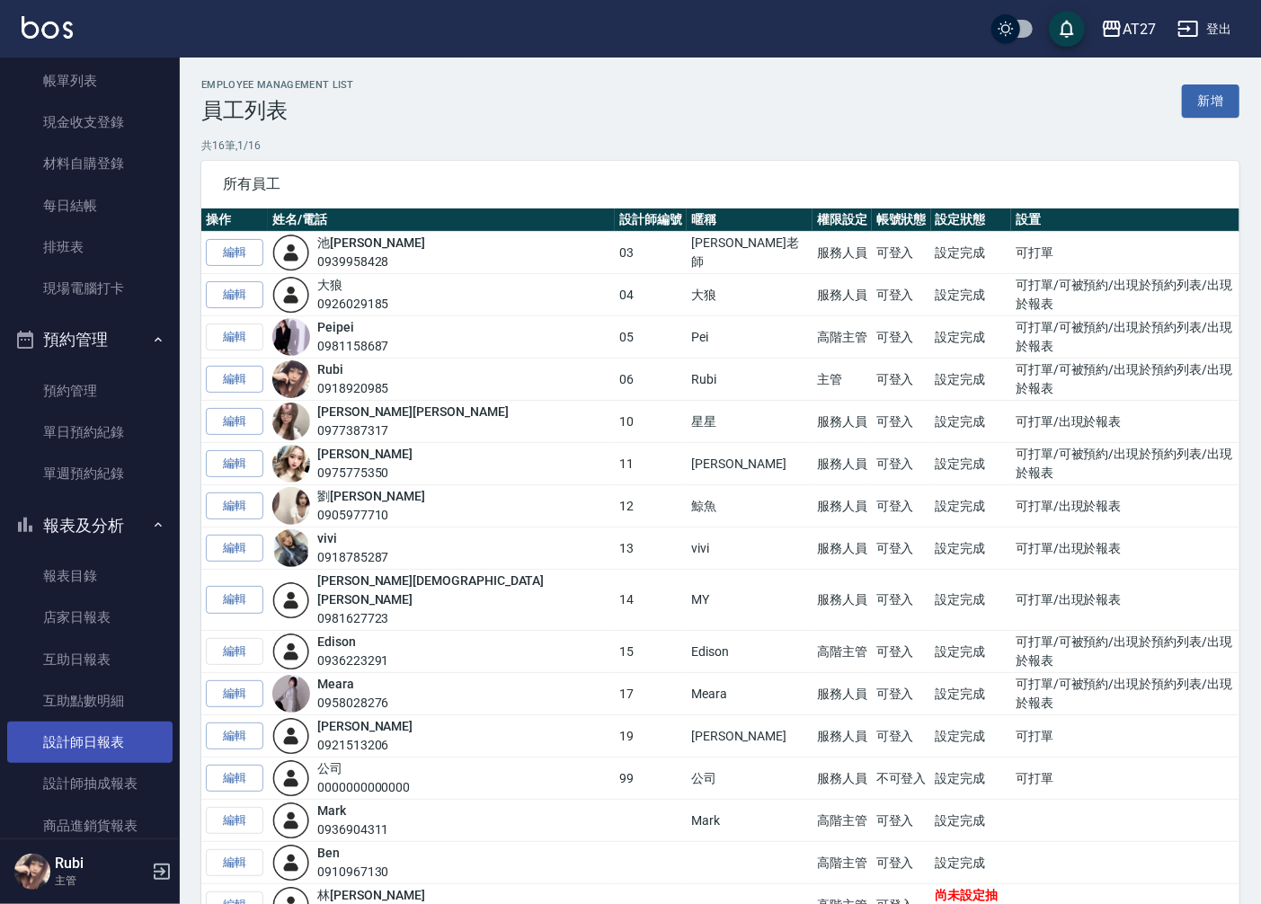
click at [108, 746] on link "設計師日報表" at bounding box center [89, 742] width 165 height 41
